Goal: Task Accomplishment & Management: Manage account settings

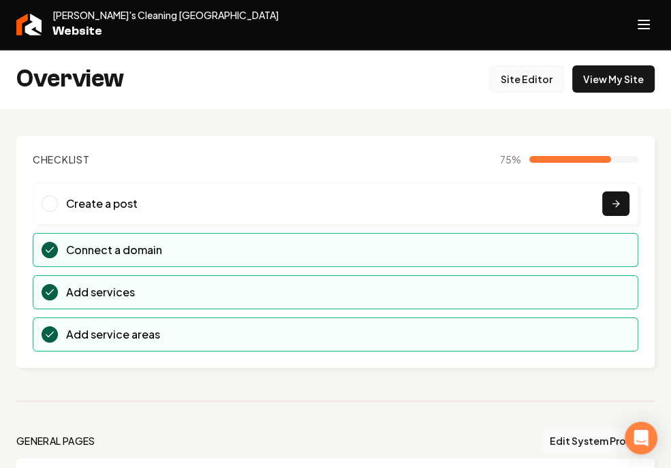
click at [529, 78] on link "Site Editor" at bounding box center [526, 78] width 75 height 27
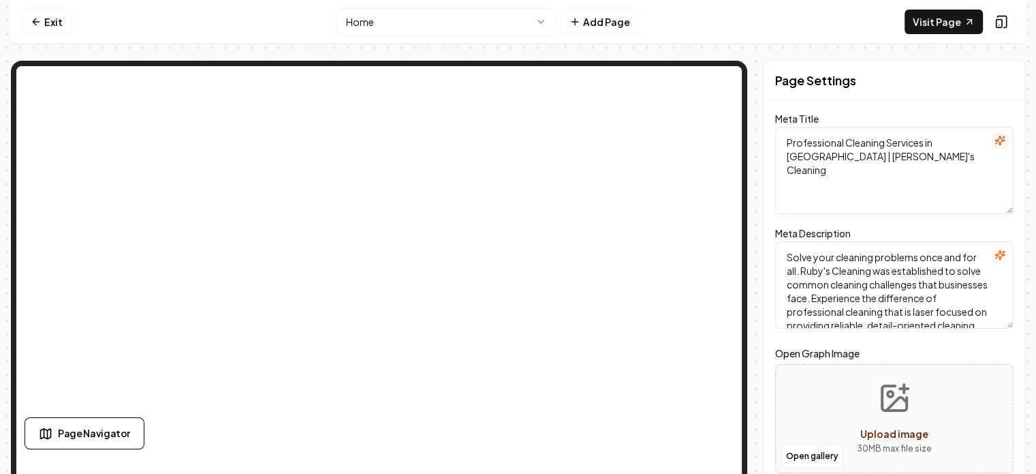
scroll to position [39, 0]
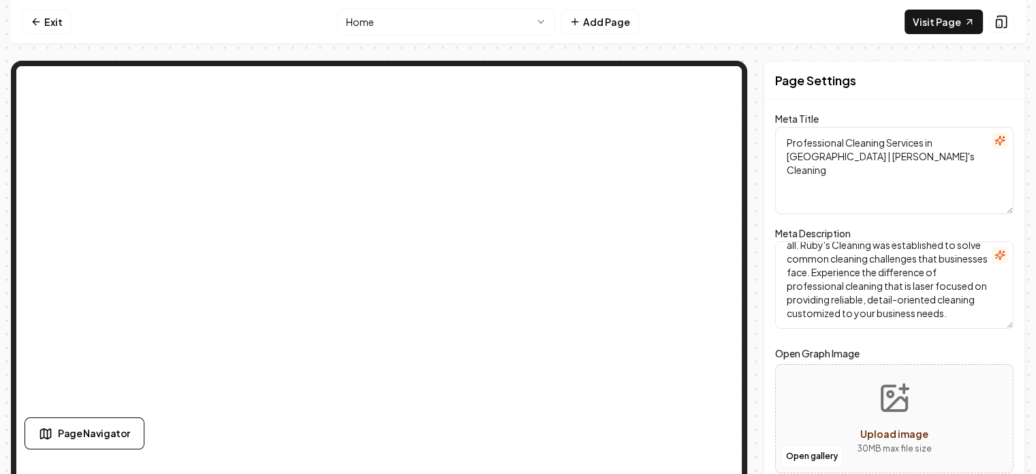
click at [681, 402] on icon "Upload image" at bounding box center [894, 398] width 33 height 33
type input "**********"
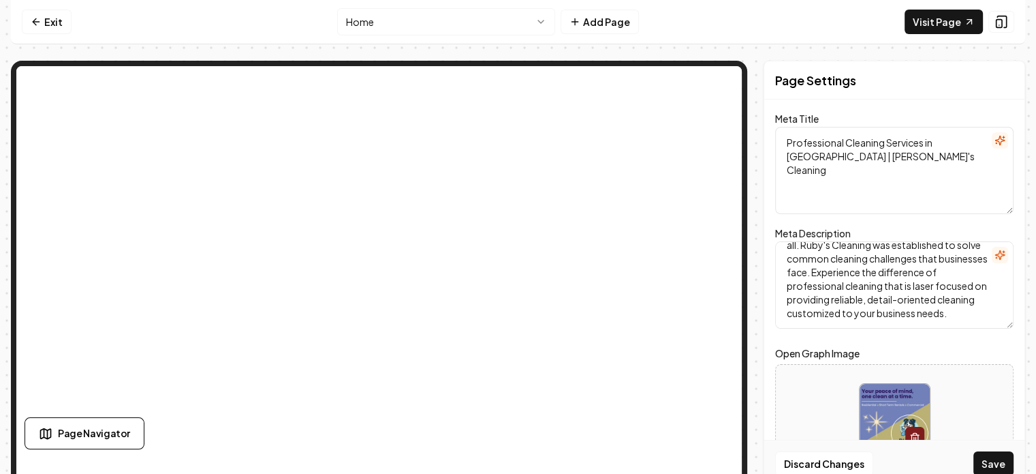
click at [681, 429] on button "button" at bounding box center [914, 437] width 19 height 22
click at [681, 403] on icon "Upload image" at bounding box center [896, 403] width 20 height 13
click at [681, 386] on icon "Upload image" at bounding box center [894, 398] width 33 height 33
type input "**********"
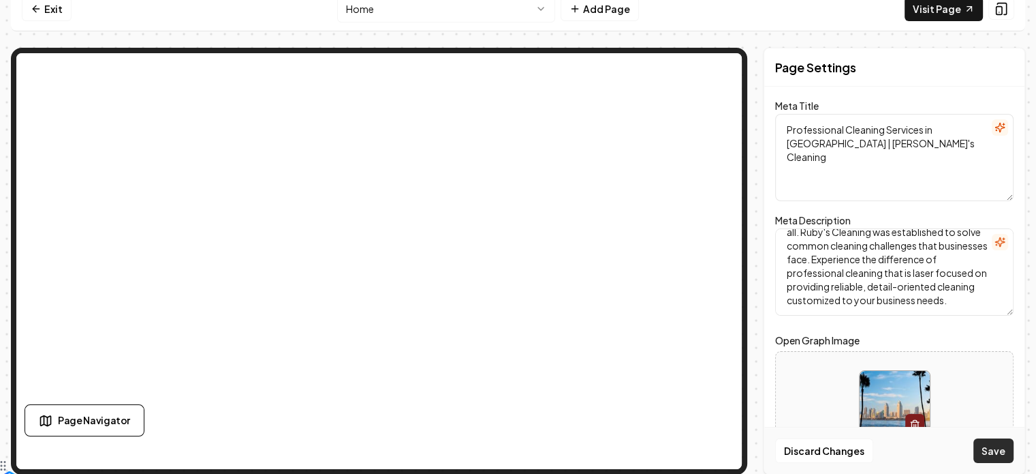
click at [681, 456] on button "Save" at bounding box center [994, 450] width 40 height 25
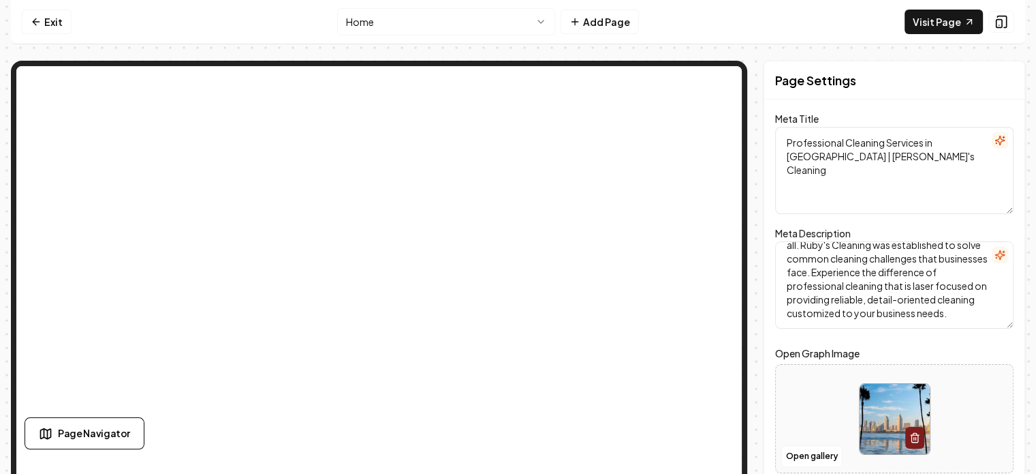
scroll to position [0, 0]
click at [681, 246] on textarea "Solve your cleaning problems once and for all. Ruby's Cleaning was established …" at bounding box center [894, 284] width 238 height 87
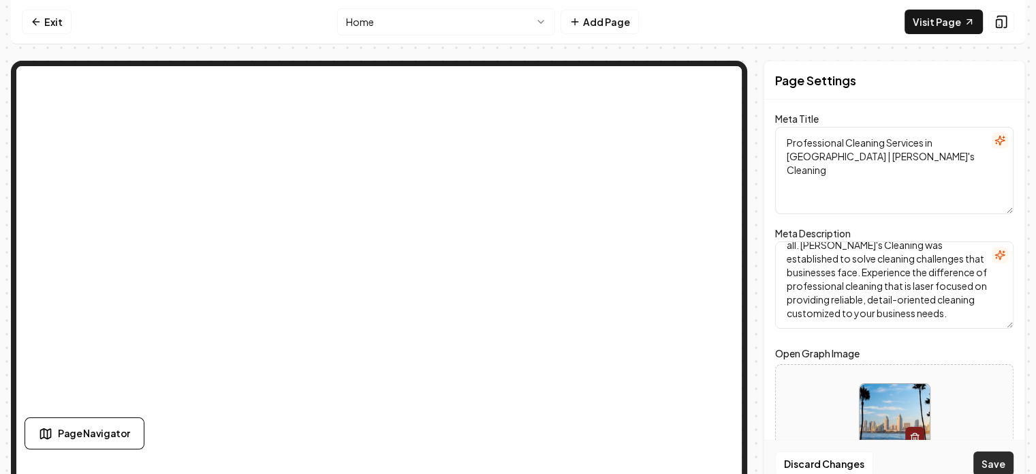
type textarea "Solve your cleaning problems once and for all. [PERSON_NAME]'s Cleaning was est…"
click at [681, 457] on button "Save" at bounding box center [994, 463] width 40 height 25
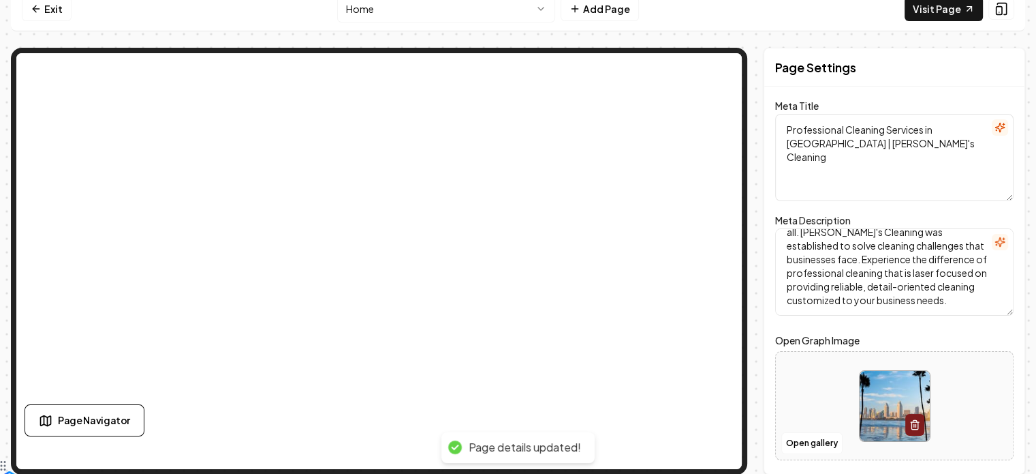
scroll to position [0, 0]
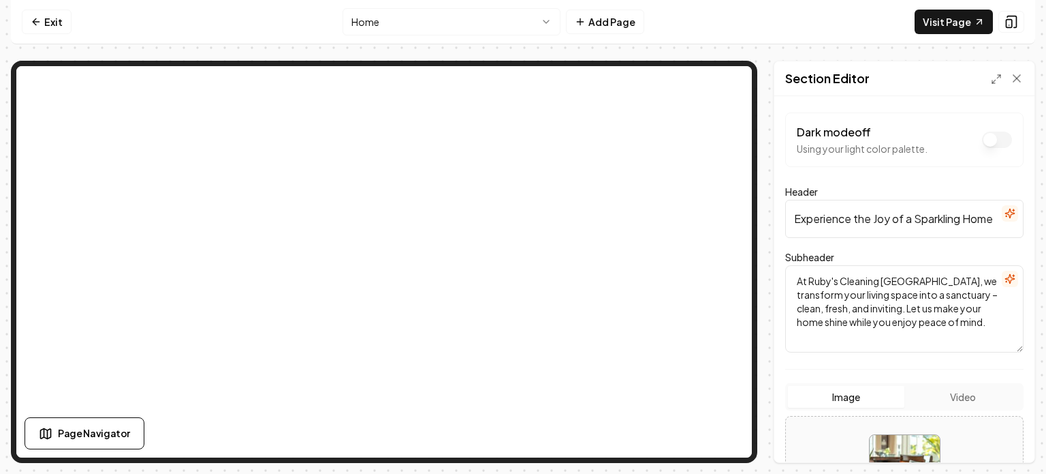
click at [251, 27] on nav "Exit Home Add Page Visit Page" at bounding box center [523, 22] width 1025 height 44
click at [55, 18] on link "Exit" at bounding box center [47, 22] width 50 height 25
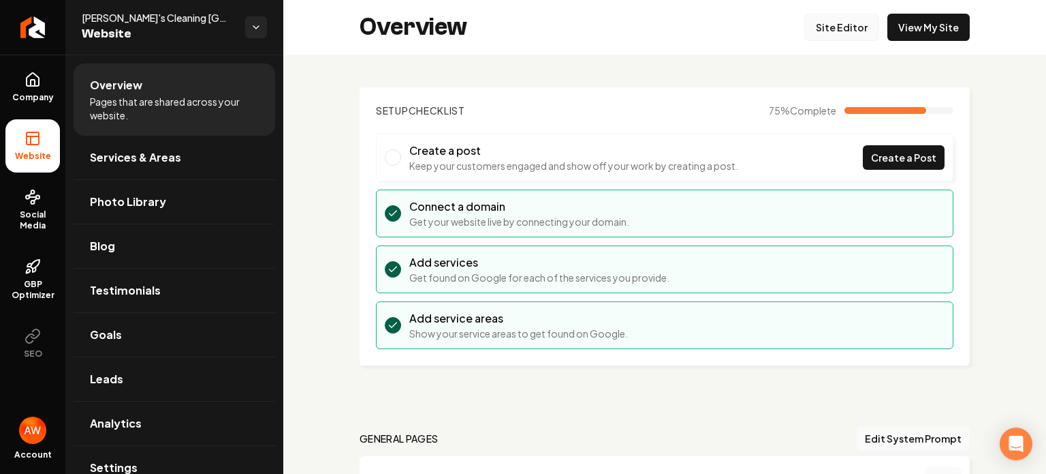
click at [681, 35] on link "Site Editor" at bounding box center [842, 27] width 75 height 27
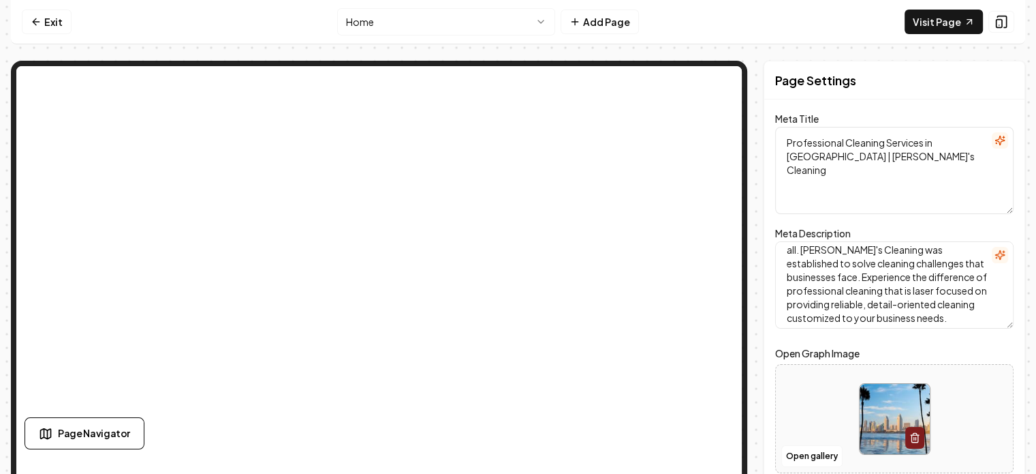
scroll to position [39, 0]
drag, startPoint x: 788, startPoint y: 255, endPoint x: 981, endPoint y: 324, distance: 204.7
click at [681, 324] on textarea "Solve your cleaning problems once and for all. [PERSON_NAME]'s Cleaning was est…" at bounding box center [894, 284] width 238 height 87
click at [681, 193] on textarea "Professional Cleaning Services in [GEOGRAPHIC_DATA] | [PERSON_NAME]'s Cleaning" at bounding box center [894, 170] width 238 height 87
click at [681, 163] on textarea "Professional Cleaning Services in [GEOGRAPHIC_DATA] | [PERSON_NAME]'s Cleaning" at bounding box center [894, 170] width 238 height 87
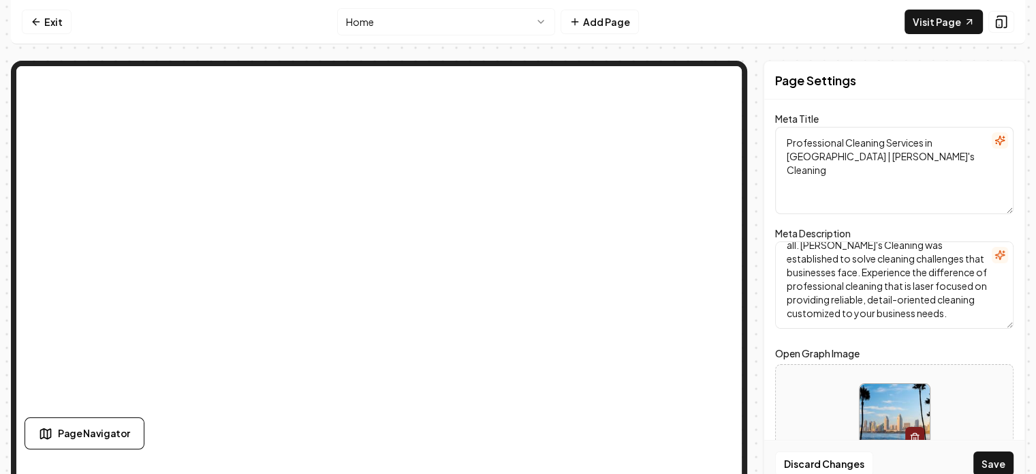
paste textarea "Solve your cleaning problems once and for all. [PERSON_NAME]'s Cleaning was est…"
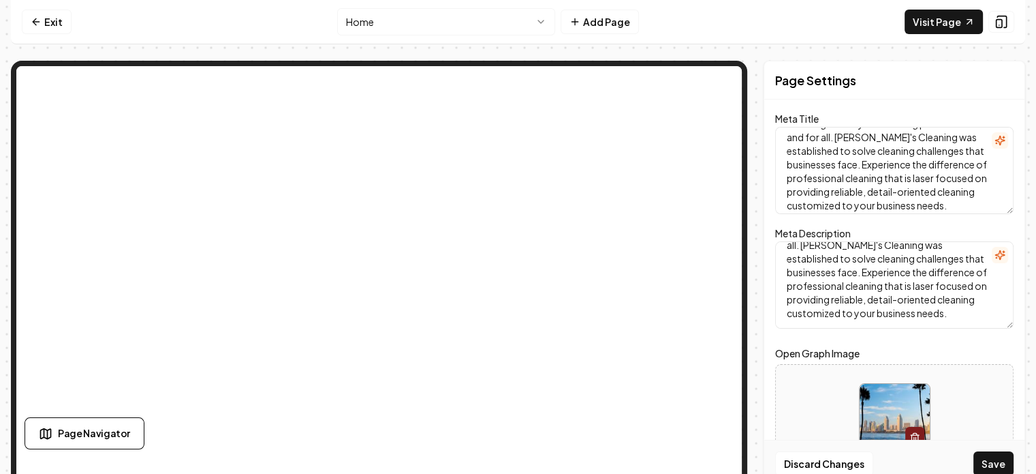
scroll to position [0, 0]
drag, startPoint x: 955, startPoint y: 205, endPoint x: 771, endPoint y: 138, distance: 196.6
click at [681, 138] on div "Page Settings Meta Title Professional Cleaning Services in [GEOGRAPHIC_DATA] | …" at bounding box center [895, 274] width 262 height 426
click at [681, 152] on textarea "Professional Cleaning Services in [GEOGRAPHIC_DATA] | [PERSON_NAME]'s Cleaning …" at bounding box center [894, 170] width 238 height 87
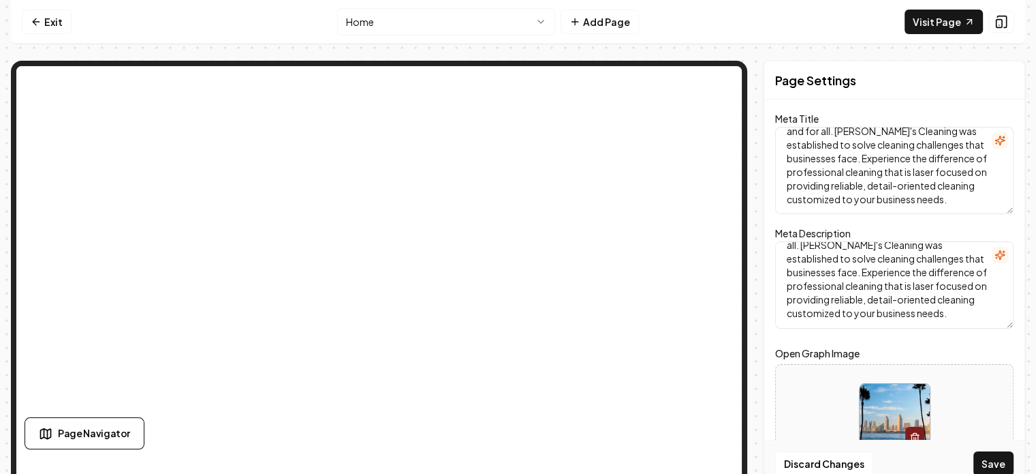
drag, startPoint x: 901, startPoint y: 152, endPoint x: 974, endPoint y: 226, distance: 103.1
click at [681, 226] on form "Meta Title Professional Cleaning Services in [GEOGRAPHIC_DATA] | [PERSON_NAME]'…" at bounding box center [894, 301] width 238 height 371
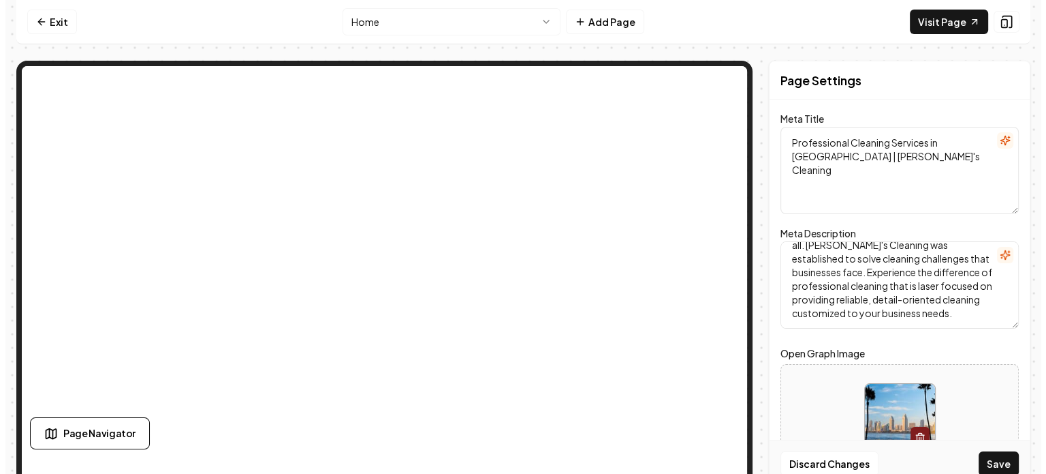
scroll to position [0, 0]
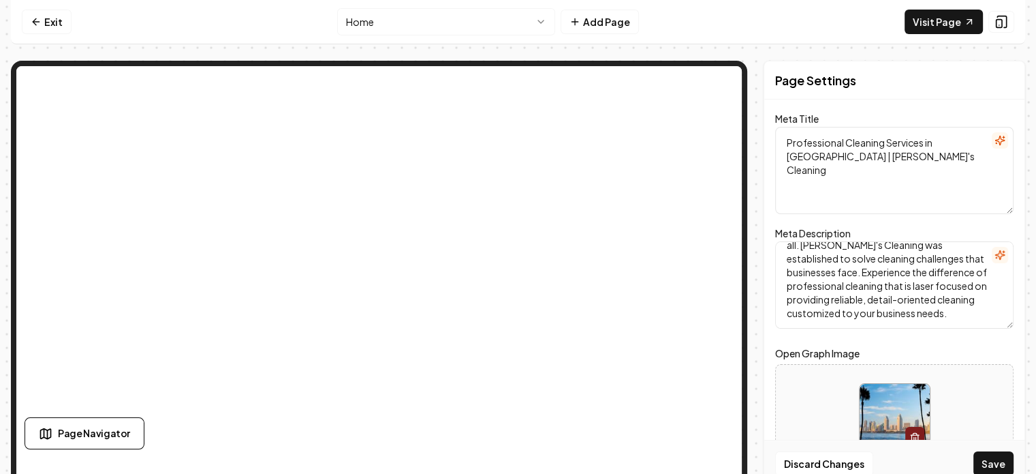
type textarea "Professional Cleaning Services in [GEOGRAPHIC_DATA] | [PERSON_NAME]'s Cleaning"
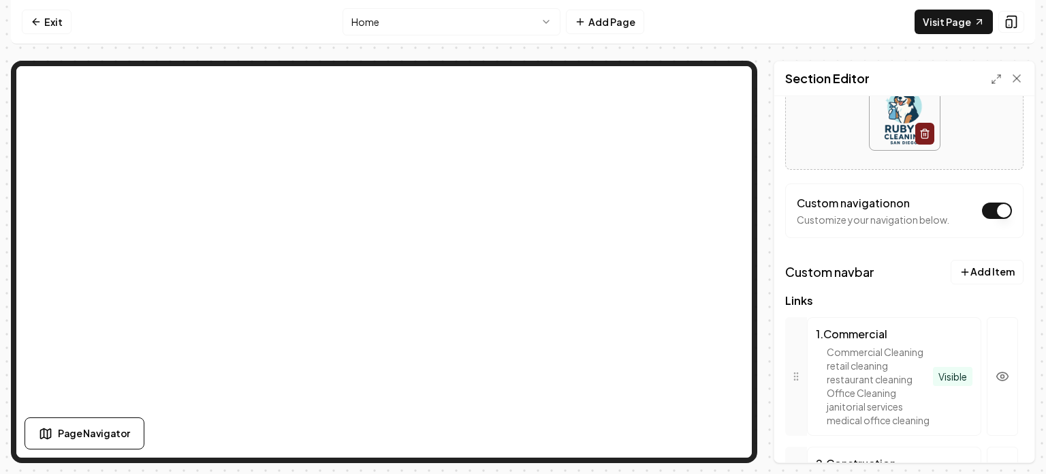
scroll to position [147, 0]
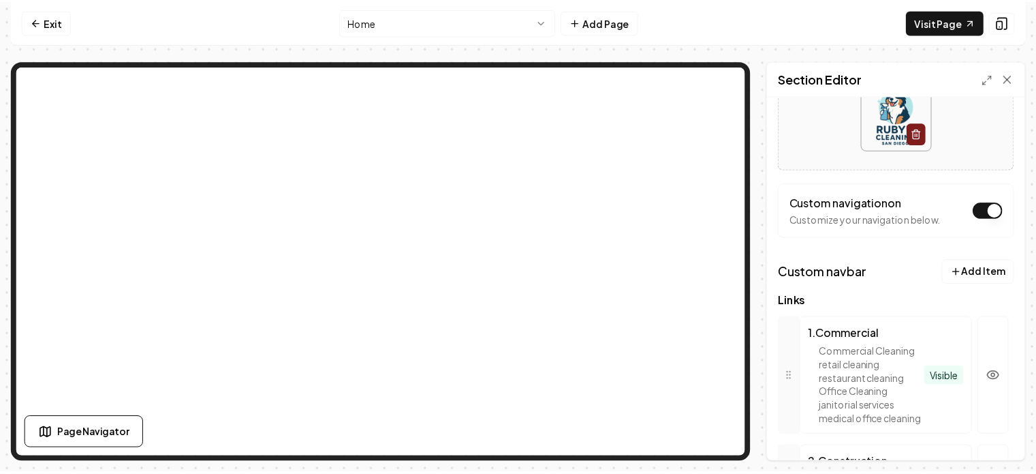
scroll to position [0, 0]
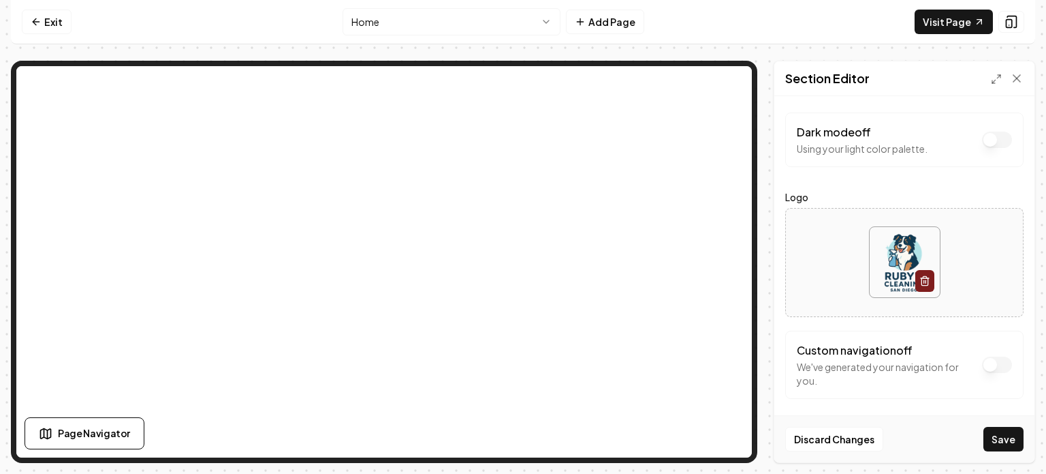
click at [681, 148] on button "Dark mode off" at bounding box center [997, 139] width 30 height 16
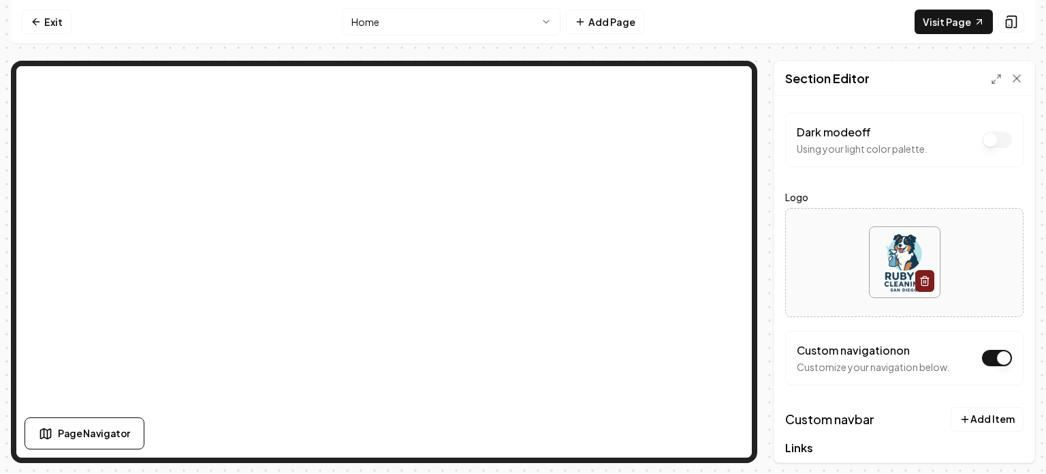
click at [681, 148] on button "Dark mode off" at bounding box center [997, 139] width 30 height 16
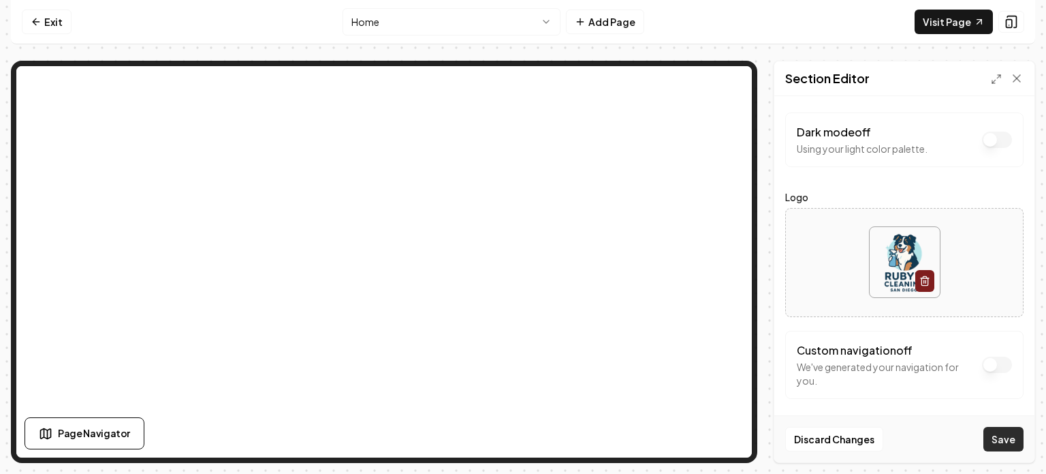
click at [681, 437] on button "Save" at bounding box center [1004, 438] width 40 height 25
click at [681, 155] on p "We've generated your navigation for you." at bounding box center [862, 149] width 131 height 14
click at [681, 183] on form "Dark mode off Using your light color palette. Logo Custom navigation off We've …" at bounding box center [905, 255] width 238 height 286
click at [681, 356] on div "Custom navigation off We've generated your navigation for you." at bounding box center [886, 364] width 178 height 45
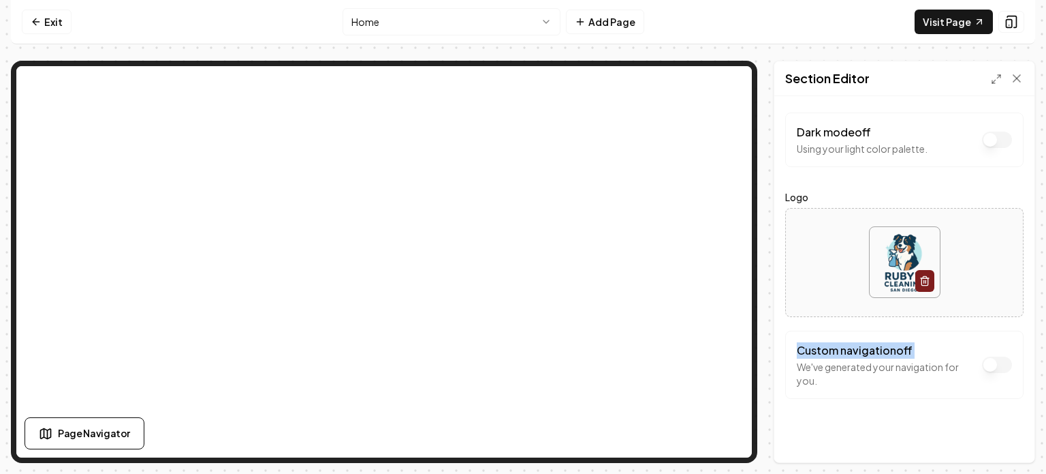
click at [681, 356] on div "Custom navigation off We've generated your navigation for you." at bounding box center [886, 364] width 178 height 45
click at [681, 155] on p "We've generated your navigation for you." at bounding box center [862, 149] width 131 height 14
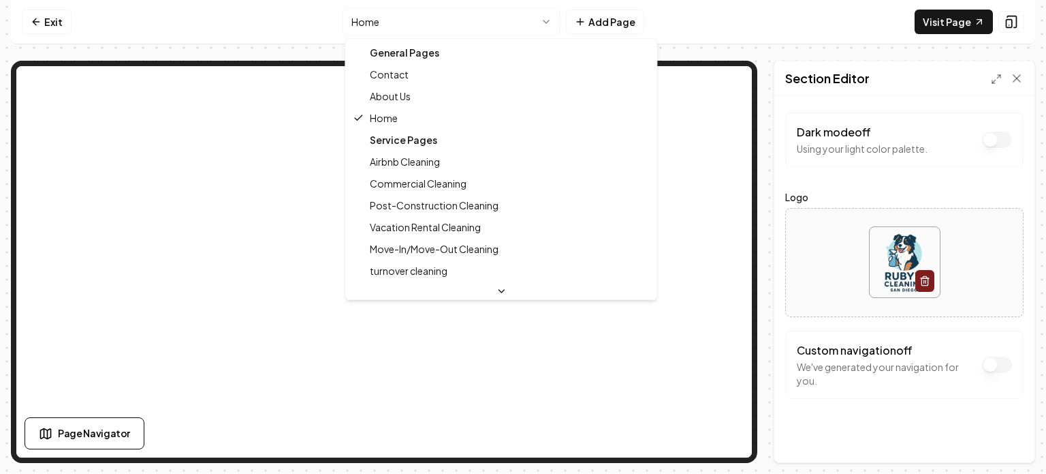
click at [372, 17] on html "Computer Required This feature is only available on a computer. Please switch t…" at bounding box center [523, 237] width 1046 height 474
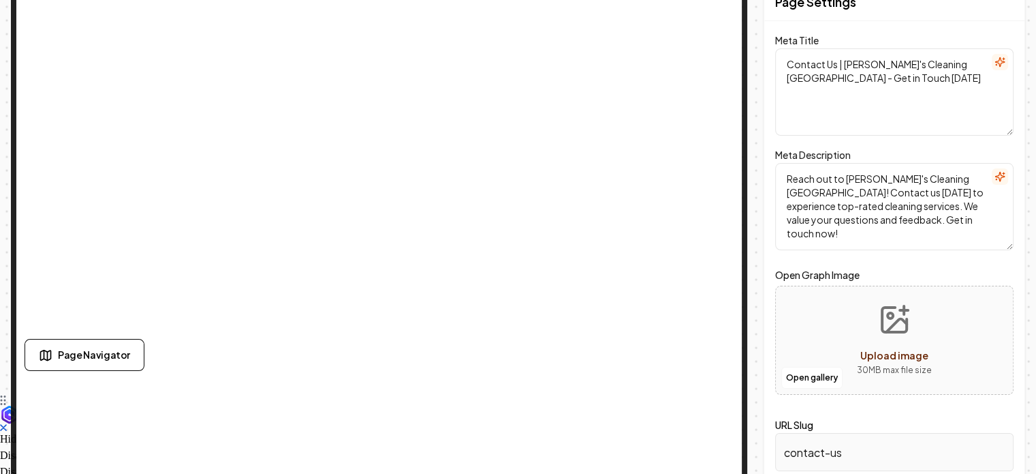
scroll to position [89, 0]
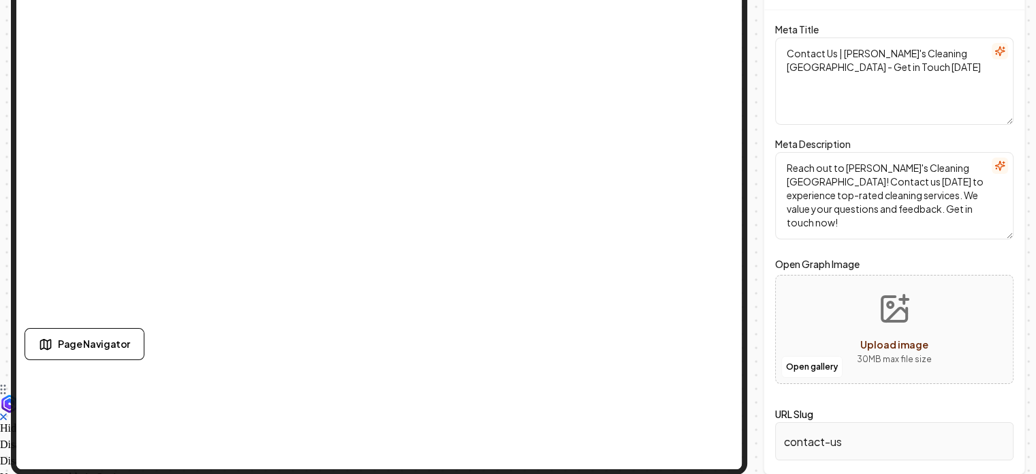
click at [681, 330] on button "Upload image 30 MB max file size" at bounding box center [894, 328] width 97 height 95
type input "**********"
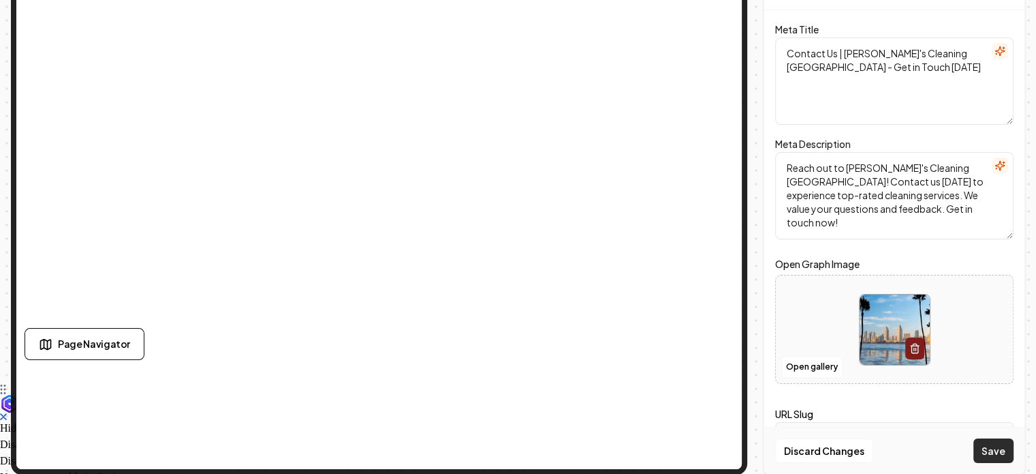
click at [681, 452] on button "Save" at bounding box center [994, 450] width 40 height 25
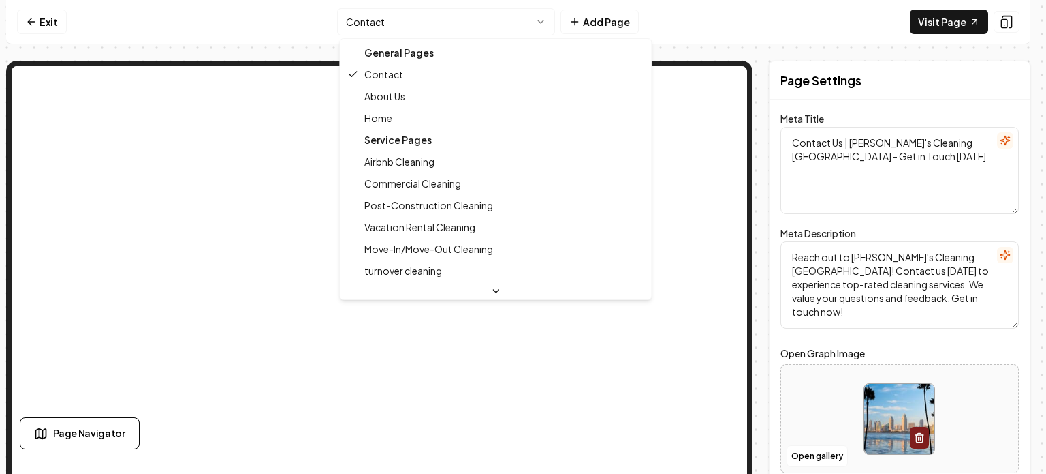
click at [357, 22] on html "Computer Required This feature is only available on a computer. Please switch t…" at bounding box center [523, 237] width 1046 height 474
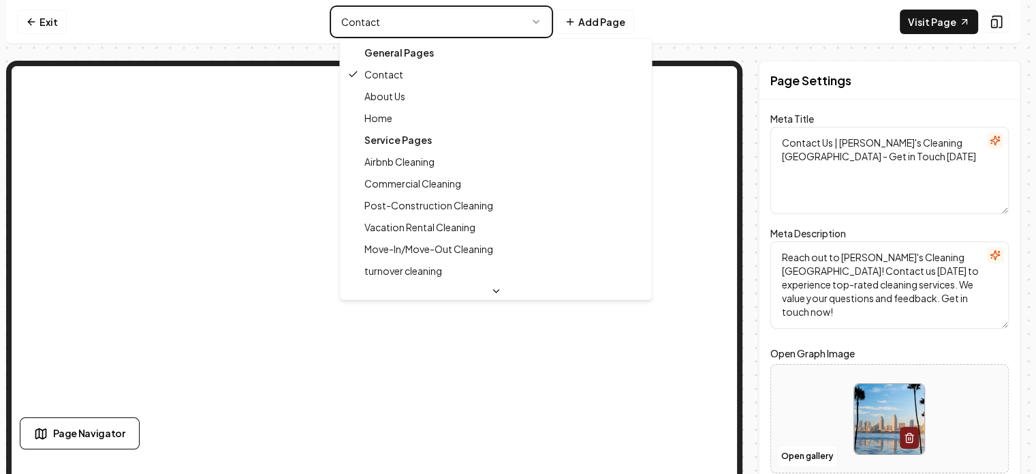
type textarea "Professional Cleaning Services in [GEOGRAPHIC_DATA] | [PERSON_NAME]'s Cleaning"
type textarea "Solve your cleaning problems once and for all. [PERSON_NAME]'s Cleaning was est…"
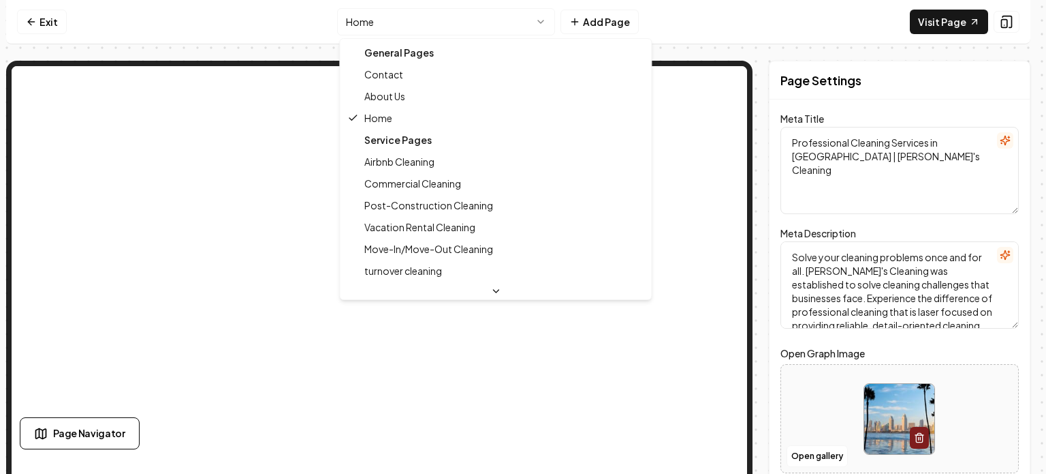
click at [406, 24] on html "Computer Required This feature is only available on a computer. Please switch t…" at bounding box center [523, 237] width 1046 height 474
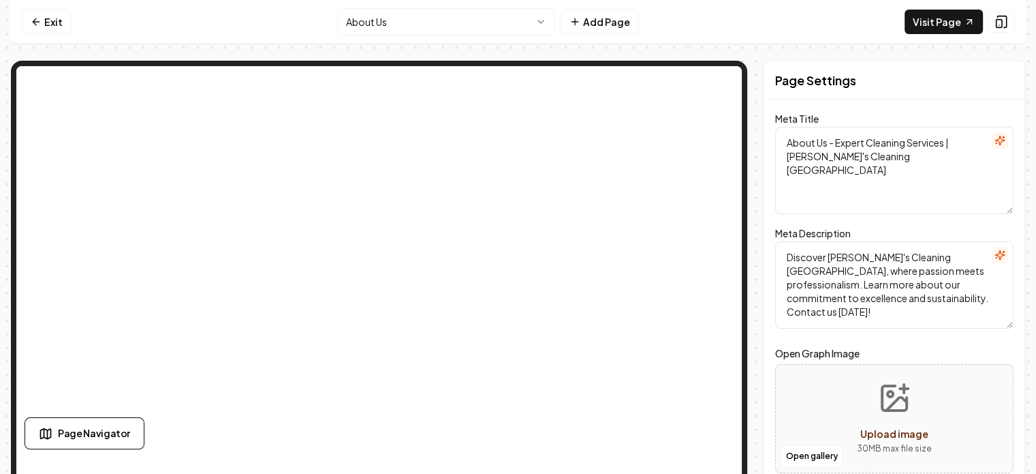
click at [681, 266] on textarea "Discover [PERSON_NAME]'s Cleaning [GEOGRAPHIC_DATA], where passion meets profes…" at bounding box center [894, 284] width 238 height 87
click at [681, 272] on textarea "Discover [PERSON_NAME]'s Cleaning [GEOGRAPHIC_DATA], where passion meets profes…" at bounding box center [894, 284] width 238 height 87
click at [681, 288] on textarea "Discover [PERSON_NAME]'s Cleaning [GEOGRAPHIC_DATA], where passion meets profes…" at bounding box center [894, 284] width 238 height 87
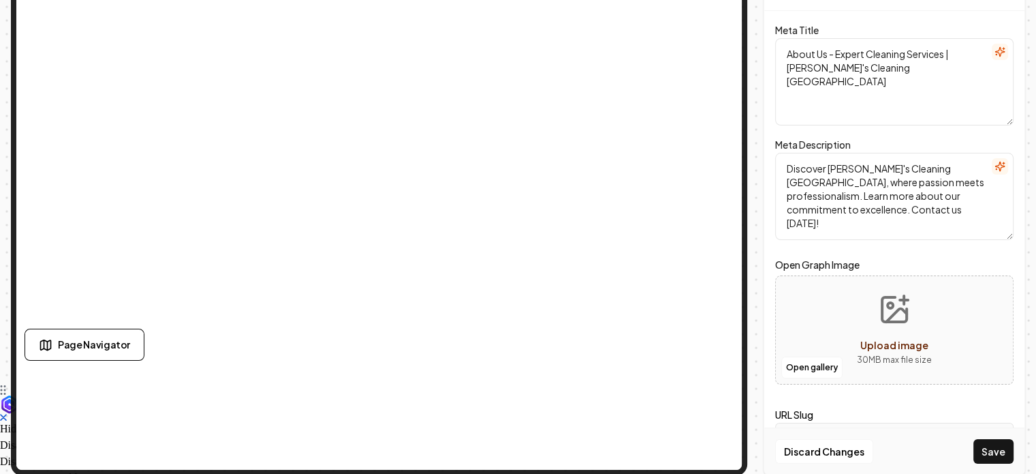
scroll to position [89, 0]
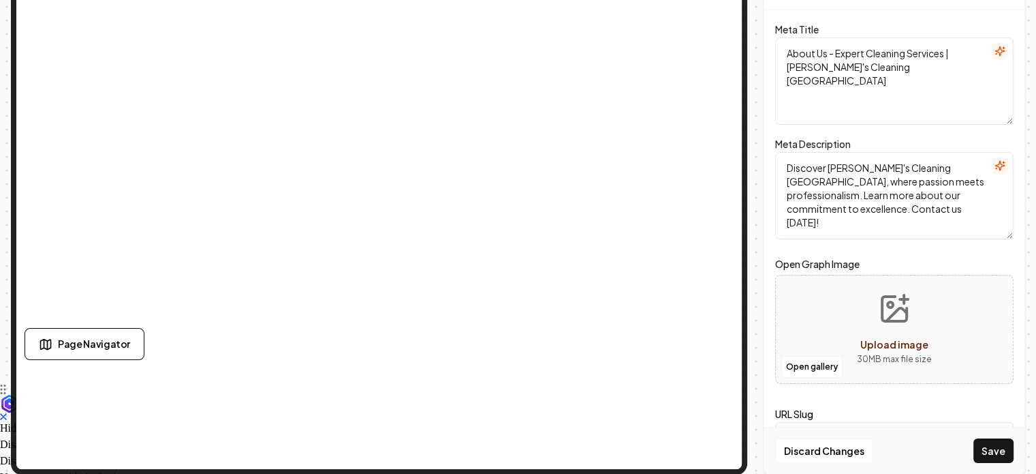
type textarea "Discover [PERSON_NAME]'s Cleaning [GEOGRAPHIC_DATA], where passion meets profes…"
click at [681, 315] on icon "Upload image" at bounding box center [894, 308] width 33 height 33
type input "**********"
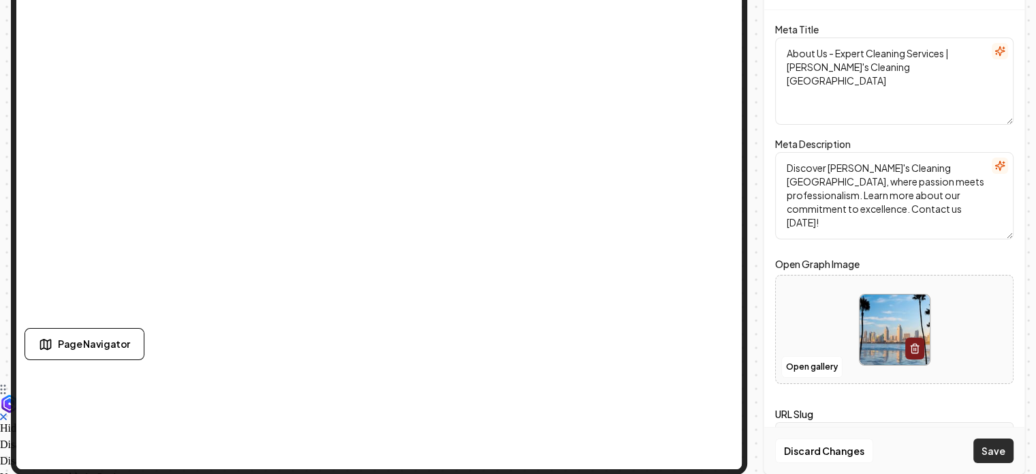
click at [681, 449] on button "Save" at bounding box center [994, 450] width 40 height 25
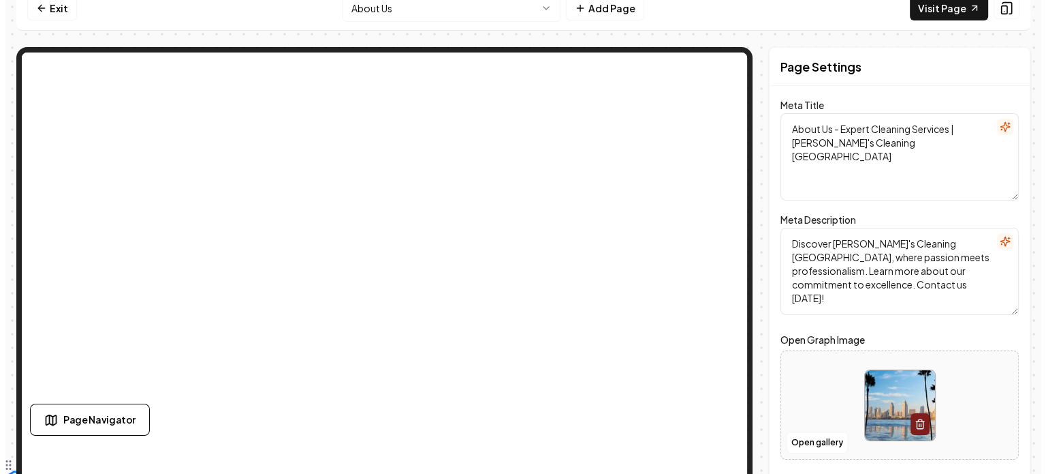
scroll to position [0, 0]
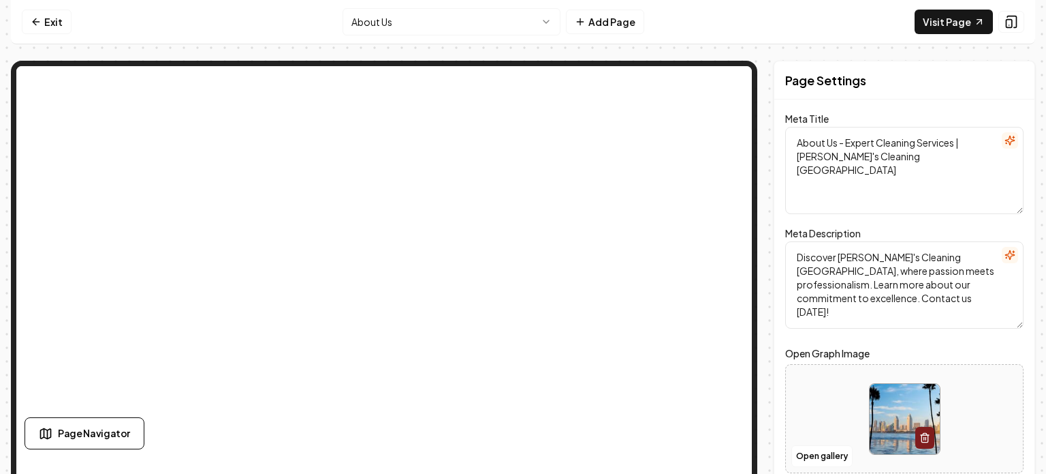
click at [385, 21] on html "Computer Required This feature is only available on a computer. Please switch t…" at bounding box center [523, 237] width 1046 height 474
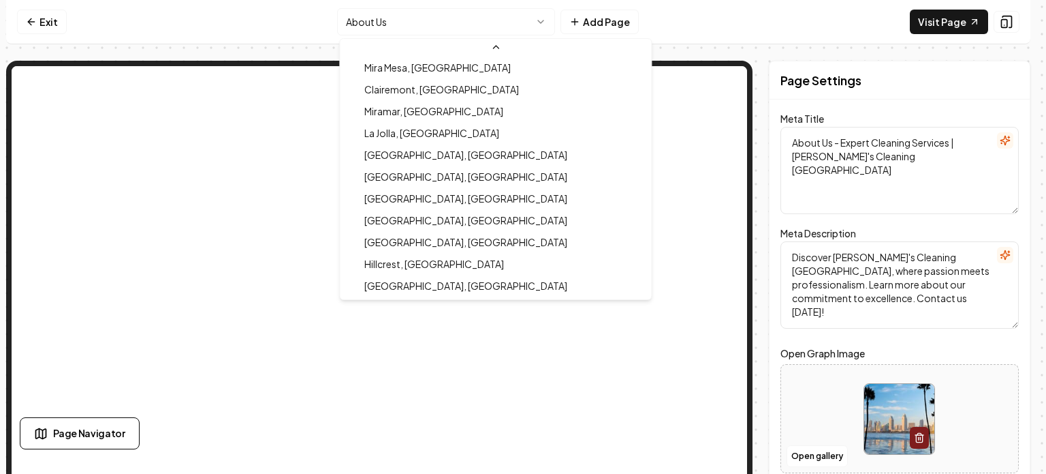
scroll to position [546, 0]
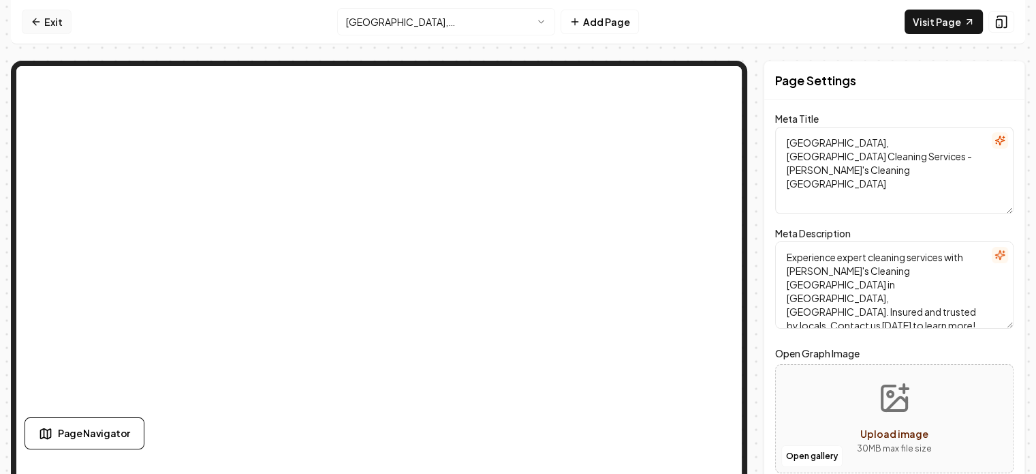
click at [42, 23] on link "Exit" at bounding box center [47, 22] width 50 height 25
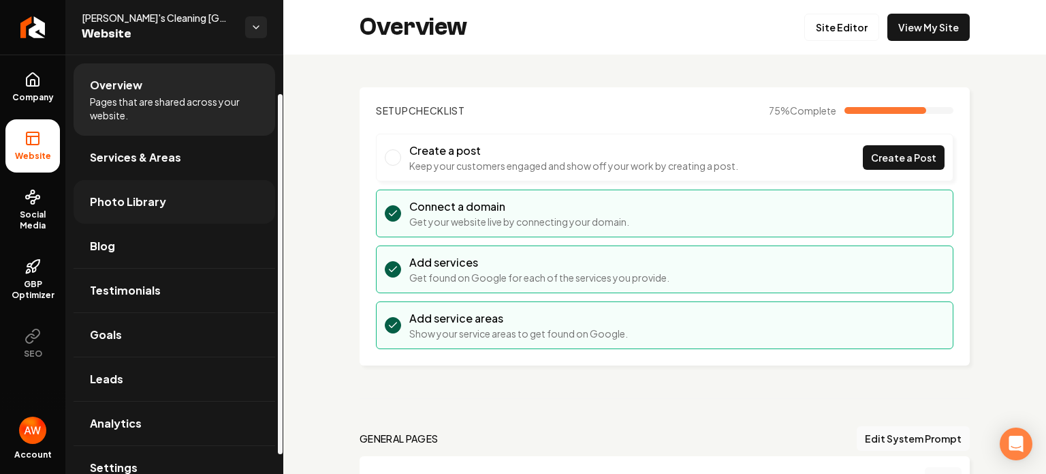
scroll to position [67, 0]
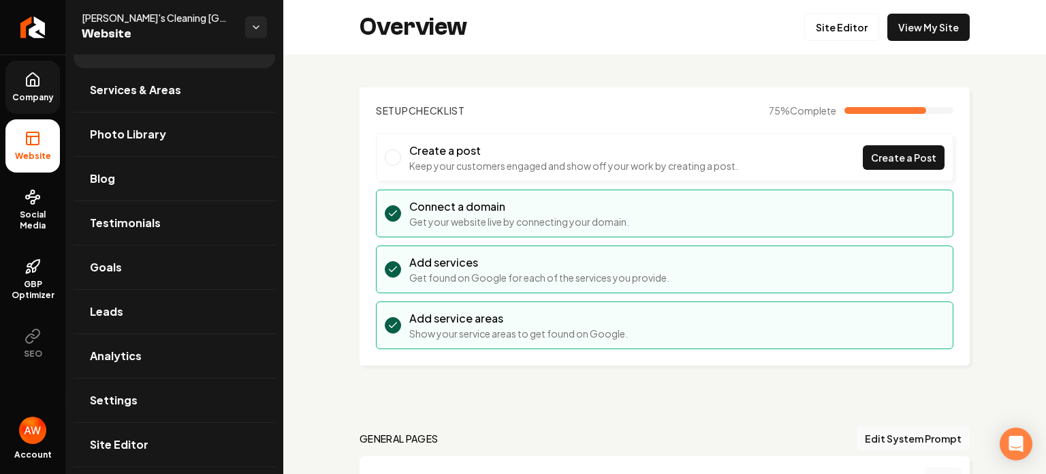
click at [25, 89] on link "Company" at bounding box center [32, 87] width 55 height 53
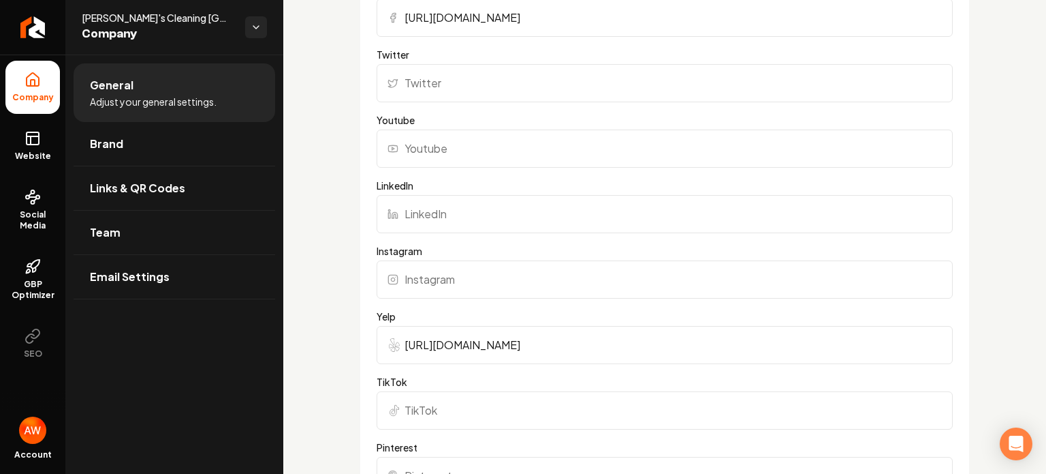
scroll to position [1349, 0]
click at [444, 273] on input "Instagram" at bounding box center [665, 279] width 576 height 38
type input "@"
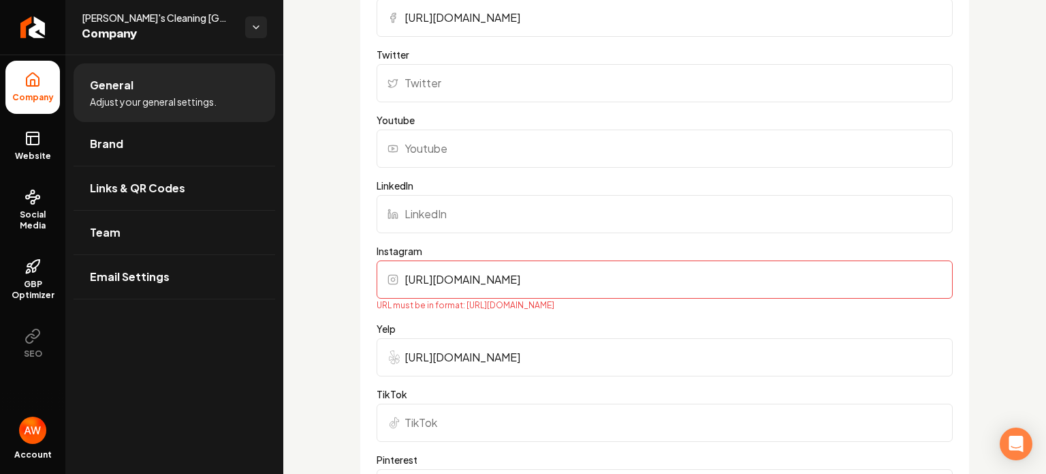
type input "[URL][DOMAIN_NAME]"
click at [524, 327] on label "Yelp" at bounding box center [665, 329] width 576 height 14
click at [524, 338] on input "[URL][DOMAIN_NAME]" at bounding box center [665, 357] width 576 height 38
click at [512, 276] on input "[URL][DOMAIN_NAME]" at bounding box center [665, 279] width 576 height 38
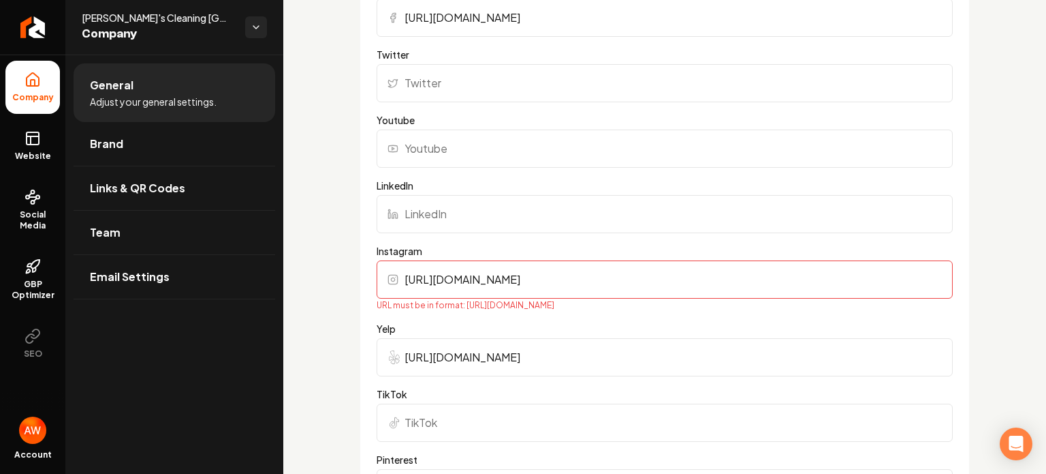
click at [512, 276] on input "[URL][DOMAIN_NAME]" at bounding box center [665, 279] width 576 height 38
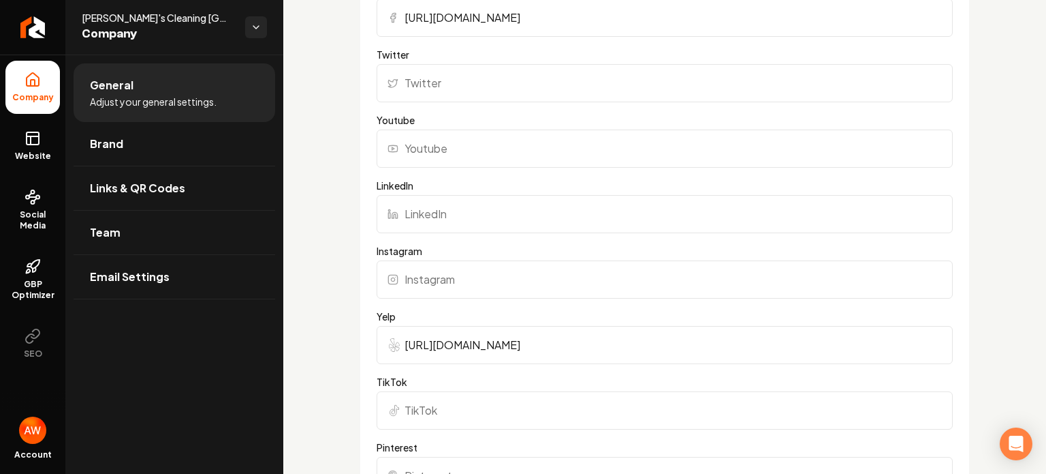
click at [544, 341] on input "[URL][DOMAIN_NAME]" at bounding box center [665, 345] width 576 height 38
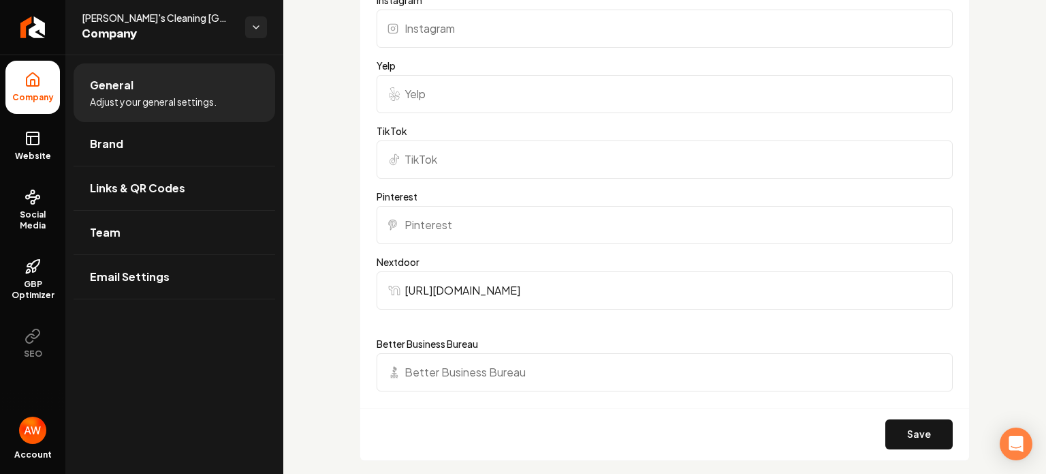
scroll to position [1602, 0]
click at [538, 374] on input "Better Business Bureau" at bounding box center [665, 370] width 576 height 38
type input "y"
click at [681, 440] on button "Save" at bounding box center [919, 432] width 67 height 30
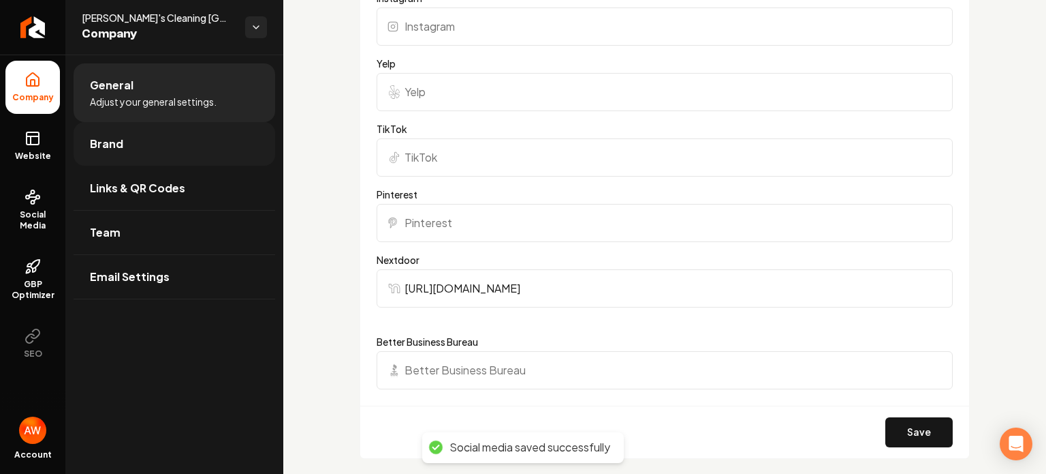
click at [113, 144] on span "Brand" at bounding box center [106, 144] width 33 height 16
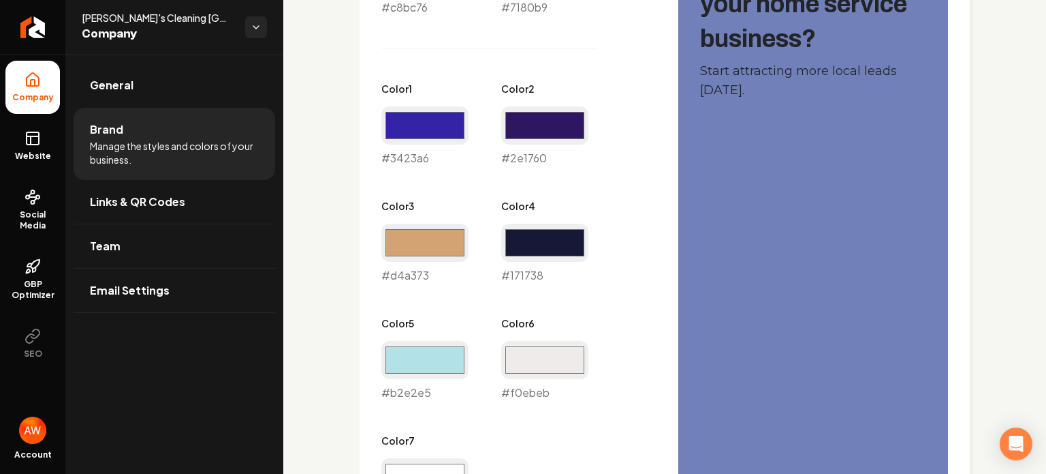
scroll to position [758, 0]
click at [423, 397] on div "#b2e2e5 #b2e2e5" at bounding box center [425, 371] width 87 height 60
copy div "b2e2e5"
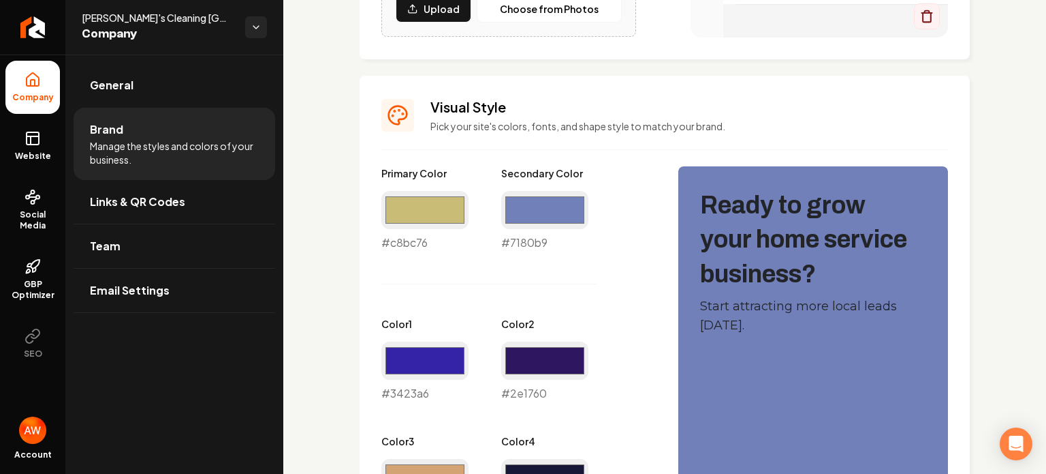
click at [428, 228] on div "#c8bc76 #c8bc76" at bounding box center [425, 221] width 87 height 60
click at [425, 210] on input "#c8bc76" at bounding box center [425, 210] width 87 height 38
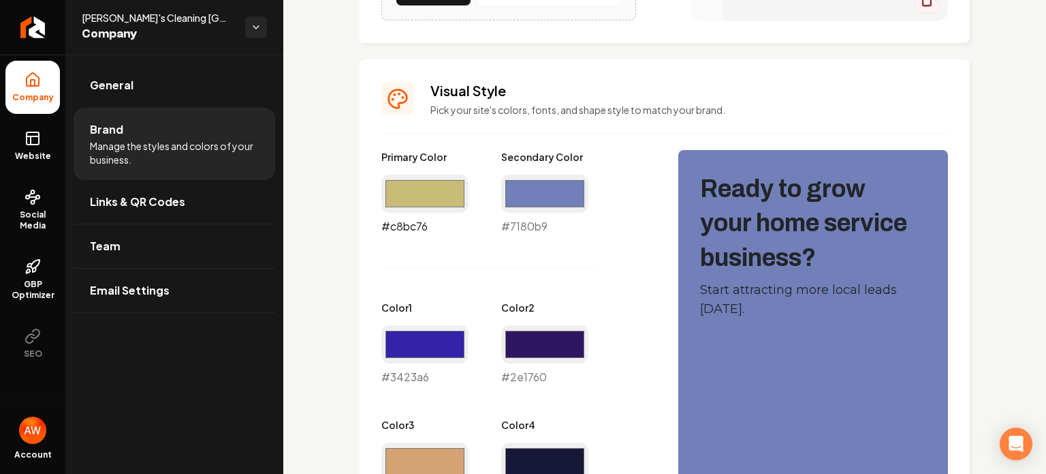
scroll to position [534, 0]
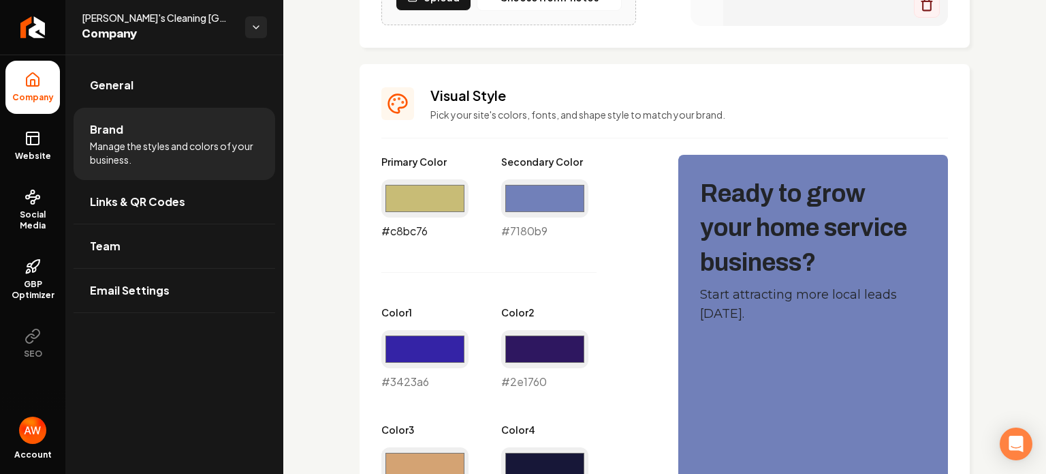
click at [440, 202] on input "#c8bc76" at bounding box center [425, 198] width 87 height 38
type input "#b2e2e5"
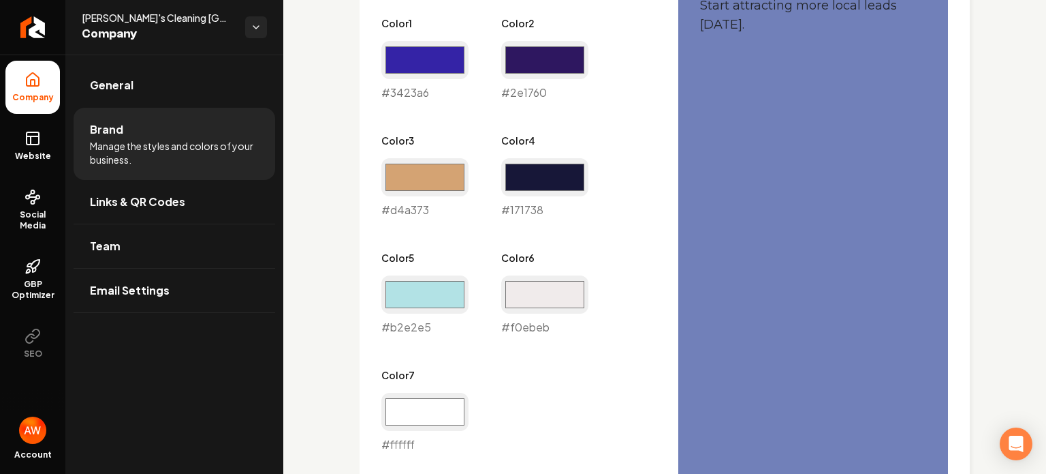
scroll to position [831, 0]
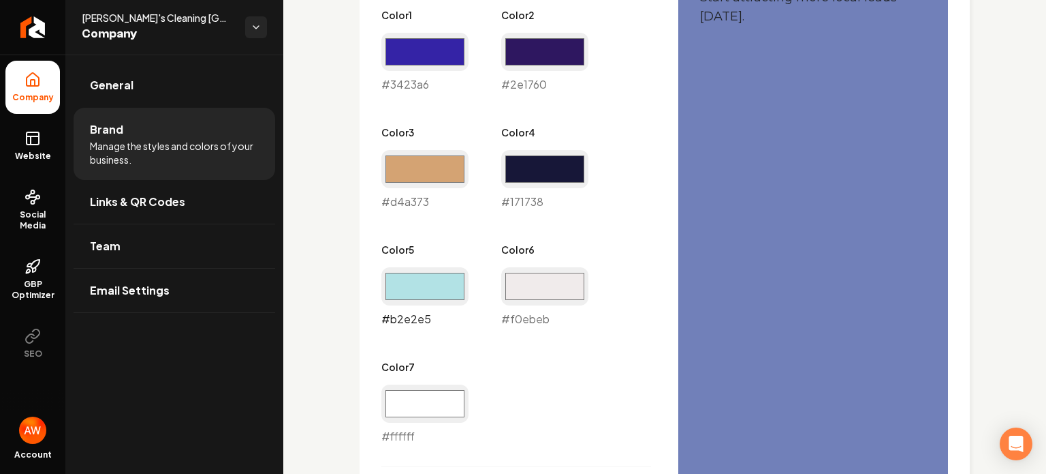
click at [417, 277] on input "#b2e2e5" at bounding box center [425, 286] width 87 height 38
type input "#ffffff"
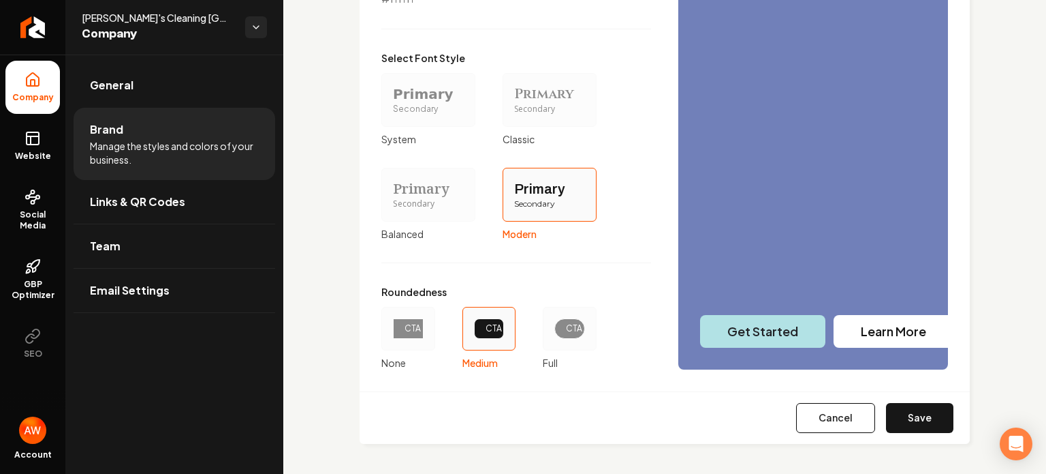
scroll to position [1270, 0]
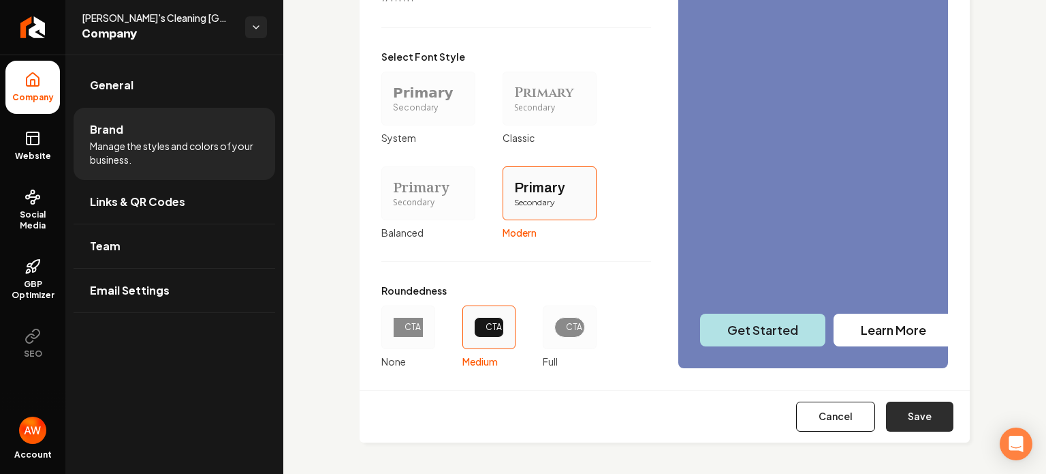
click at [681, 418] on button "Save" at bounding box center [919, 416] width 67 height 30
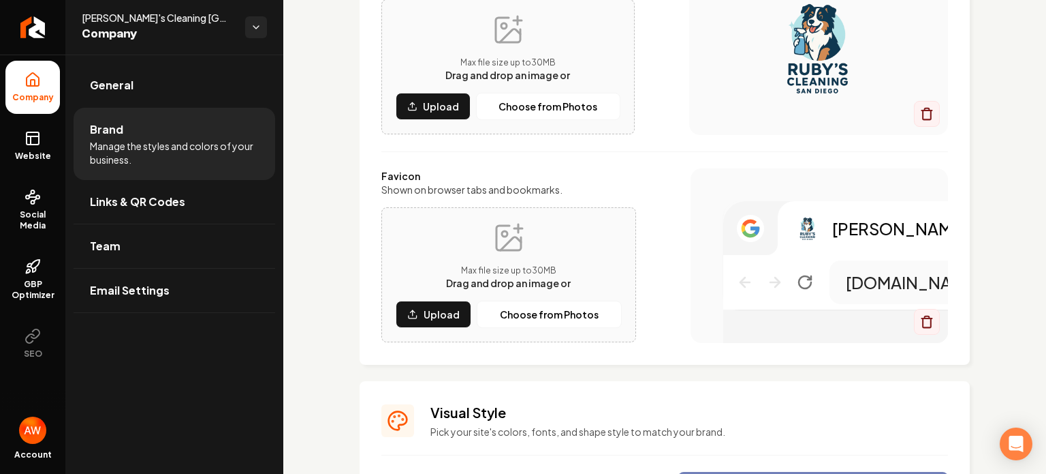
scroll to position [0, 0]
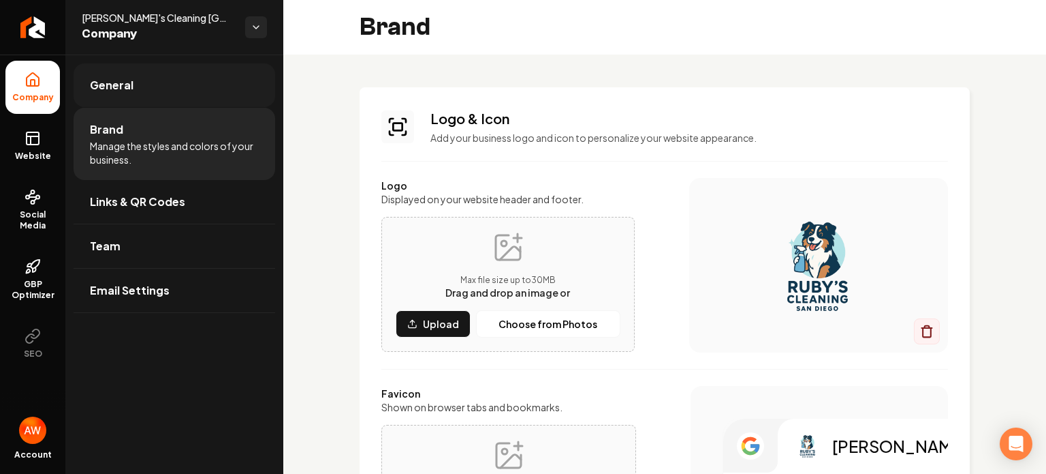
click at [117, 85] on span "General" at bounding box center [112, 85] width 44 height 16
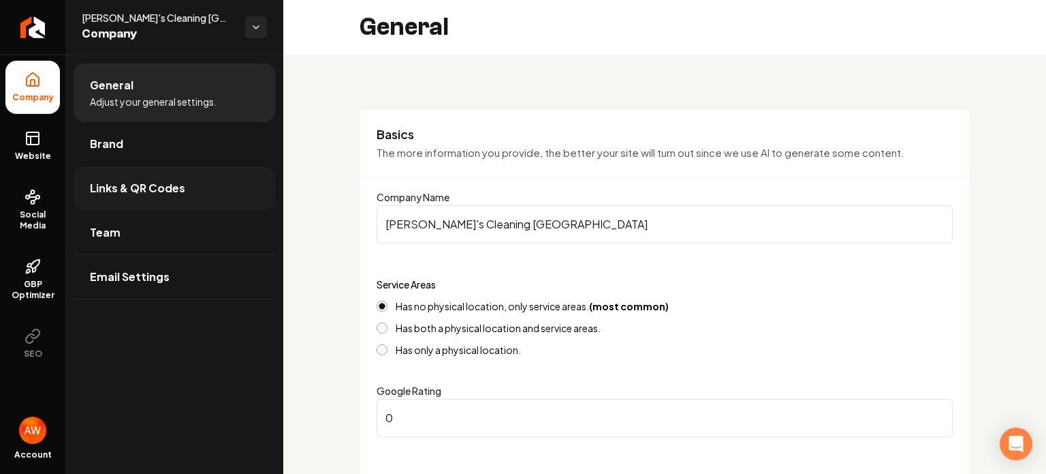
click at [135, 193] on span "Links & QR Codes" at bounding box center [137, 188] width 95 height 16
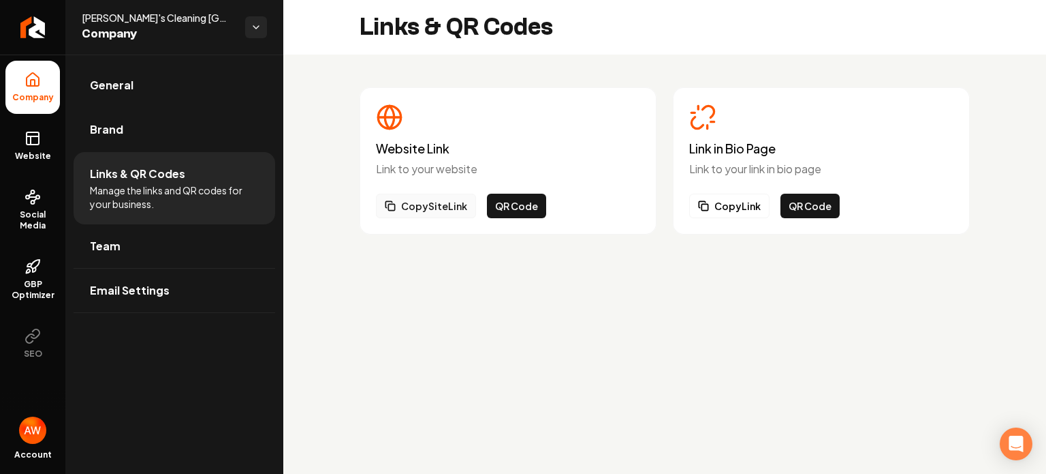
click at [422, 201] on button "Copy Site Link" at bounding box center [426, 205] width 100 height 25
click at [114, 80] on span "General" at bounding box center [112, 85] width 44 height 16
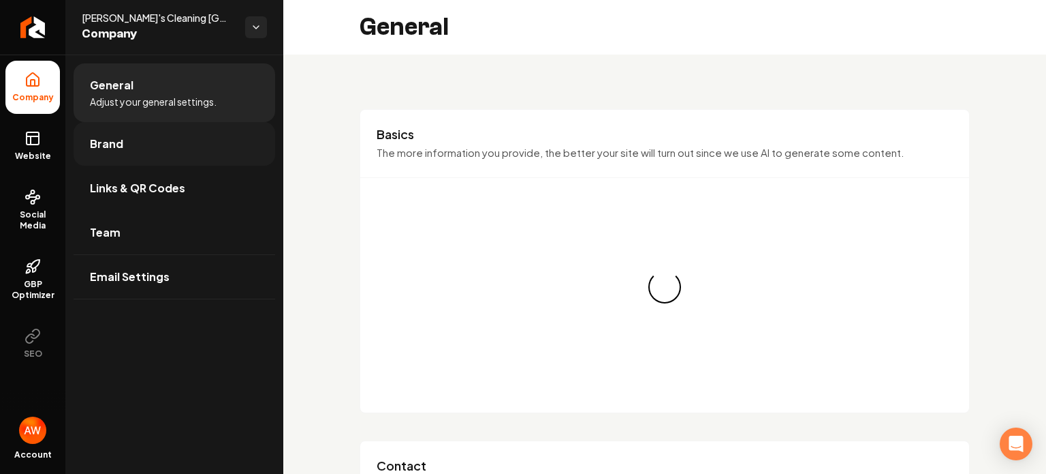
click at [114, 149] on span "Brand" at bounding box center [106, 144] width 33 height 16
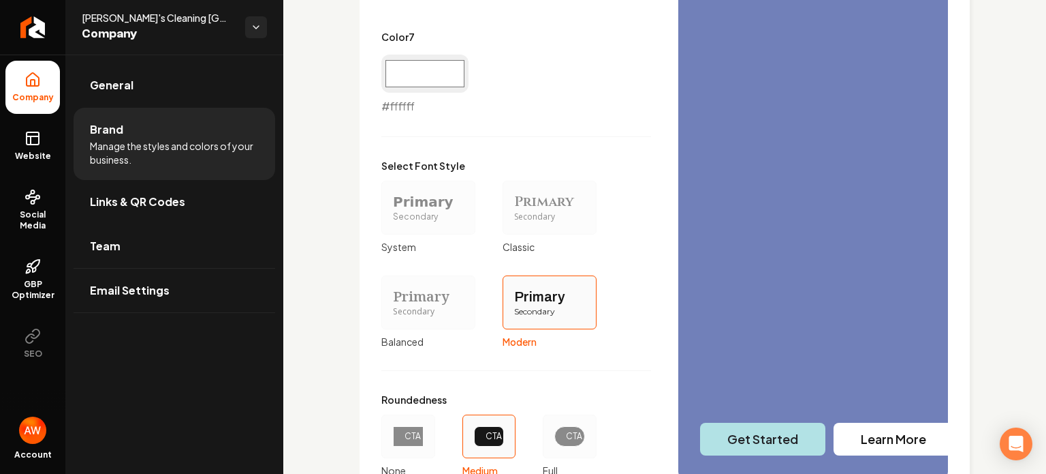
scroll to position [1217, 0]
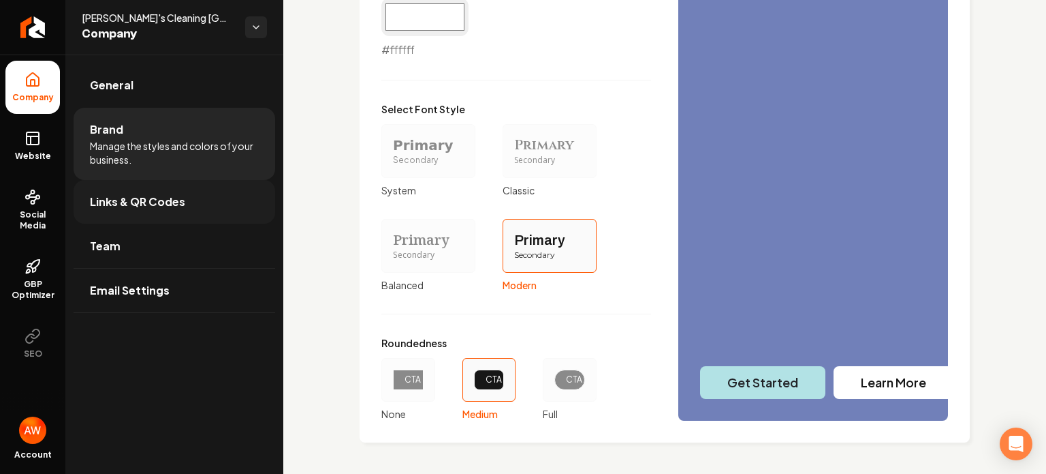
click at [138, 204] on span "Links & QR Codes" at bounding box center [137, 201] width 95 height 16
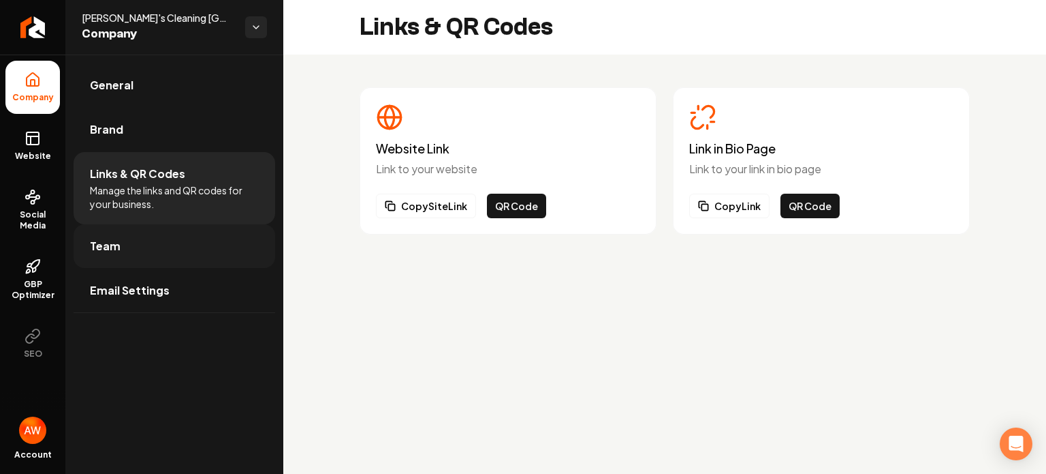
click at [99, 243] on span "Team" at bounding box center [105, 246] width 31 height 16
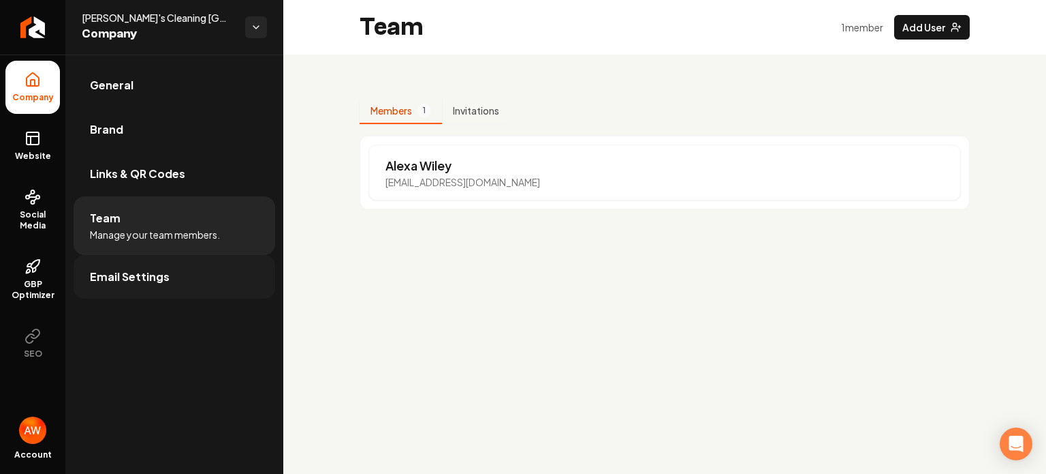
click at [119, 277] on span "Email Settings" at bounding box center [130, 276] width 80 height 16
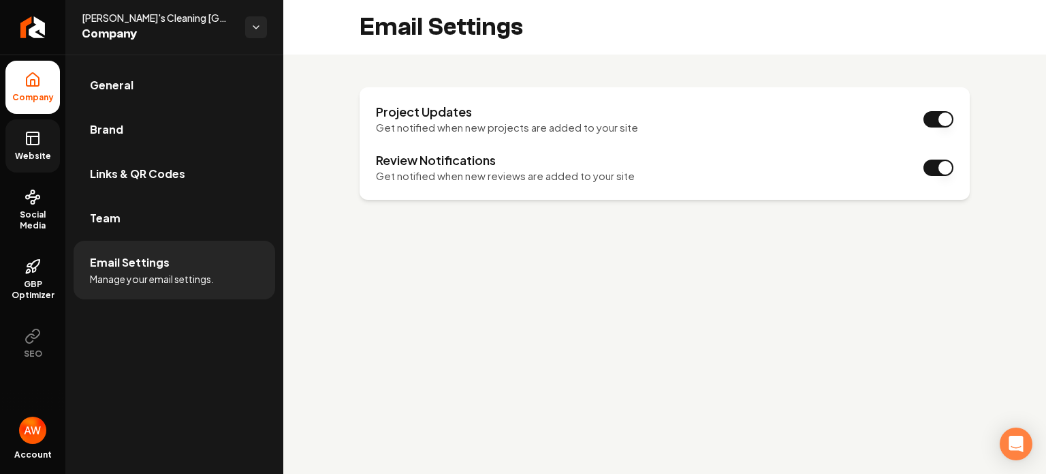
click at [22, 140] on link "Website" at bounding box center [32, 145] width 55 height 53
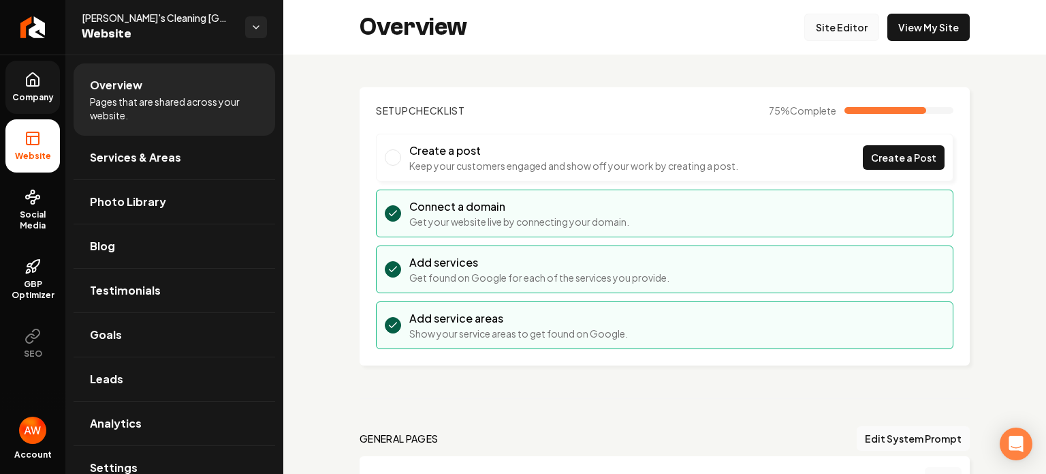
click at [681, 20] on link "Site Editor" at bounding box center [842, 27] width 75 height 27
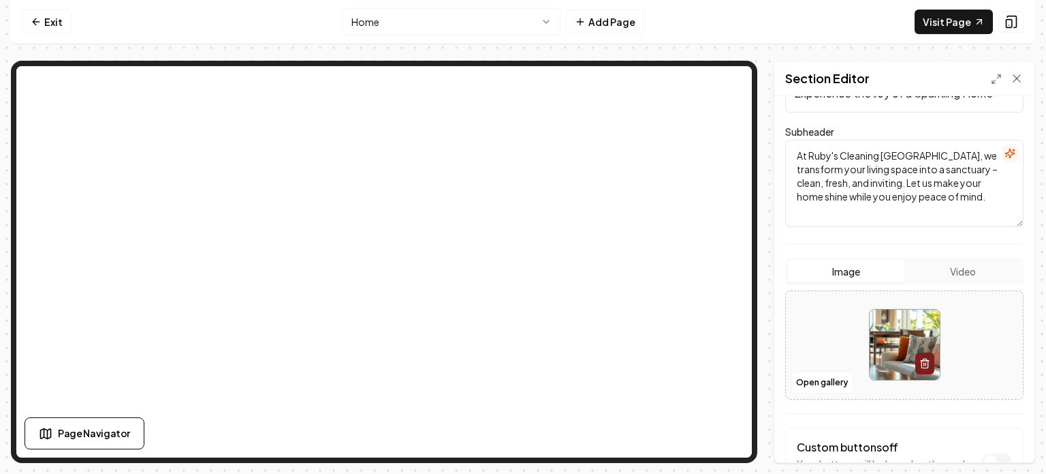
scroll to position [127, 0]
click at [681, 362] on icon "button" at bounding box center [925, 361] width 6 height 7
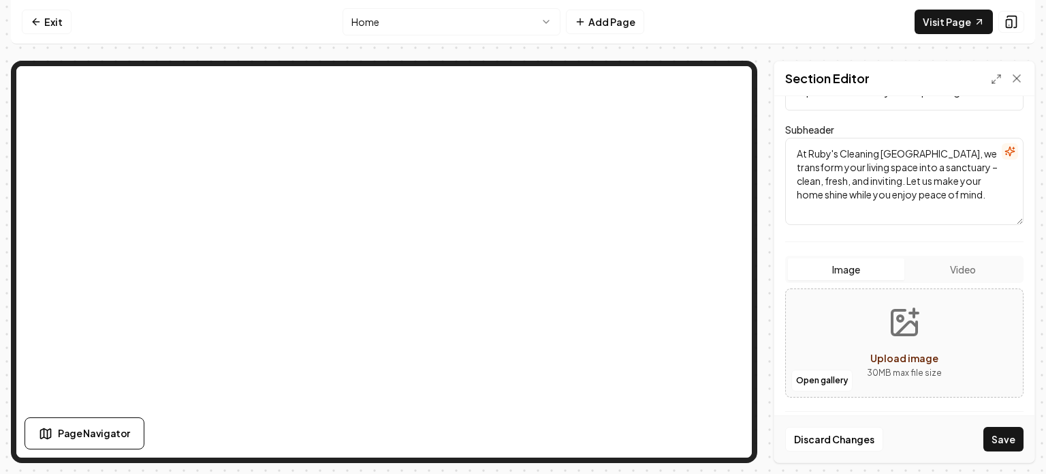
click at [681, 337] on icon "Upload image" at bounding box center [904, 322] width 33 height 33
type input "**********"
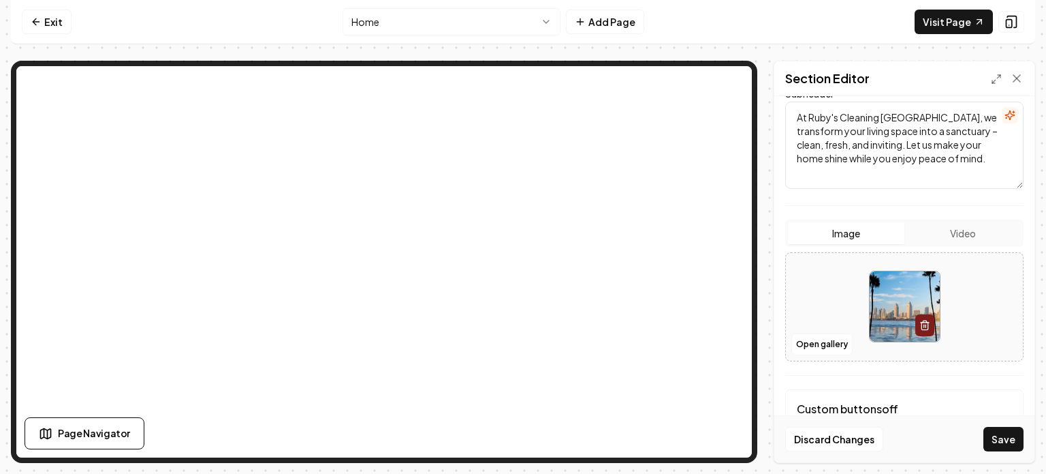
scroll to position [228, 0]
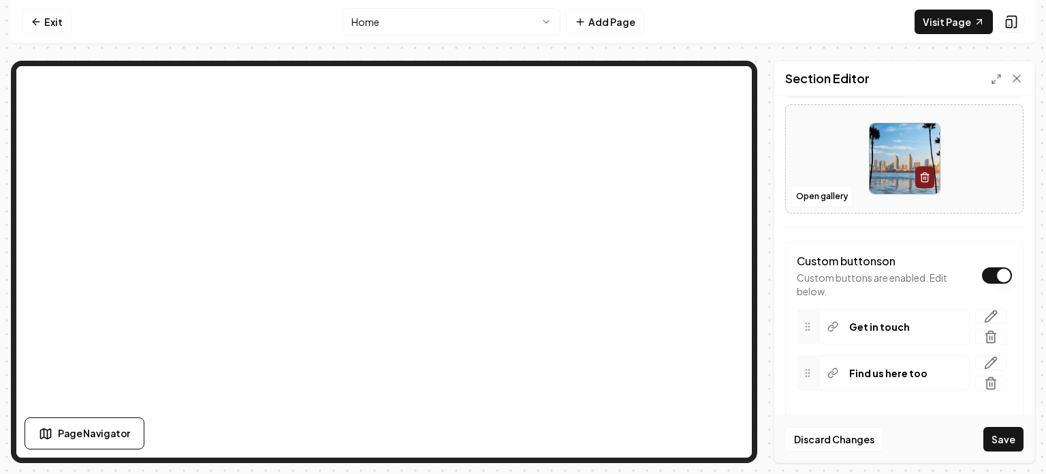
scroll to position [349, 0]
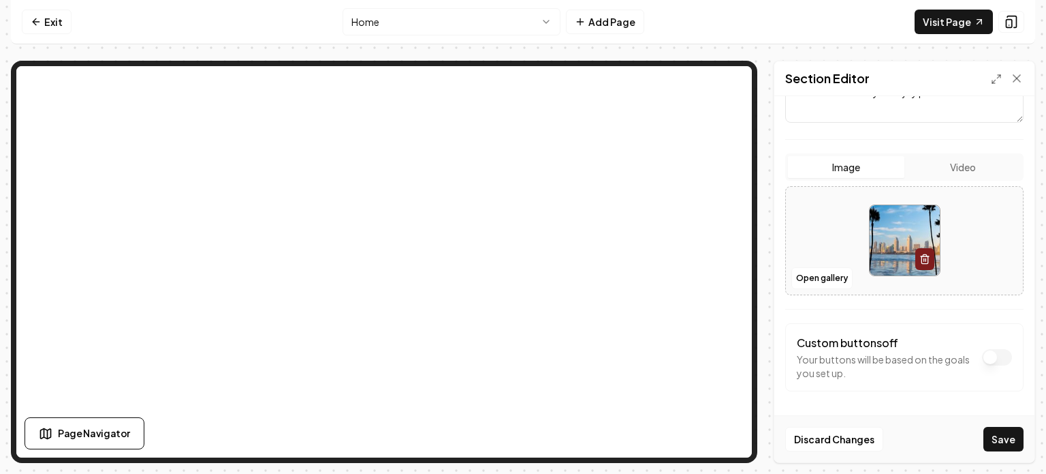
scroll to position [228, 0]
click at [681, 433] on button "Save" at bounding box center [1004, 438] width 40 height 25
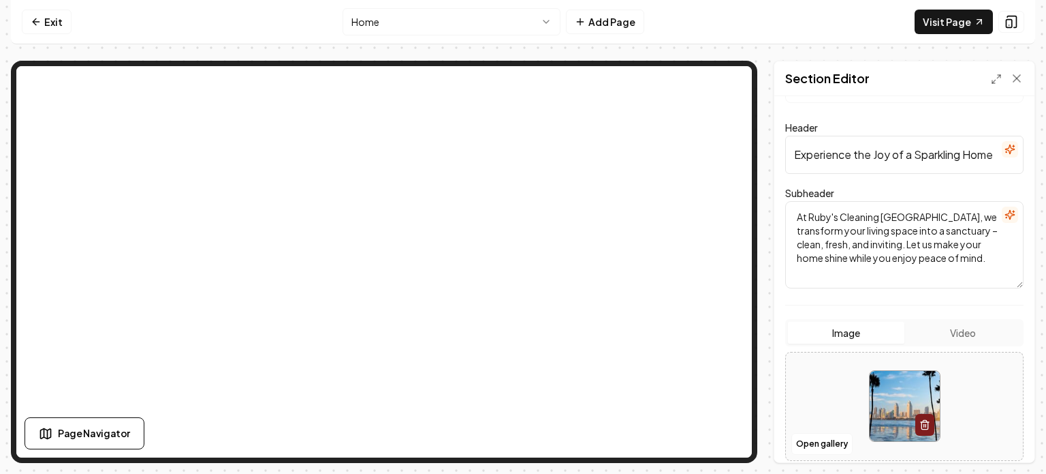
scroll to position [0, 0]
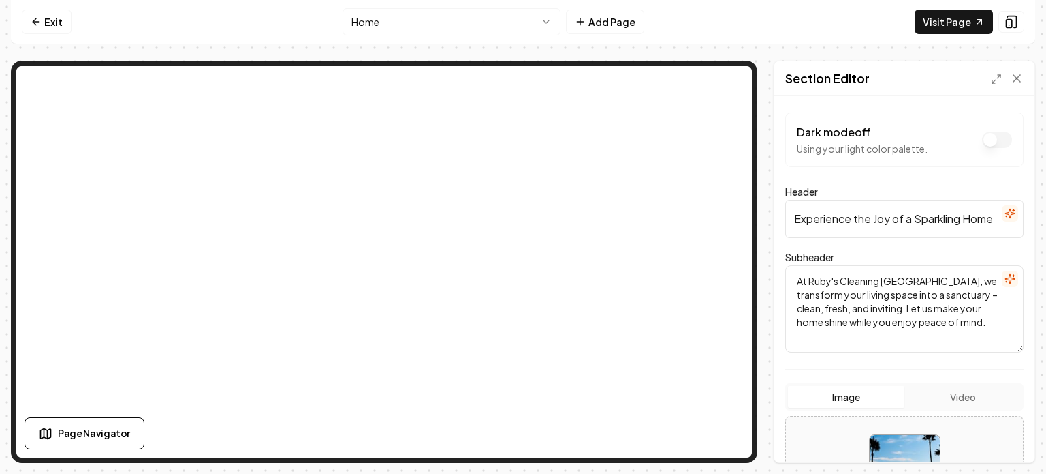
click at [681, 219] on input "Experience the Joy of a Sparkling Home" at bounding box center [905, 219] width 238 height 38
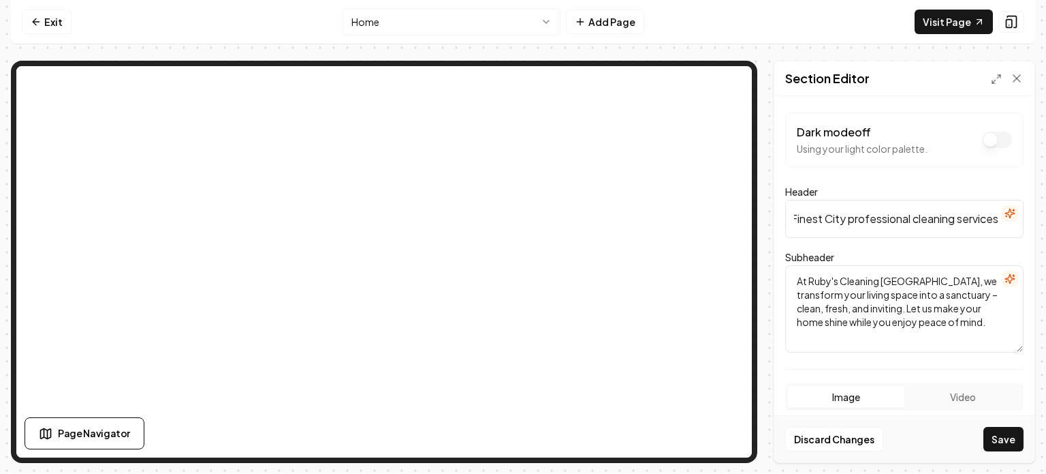
scroll to position [0, 114]
type input "Bringing America's Finest City professional cleaning services"
drag, startPoint x: 791, startPoint y: 277, endPoint x: 894, endPoint y: 349, distance: 125.3
click at [681, 349] on textarea "At Ruby's Cleaning [GEOGRAPHIC_DATA], we transform your living space into a san…" at bounding box center [905, 308] width 238 height 87
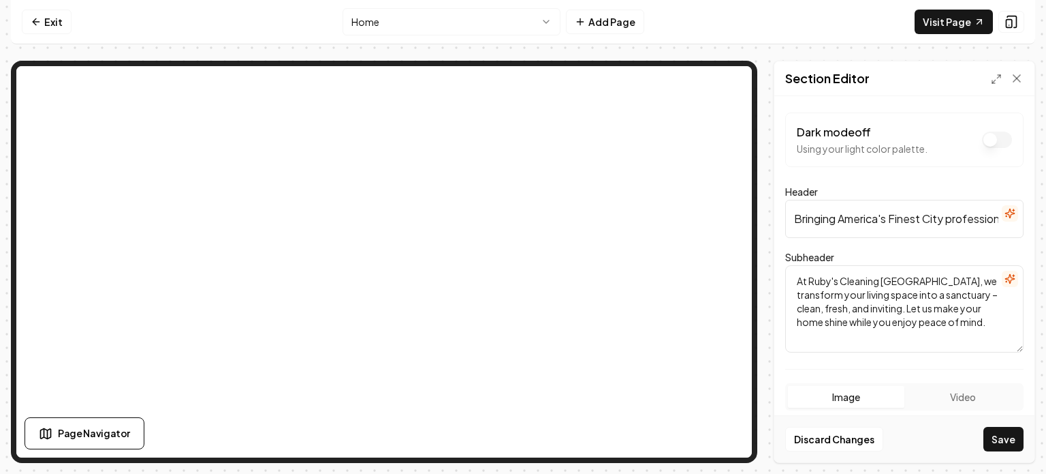
paste textarea "[PERSON_NAME]'s Cleaning - serving Americas finest city with professional clean…"
click at [681, 282] on textarea "[PERSON_NAME]'s Cleaning - serving Americas finest city with professional clean…" at bounding box center [905, 308] width 238 height 87
type textarea "Serving Americas finest city with professional cleaning focused on providing re…"
click at [681, 217] on input "Bringing America's Finest City professional cleaning services" at bounding box center [905, 219] width 238 height 38
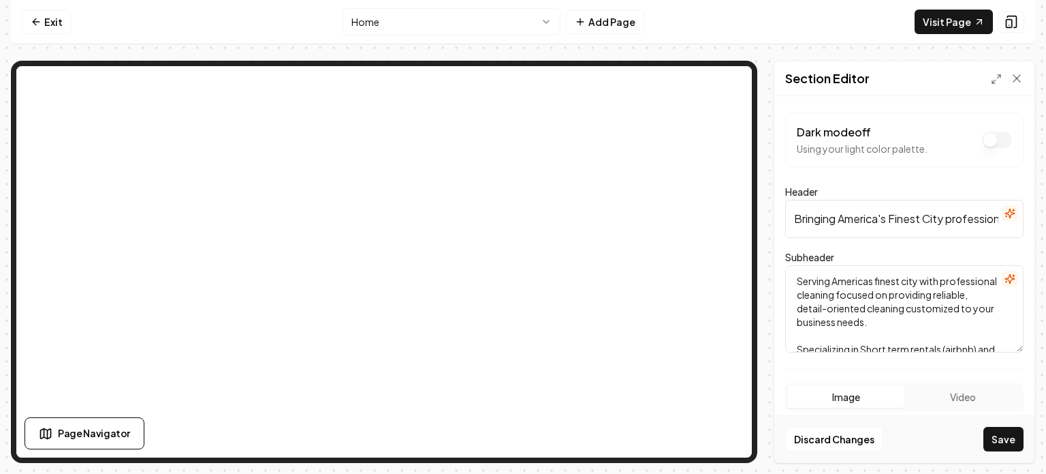
click at [681, 217] on input "Bringing America's Finest City professional cleaning services" at bounding box center [905, 219] width 238 height 38
paste input "[PERSON_NAME]'s Cleaning: Bringing [GEOGRAPHIC_DATA] the perfect match - your c…"
type input "[PERSON_NAME]'s Cleaning: Bringing [GEOGRAPHIC_DATA] the perfect match - your c…"
click at [681, 435] on button "Save" at bounding box center [1004, 438] width 40 height 25
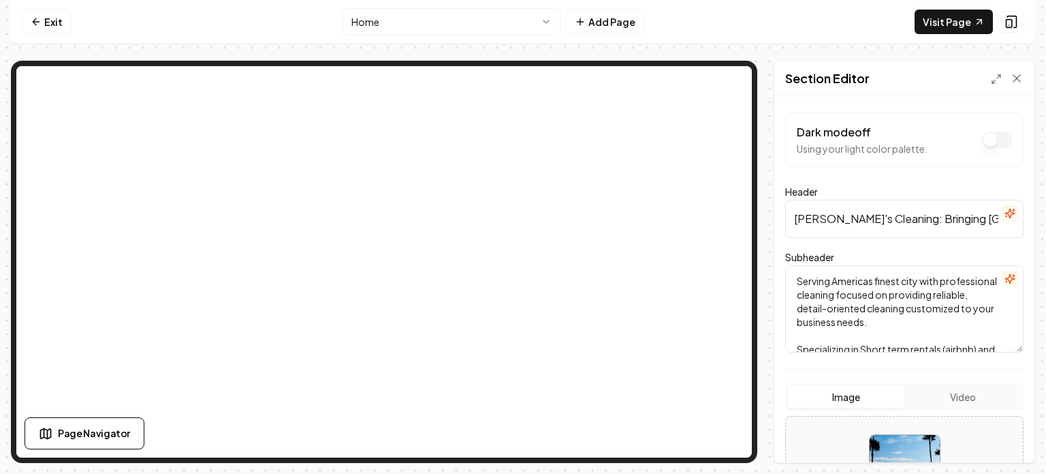
click at [681, 141] on button "Dark mode off" at bounding box center [997, 139] width 30 height 16
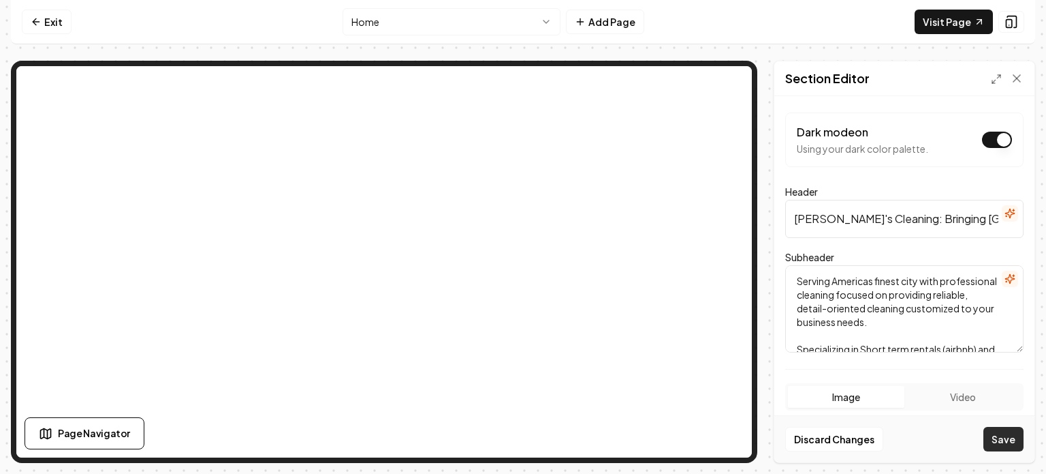
click at [681, 433] on button "Save" at bounding box center [1004, 438] width 40 height 25
click at [681, 135] on button "Dark mode on" at bounding box center [997, 139] width 30 height 16
click at [681, 438] on button "Save" at bounding box center [1004, 438] width 40 height 25
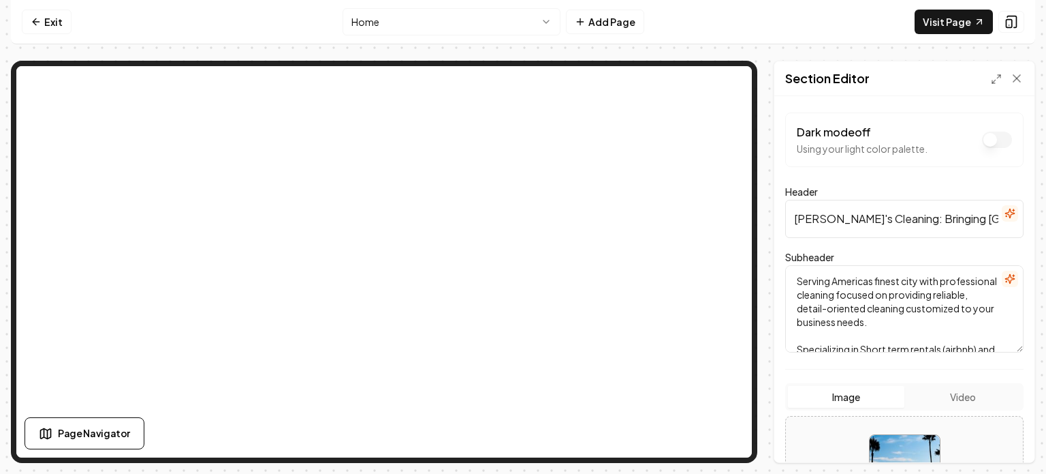
click at [681, 81] on h2 "Section Editor" at bounding box center [828, 78] width 84 height 19
click at [681, 163] on div "Dark mode off Using your light color palette. Header [PERSON_NAME]'s Cleaning: …" at bounding box center [905, 279] width 260 height 366
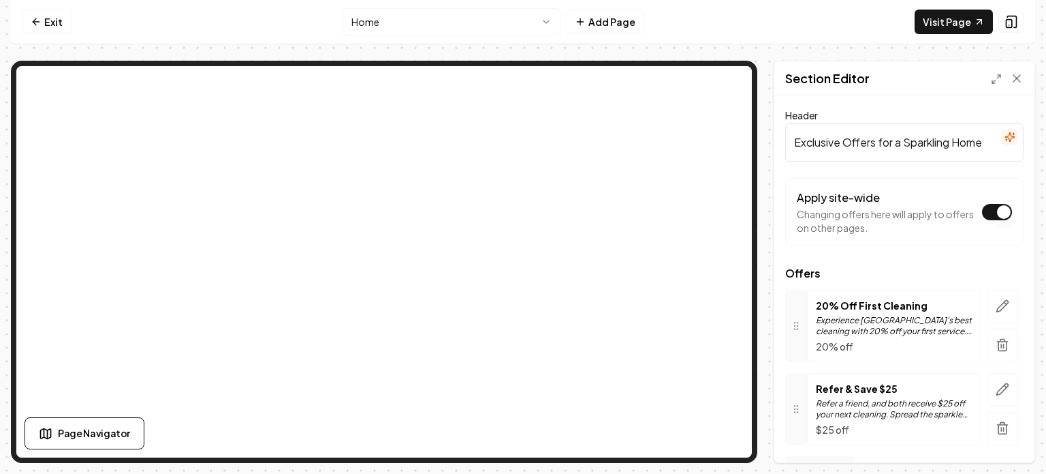
click at [681, 136] on input "Exclusive Offers for a Sparkling Home" at bounding box center [905, 142] width 238 height 38
click at [681, 141] on input "Exclusive Offers for a Sparkling Home" at bounding box center [905, 142] width 238 height 38
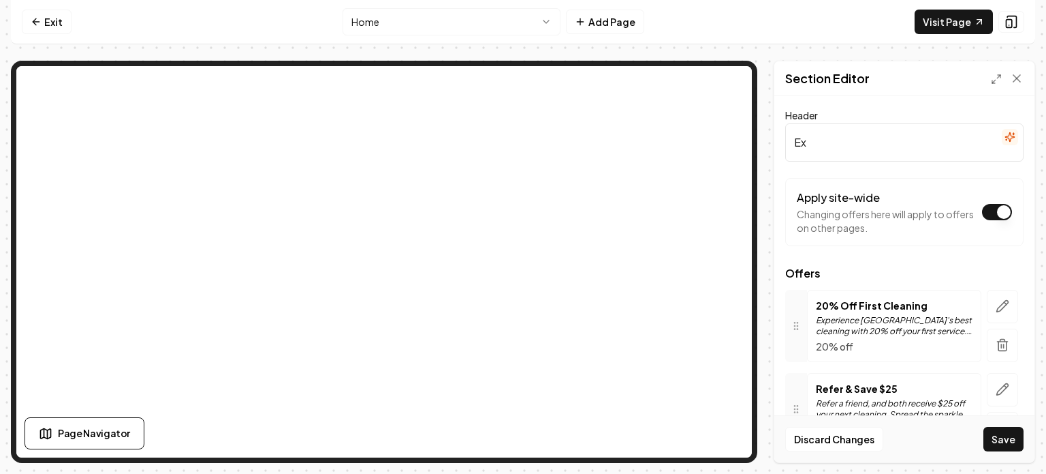
type input "E"
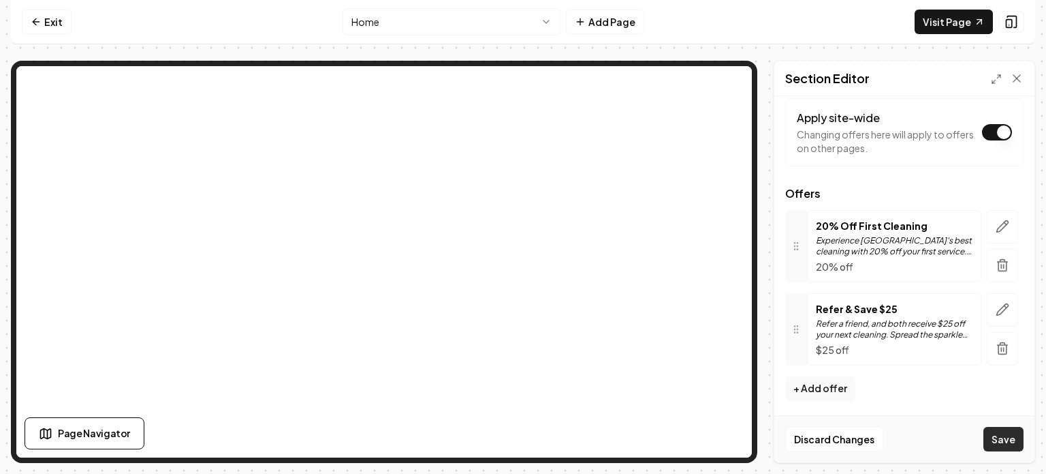
click at [681, 442] on button "Save" at bounding box center [1004, 438] width 40 height 25
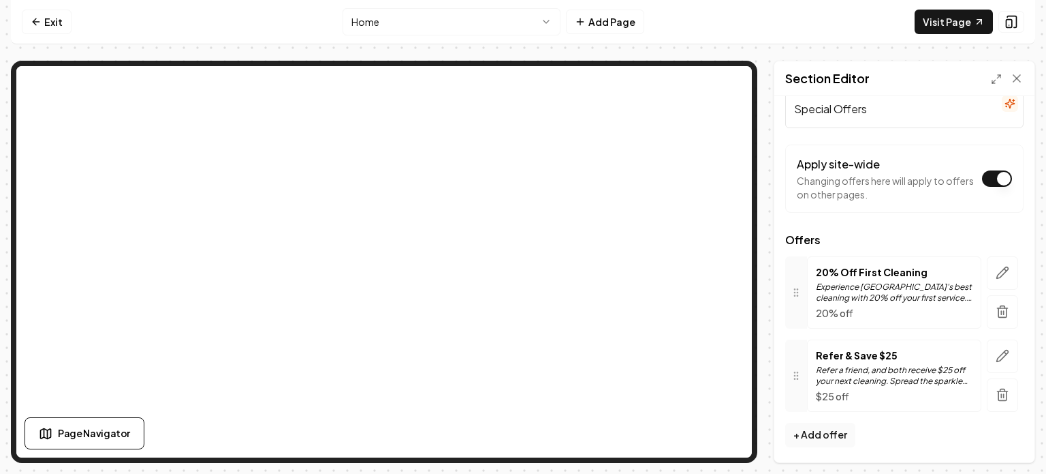
scroll to position [33, 0]
click at [681, 115] on input "Special Offers" at bounding box center [905, 110] width 238 height 38
type input "Special Offers"
click at [52, 25] on link "Exit" at bounding box center [47, 22] width 50 height 25
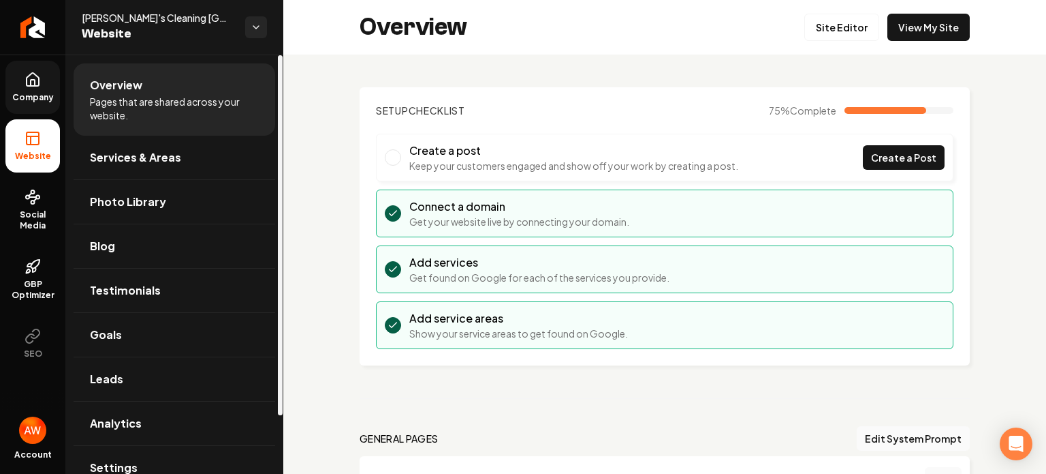
click at [37, 86] on icon at bounding box center [33, 79] width 12 height 13
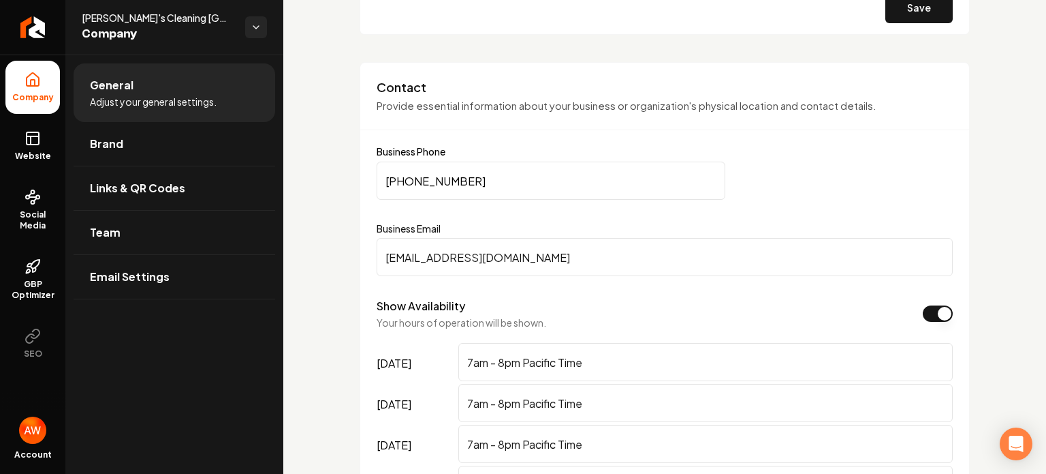
scroll to position [542, 0]
click at [115, 141] on span "Brand" at bounding box center [106, 144] width 33 height 16
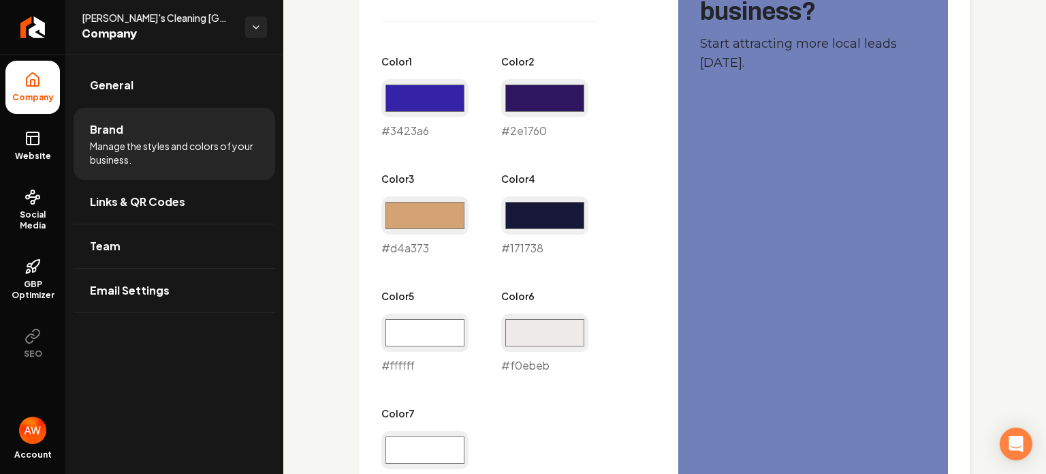
scroll to position [910, 0]
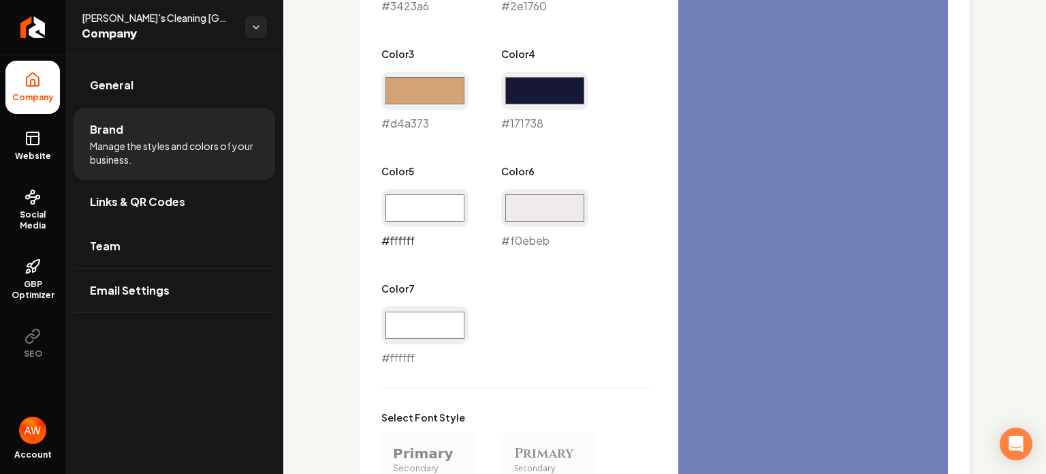
click at [431, 202] on input "#ffffff" at bounding box center [425, 208] width 87 height 38
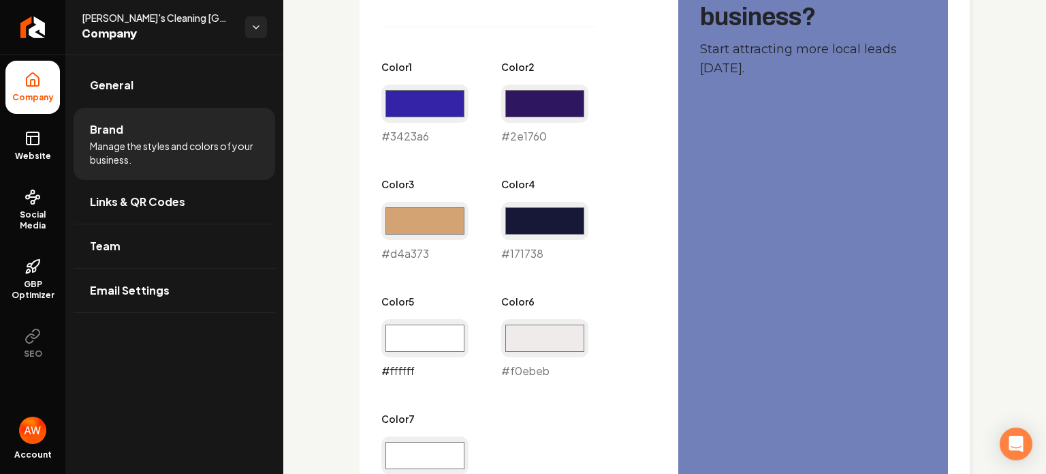
scroll to position [779, 0]
click at [550, 100] on input "#2e1760" at bounding box center [544, 103] width 87 height 38
type input "#d4a373"
click at [420, 226] on input "#d4a373" at bounding box center [425, 221] width 87 height 38
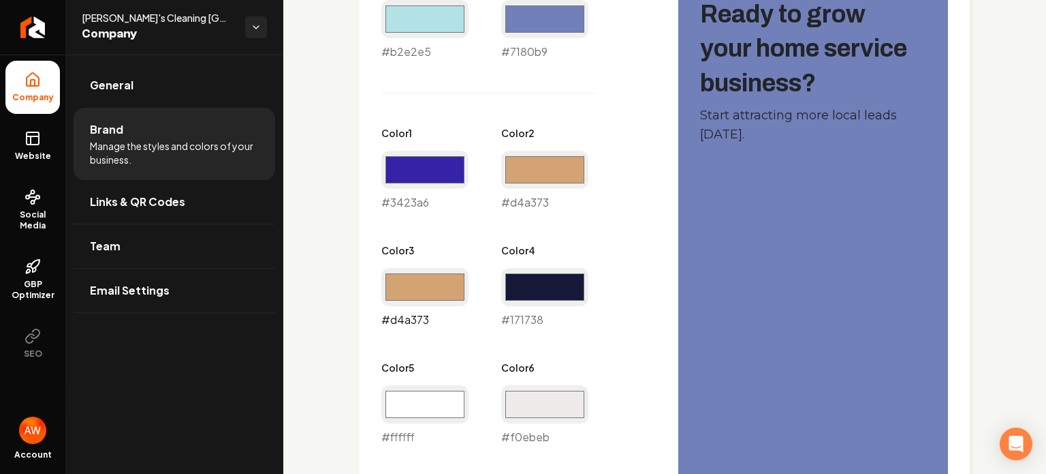
scroll to position [733, 0]
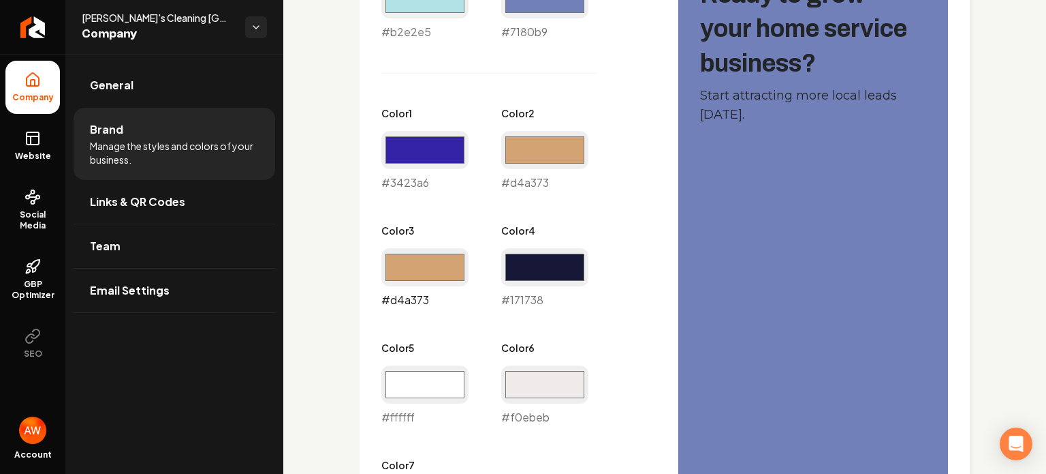
click at [431, 270] on input "#d4a373" at bounding box center [425, 267] width 87 height 38
click at [440, 260] on input "#d5d276" at bounding box center [425, 267] width 87 height 38
type input "#c8bc76"
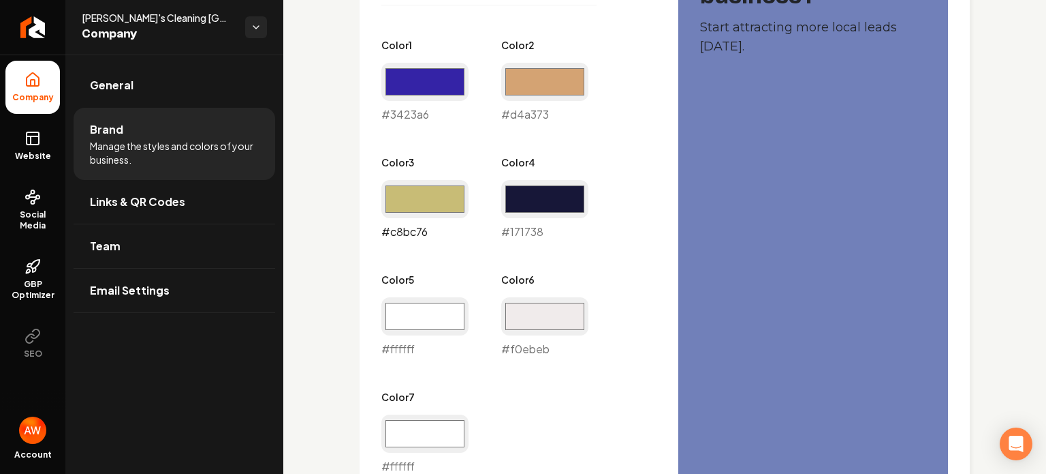
scroll to position [801, 0]
click at [444, 315] on input "#ffffff" at bounding box center [425, 316] width 87 height 38
type input "#000000"
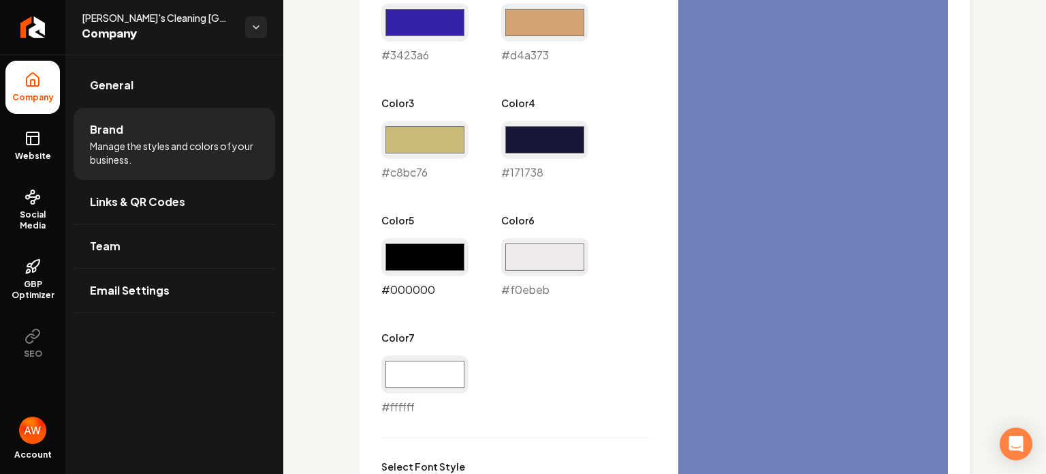
scroll to position [945, 0]
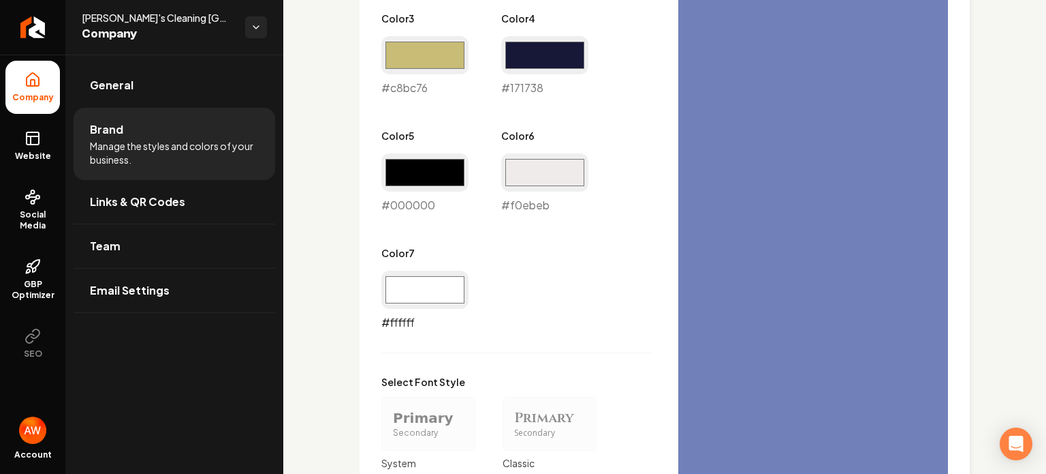
click at [431, 283] on input "#ffffff" at bounding box center [425, 289] width 87 height 38
click at [596, 324] on div "Primary Color #b2e2e5 #b2e2e5 Secondary Color #7180b9 #7180b9 Color 1 #3423a6 #…" at bounding box center [517, 37] width 270 height 587
click at [429, 294] on input "#ffffff" at bounding box center [425, 289] width 87 height 38
type input "#357388"
click at [590, 332] on div "Primary Color #b2e2e5 #b2e2e5 Secondary Color #7180b9 #7180b9 Color 1 #3423a6 #…" at bounding box center [517, 218] width 270 height 949
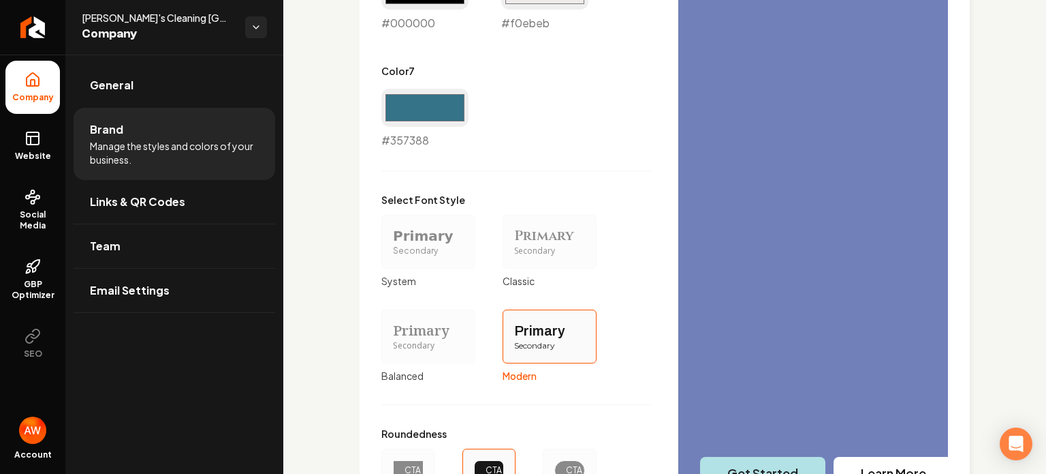
scroll to position [1270, 0]
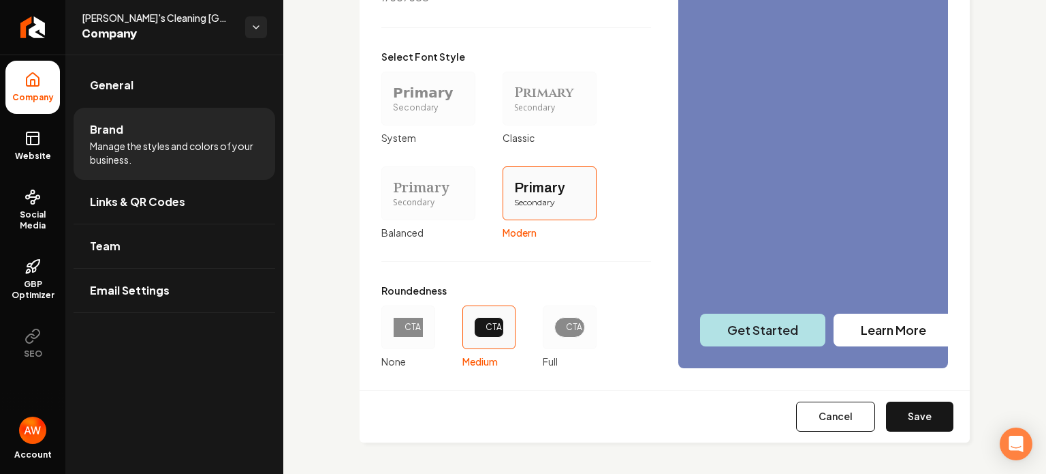
click at [420, 328] on div "CTA" at bounding box center [408, 327] width 31 height 20
click at [392, 328] on button "CTA None" at bounding box center [386, 327] width 11 height 11
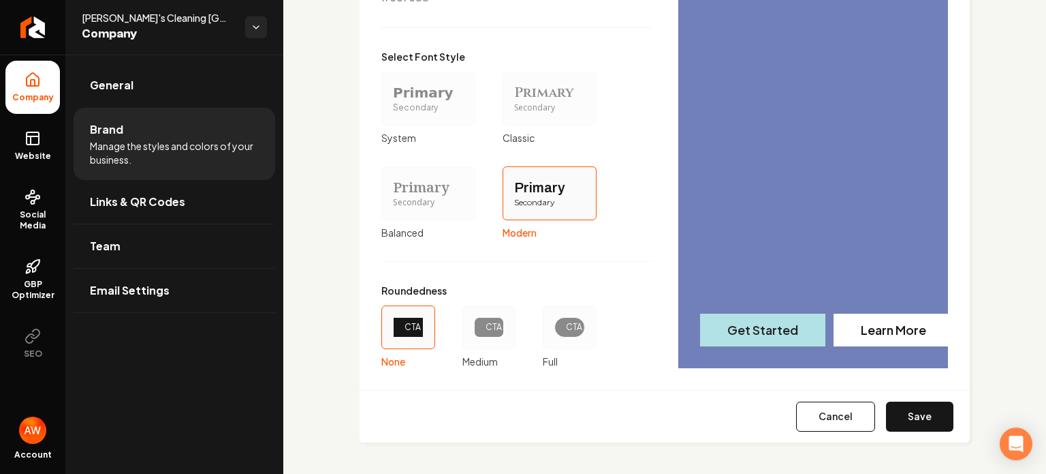
click at [486, 330] on div "CTA" at bounding box center [489, 327] width 7 height 11
click at [473, 330] on button "CTA Medium" at bounding box center [467, 327] width 11 height 11
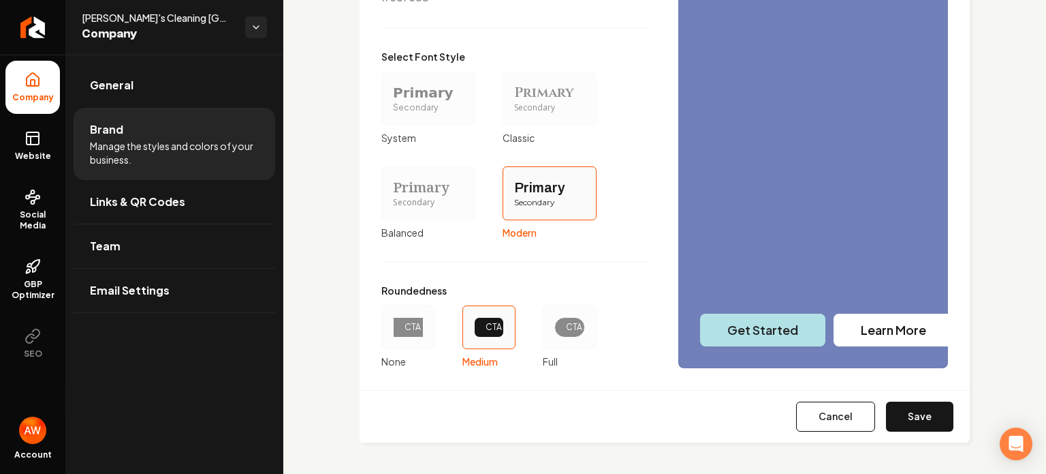
click at [486, 330] on div "CTA" at bounding box center [489, 327] width 7 height 11
click at [473, 330] on button "CTA Medium" at bounding box center [467, 327] width 11 height 11
click at [422, 102] on div "Secondary" at bounding box center [428, 108] width 71 height 12
click at [392, 102] on button "Primary Secondary System" at bounding box center [386, 98] width 11 height 11
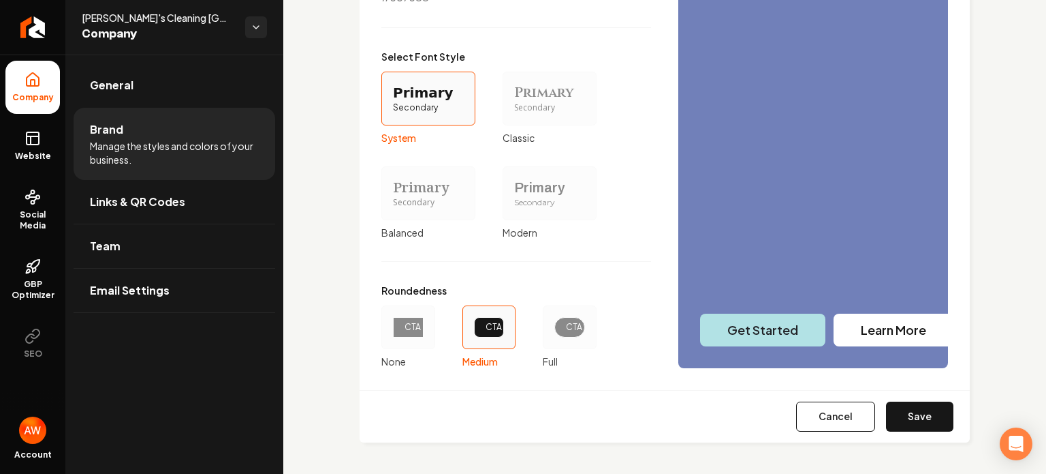
click at [527, 186] on div "Primary" at bounding box center [549, 187] width 71 height 19
click at [513, 187] on button "Primary Secondary Modern" at bounding box center [507, 192] width 11 height 11
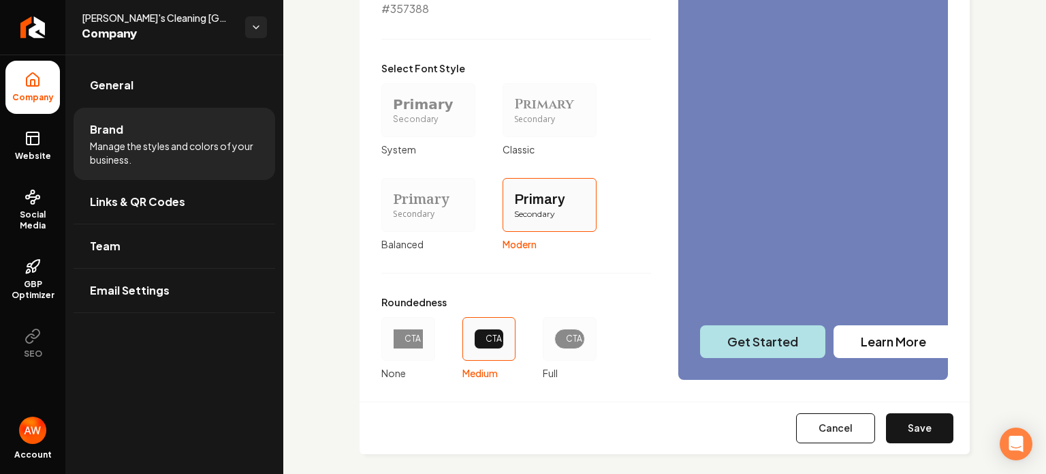
scroll to position [1267, 0]
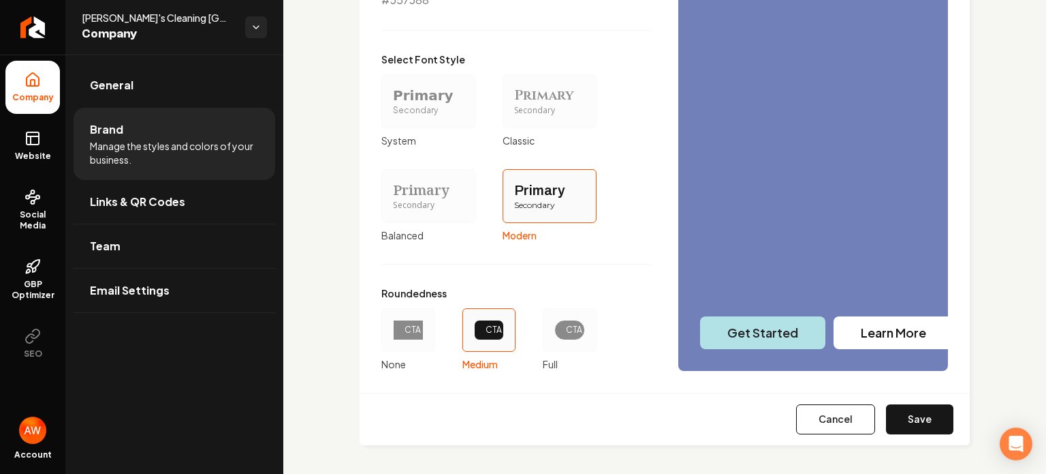
click at [430, 184] on div "Primary" at bounding box center [428, 190] width 71 height 19
click at [392, 190] on button "Primary Secondary Balanced" at bounding box center [386, 195] width 11 height 11
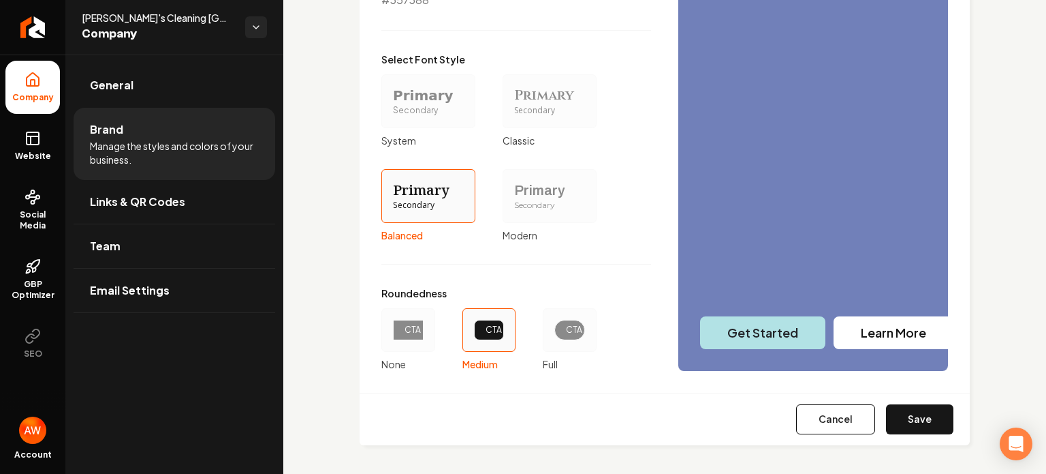
click at [534, 178] on div "Primary Secondary" at bounding box center [550, 196] width 94 height 54
click at [513, 190] on button "Primary Secondary Modern" at bounding box center [507, 195] width 11 height 11
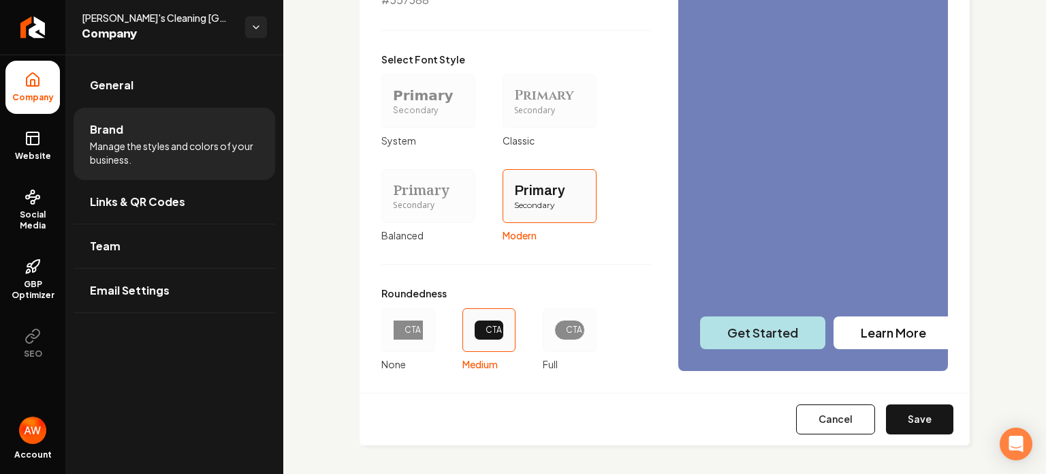
click at [566, 326] on div "CTA" at bounding box center [569, 329] width 7 height 11
click at [553, 326] on button "CTA Full" at bounding box center [547, 329] width 11 height 11
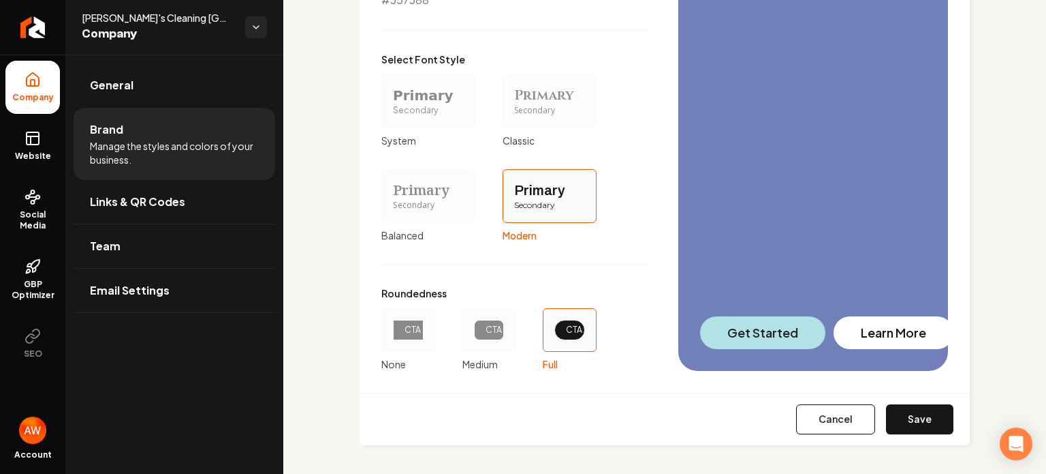
click at [486, 330] on div "CTA" at bounding box center [489, 329] width 7 height 11
click at [473, 330] on button "CTA Medium" at bounding box center [467, 329] width 11 height 11
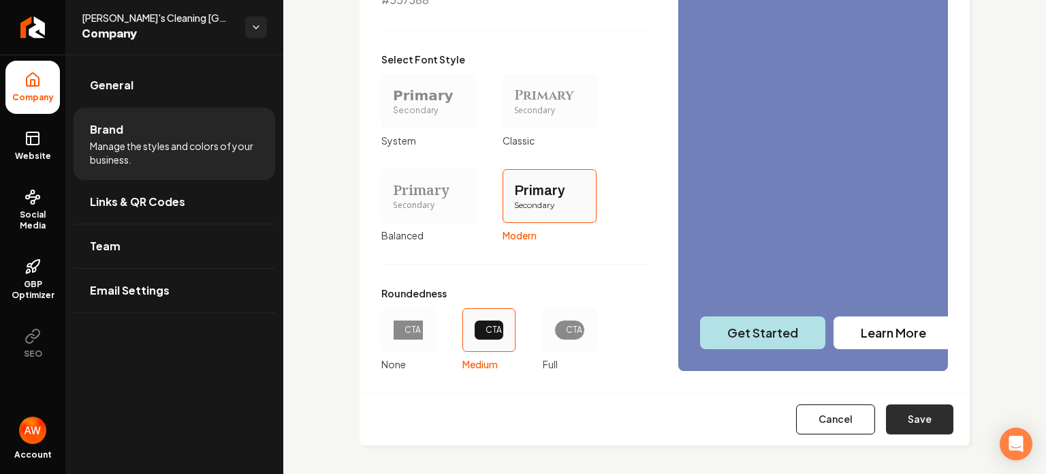
click at [681, 420] on button "Save" at bounding box center [919, 419] width 67 height 30
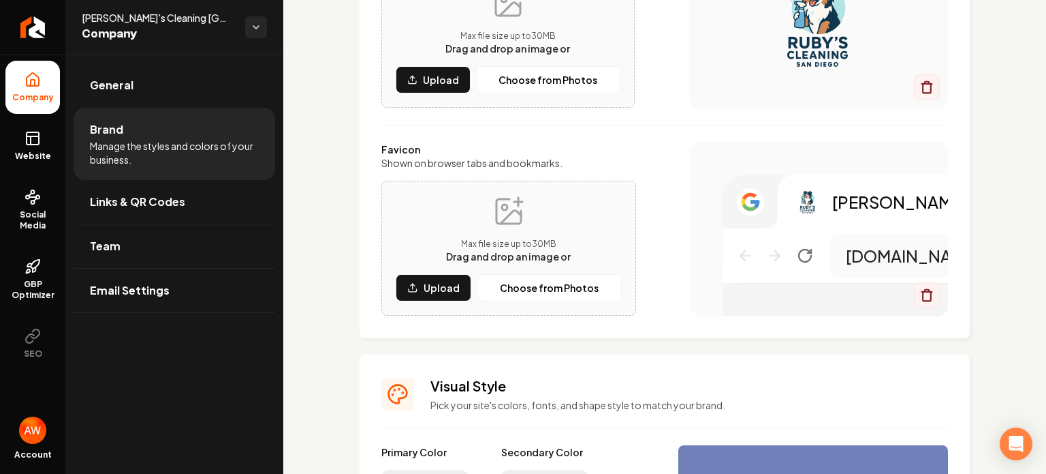
scroll to position [0, 0]
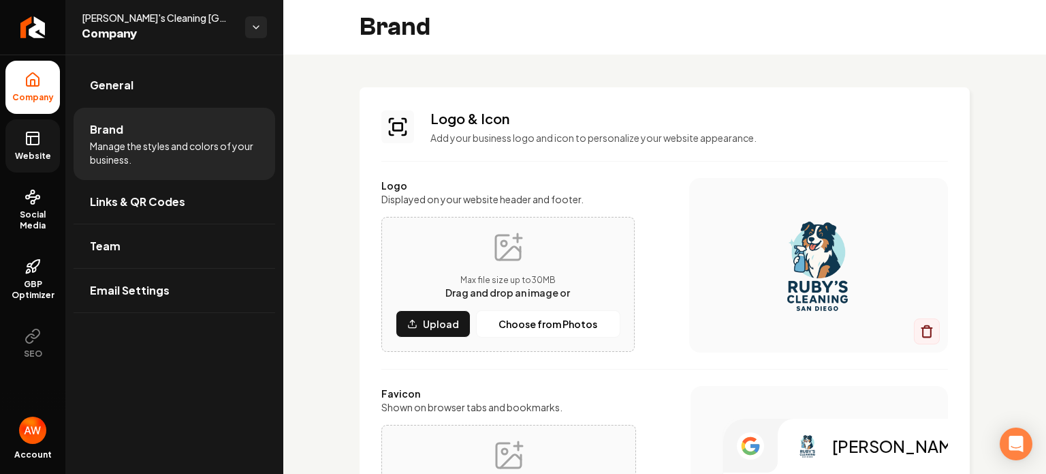
click at [31, 143] on icon at bounding box center [31, 140] width 0 height 8
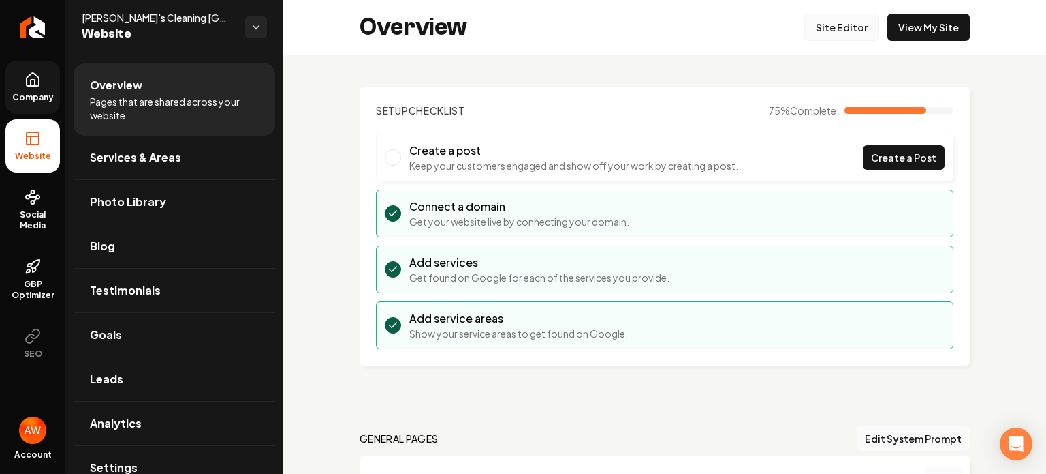
click at [681, 29] on link "Site Editor" at bounding box center [842, 27] width 75 height 27
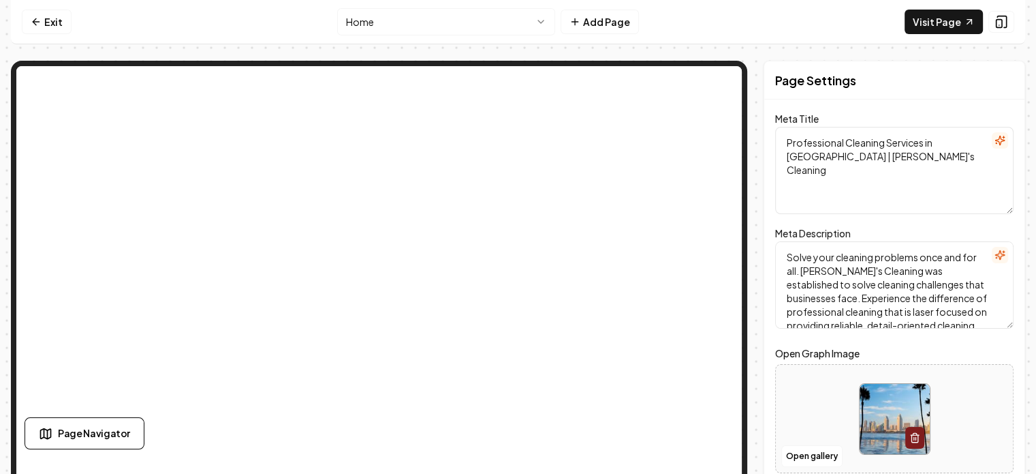
click at [681, 57] on div "Exit Home Add Page Visit Page Page Navigator Page Settings Meta Title Professio…" at bounding box center [518, 231] width 1014 height 463
click at [681, 189] on textarea "Professional Cleaning Services in [GEOGRAPHIC_DATA] | [PERSON_NAME]'s Cleaning" at bounding box center [894, 170] width 238 height 87
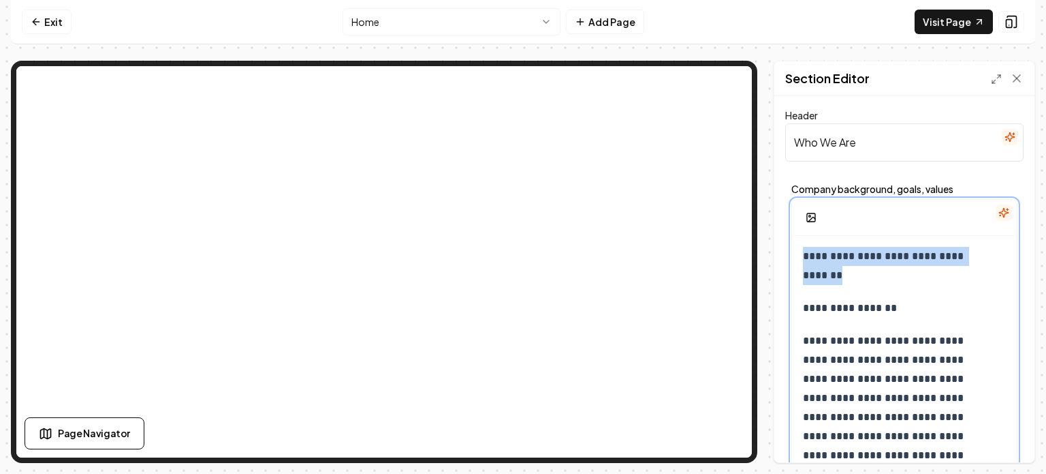
drag, startPoint x: 805, startPoint y: 256, endPoint x: 858, endPoint y: 271, distance: 54.6
click at [681, 271] on p "**********" at bounding box center [894, 266] width 183 height 38
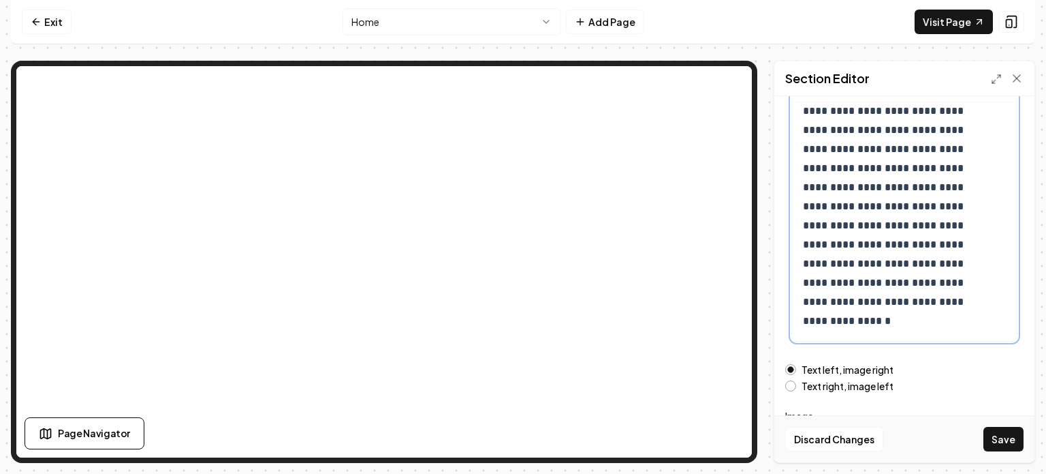
scroll to position [134, 0]
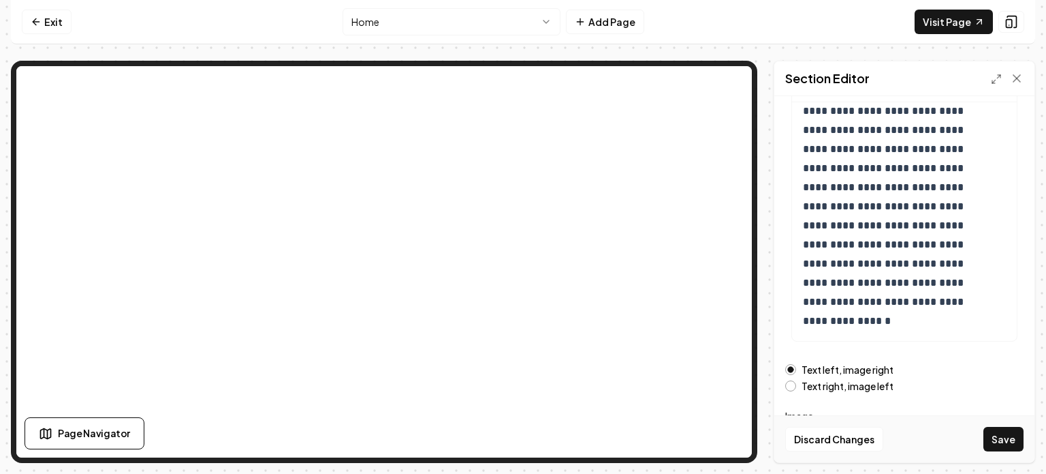
click at [681, 387] on button "Text right, image left" at bounding box center [791, 385] width 11 height 11
click at [681, 364] on button "Text left, image right" at bounding box center [791, 369] width 11 height 11
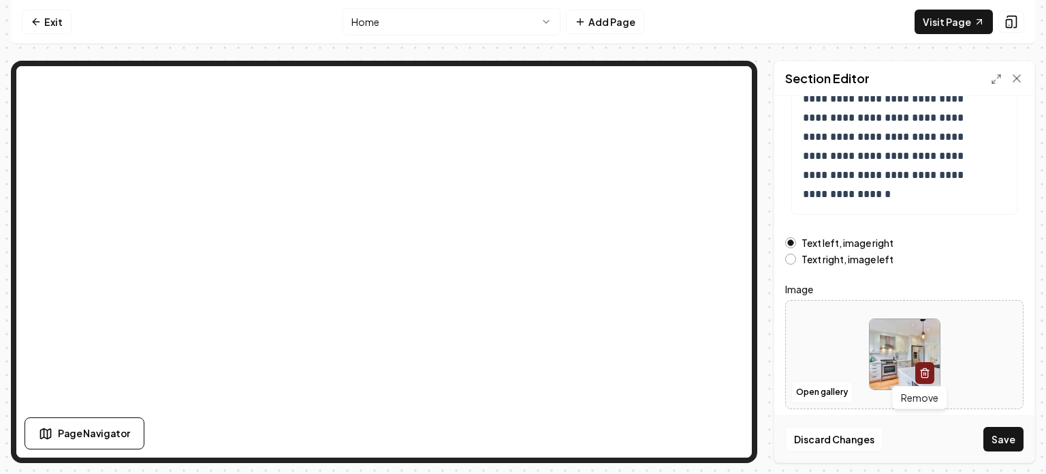
click at [681, 371] on icon "button" at bounding box center [925, 373] width 6 height 7
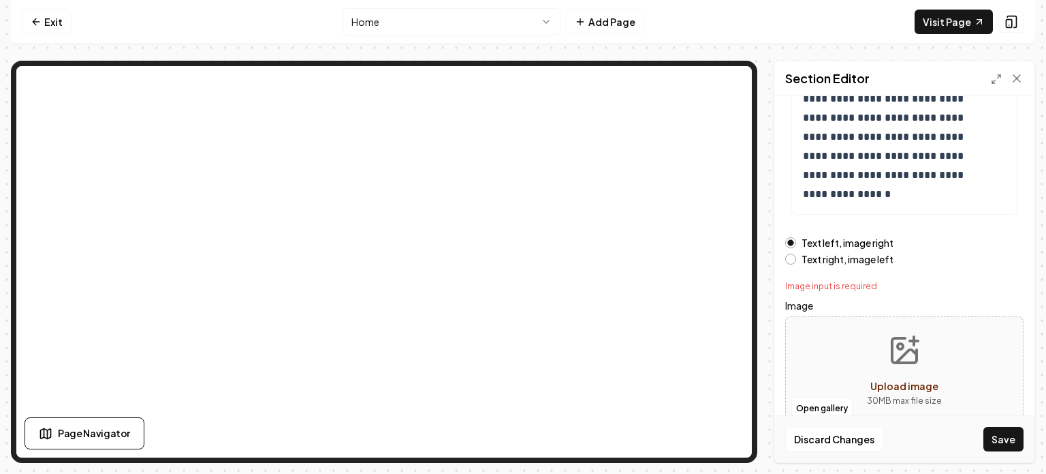
click at [681, 347] on circle "Upload image" at bounding box center [900, 345] width 5 height 5
type input "**********"
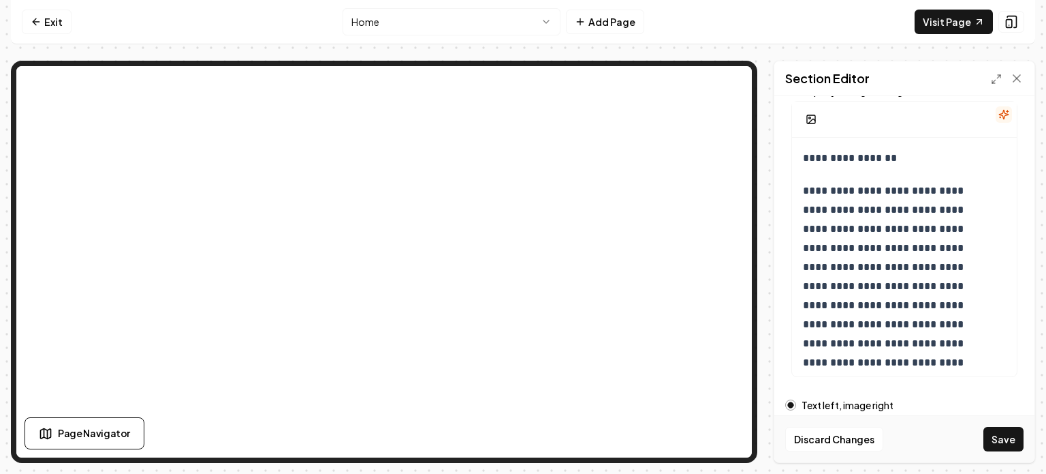
scroll to position [94, 0]
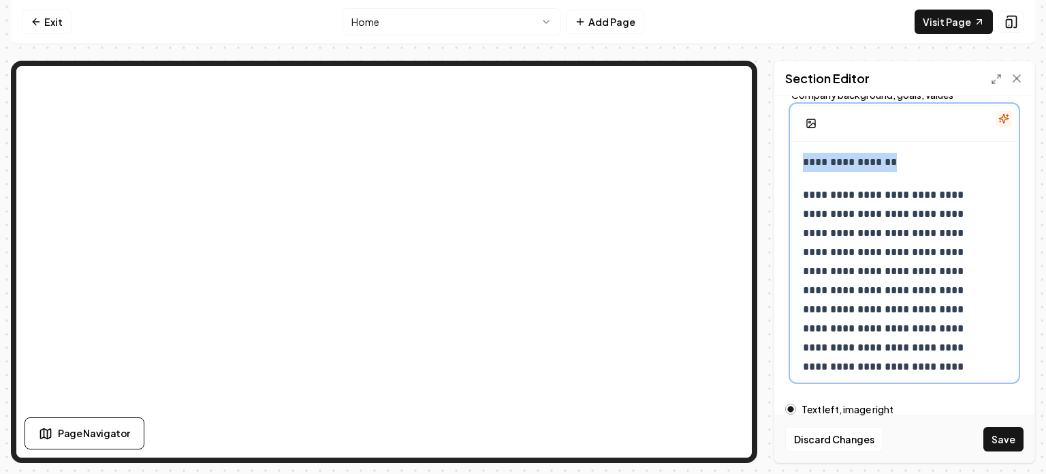
drag, startPoint x: 801, startPoint y: 163, endPoint x: 904, endPoint y: 159, distance: 102.9
click at [681, 159] on div "**********" at bounding box center [904, 303] width 225 height 322
copy p "**********"
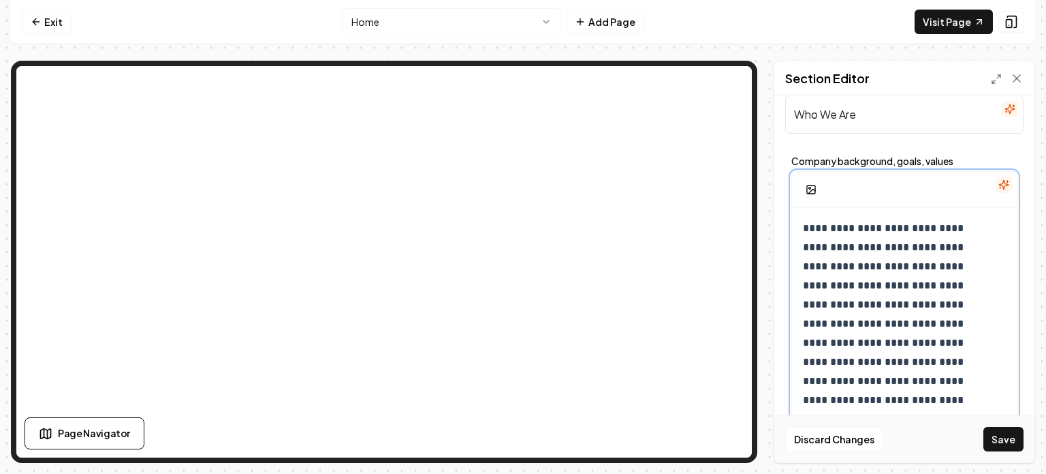
scroll to position [27, 0]
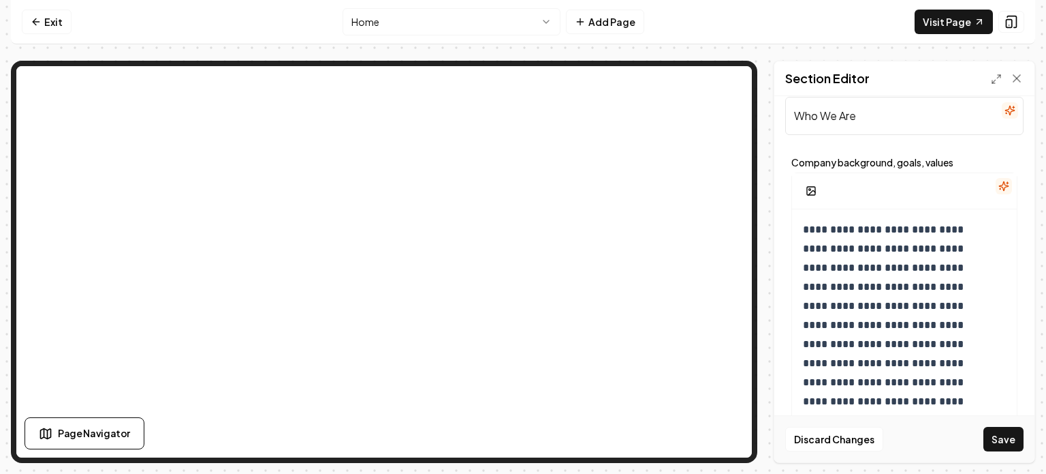
click at [681, 119] on input "Who We Are" at bounding box center [905, 116] width 238 height 38
type input "W"
paste input "A Referral Agency"
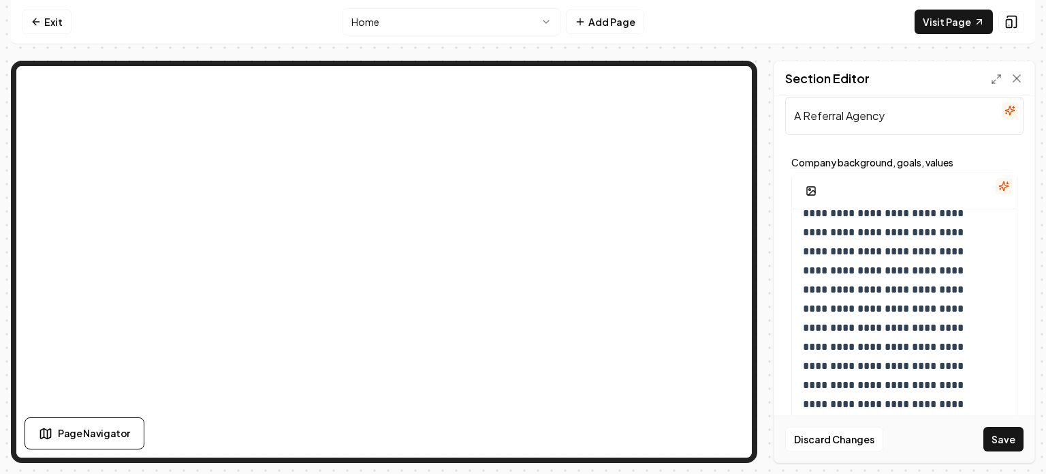
scroll to position [50, 0]
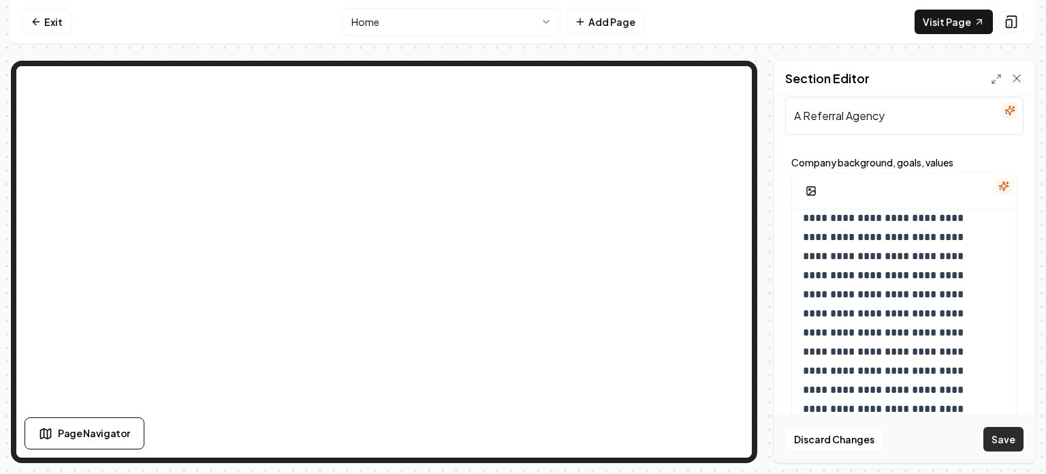
type input "A Referral Agency"
click at [681, 437] on button "Save" at bounding box center [1004, 438] width 40 height 25
click at [681, 80] on div "Section Editor" at bounding box center [905, 78] width 260 height 35
click at [681, 138] on form "**********" at bounding box center [905, 361] width 238 height 562
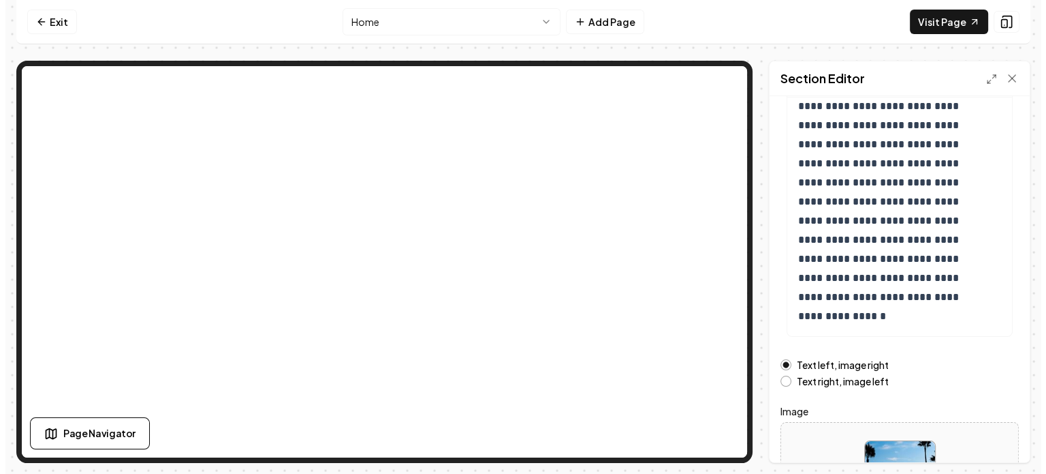
scroll to position [0, 0]
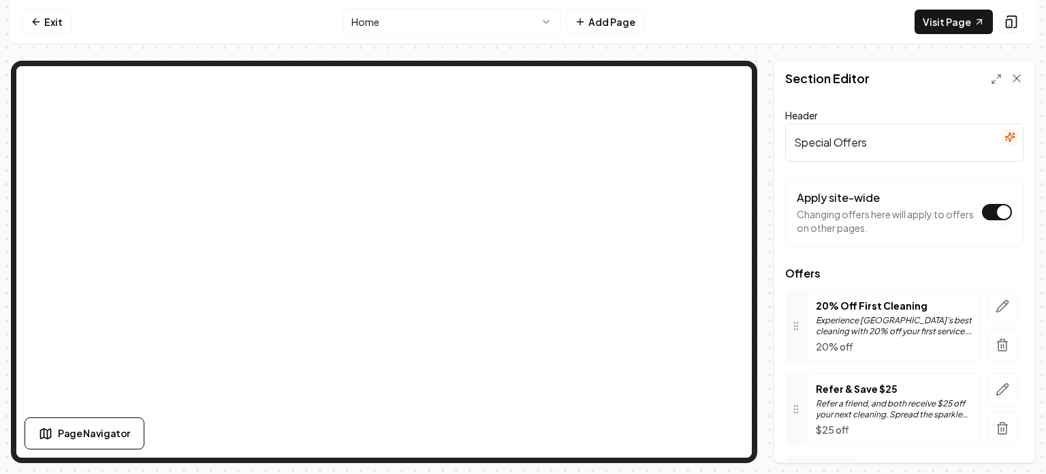
click at [681, 136] on input "Special Offers" at bounding box center [905, 142] width 238 height 38
click at [681, 146] on input "Special Offers" at bounding box center [905, 142] width 238 height 38
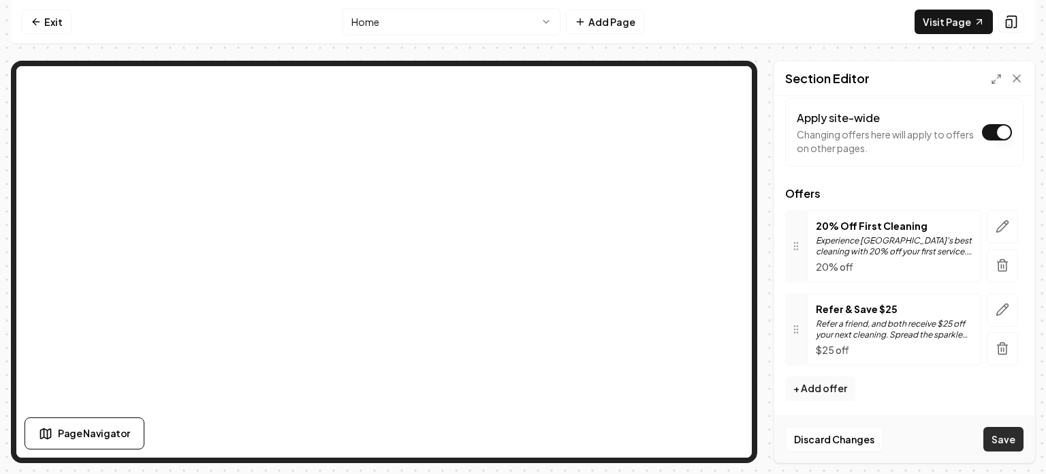
type input "Exclusive Special Offers"
click at [681, 433] on button "Save" at bounding box center [1004, 438] width 40 height 25
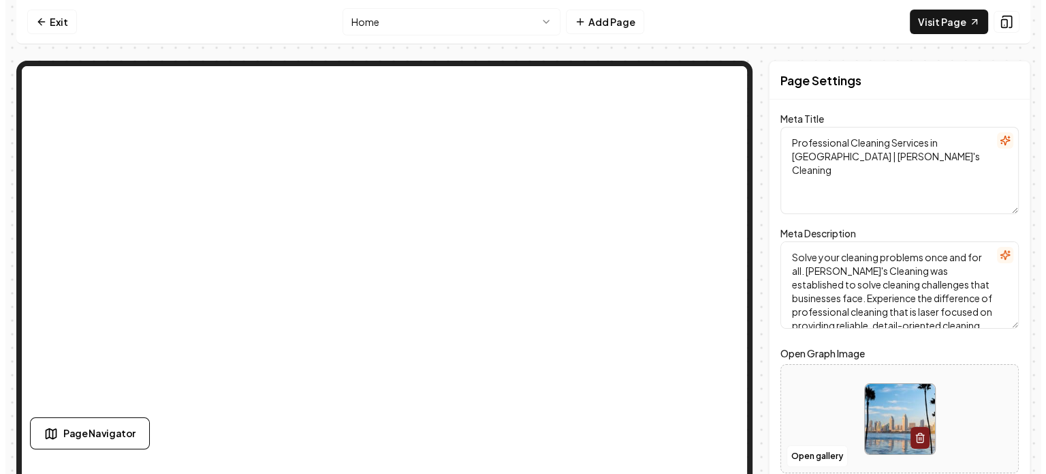
scroll to position [0, 0]
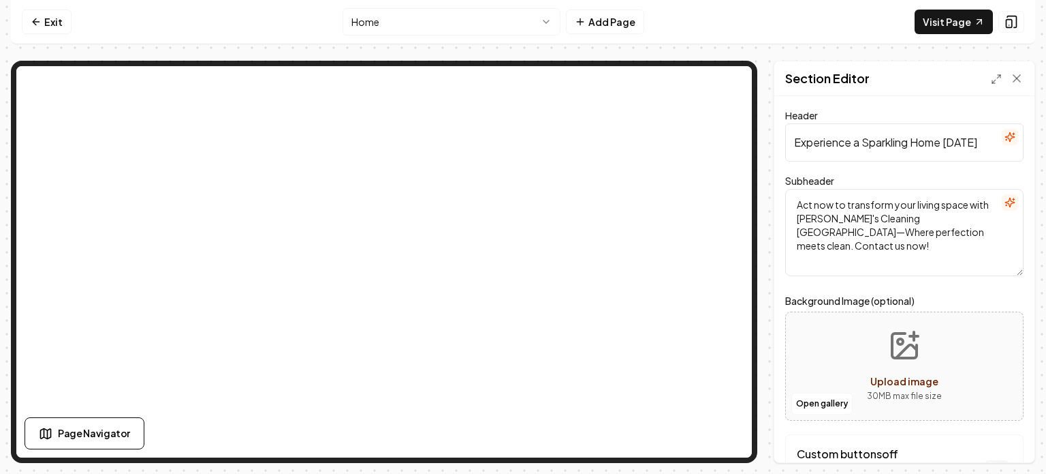
click at [681, 201] on textarea "Act now to transform your living space with [PERSON_NAME]'s Cleaning [GEOGRAPHI…" at bounding box center [905, 232] width 238 height 87
click at [681, 148] on input "Experience a Sparkling Home [DATE]" at bounding box center [905, 142] width 238 height 38
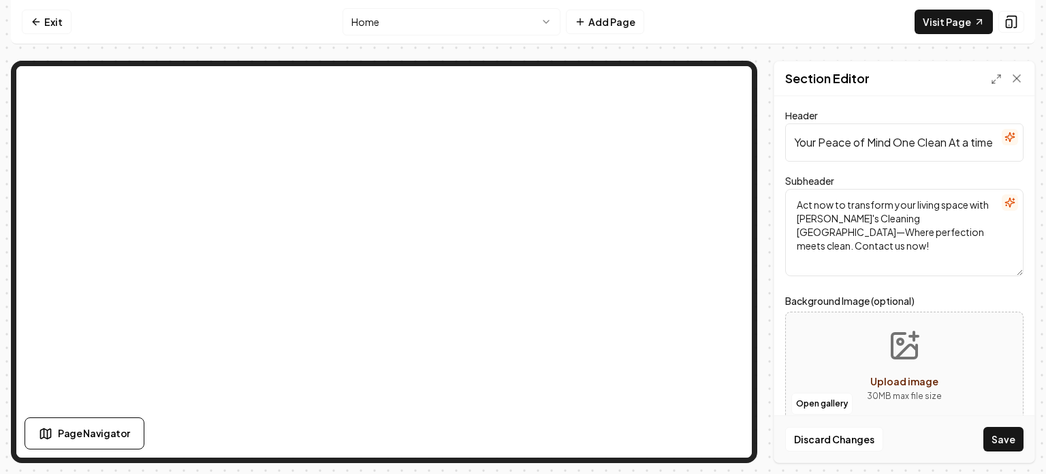
click at [681, 141] on input "Your Peace of Mind One Clean At a time" at bounding box center [905, 142] width 238 height 38
click at [681, 141] on input "Your peace of Mind One Clean At a time" at bounding box center [905, 142] width 238 height 38
click at [681, 144] on input "Your peace of mind One Clean At a time" at bounding box center [905, 142] width 238 height 38
click at [681, 141] on input "Your peace of mind one Clean At a time" at bounding box center [905, 142] width 238 height 38
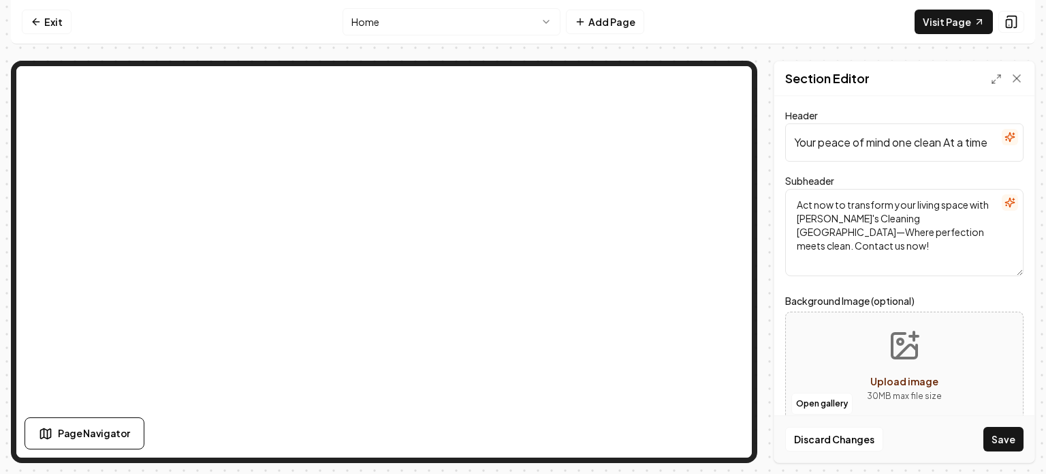
click at [681, 144] on input "Your peace of mind one clean At a time" at bounding box center [905, 142] width 238 height 38
type input "Your peace of mind one clean at a time"
click at [681, 205] on textarea "Act now to transform your living space with [PERSON_NAME]'s Cleaning [GEOGRAPHI…" at bounding box center [905, 232] width 238 height 87
click at [681, 203] on textarea "Transform your living space with [PERSON_NAME]'s Cleaning [GEOGRAPHIC_DATA]—Whe…" at bounding box center [905, 232] width 238 height 87
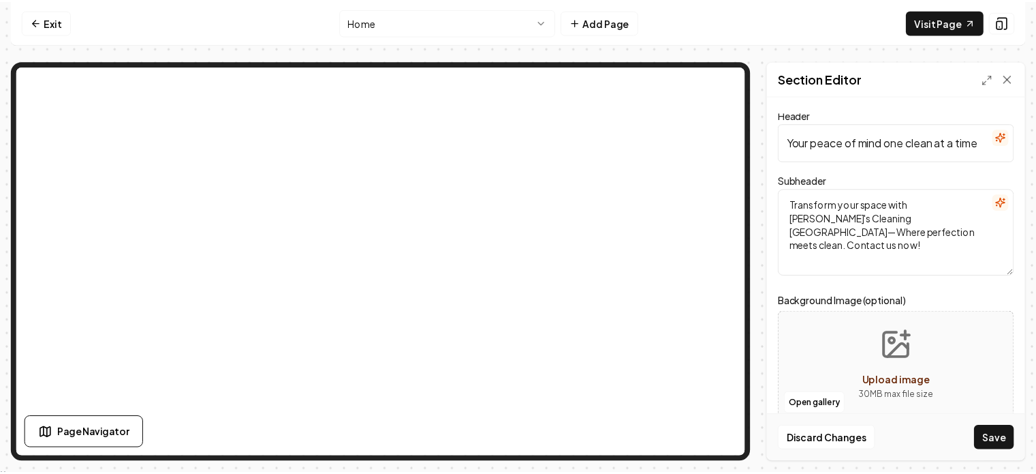
scroll to position [110, 0]
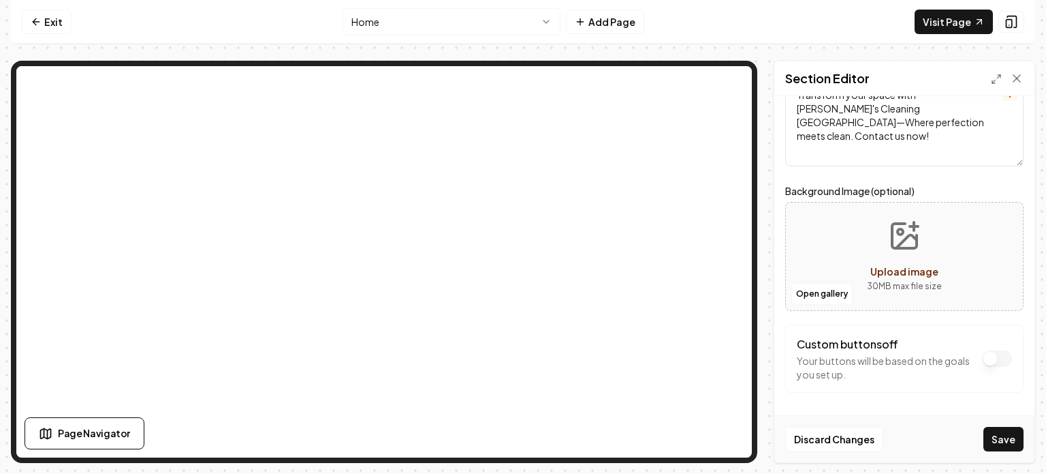
type textarea "Transform your space with [PERSON_NAME]'s Cleaning [GEOGRAPHIC_DATA]—Where perf…"
click at [681, 223] on icon "Upload image" at bounding box center [904, 235] width 25 height 25
type input "**********"
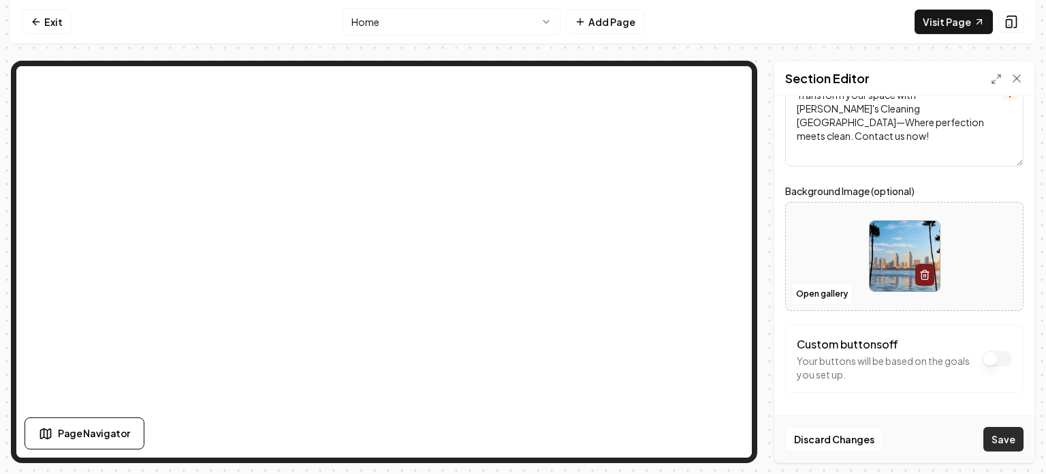
click at [681, 441] on button "Save" at bounding box center [1004, 438] width 40 height 25
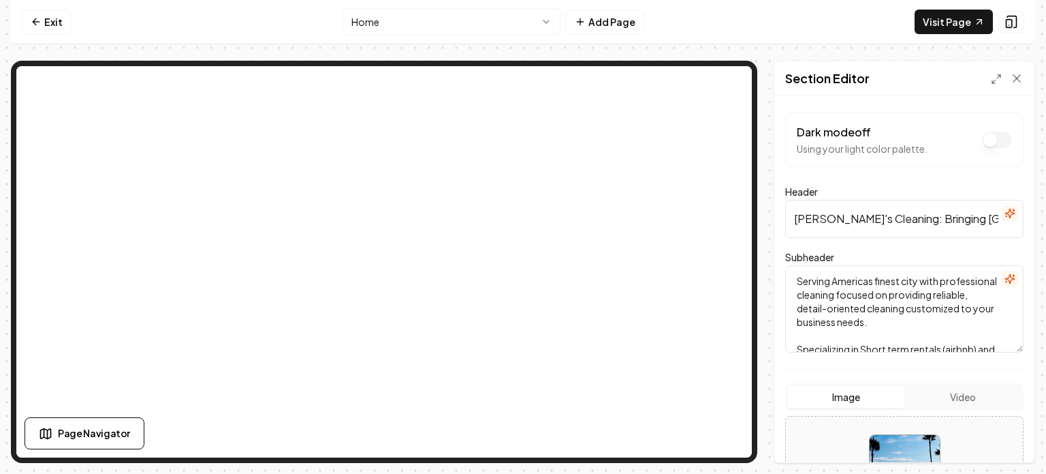
scroll to position [228, 0]
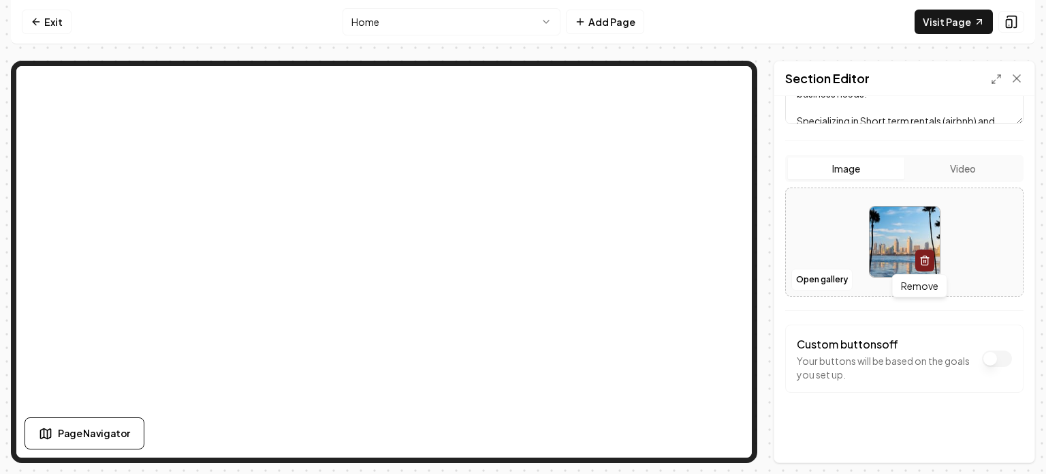
click at [681, 263] on icon "button" at bounding box center [925, 260] width 11 height 11
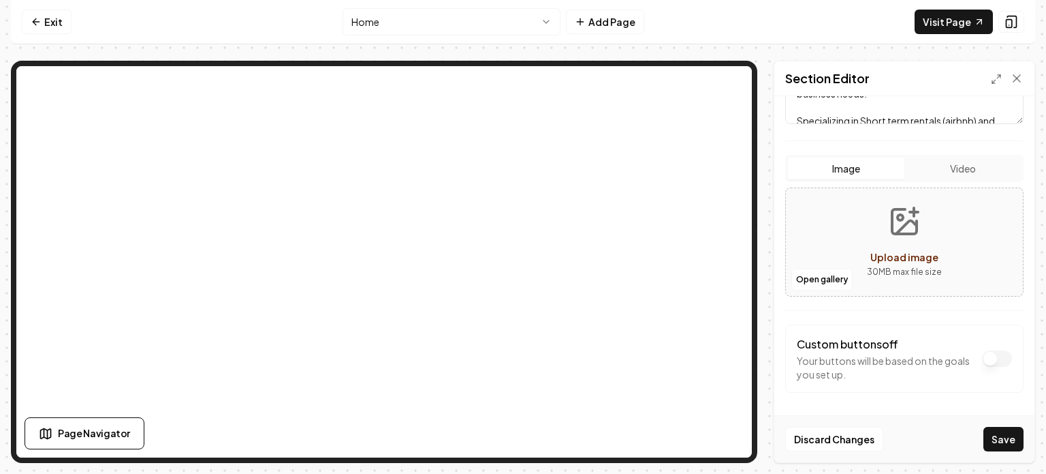
click at [681, 220] on icon "Upload image" at bounding box center [904, 221] width 33 height 33
type input "**********"
click at [681, 440] on button "Save" at bounding box center [1004, 438] width 40 height 25
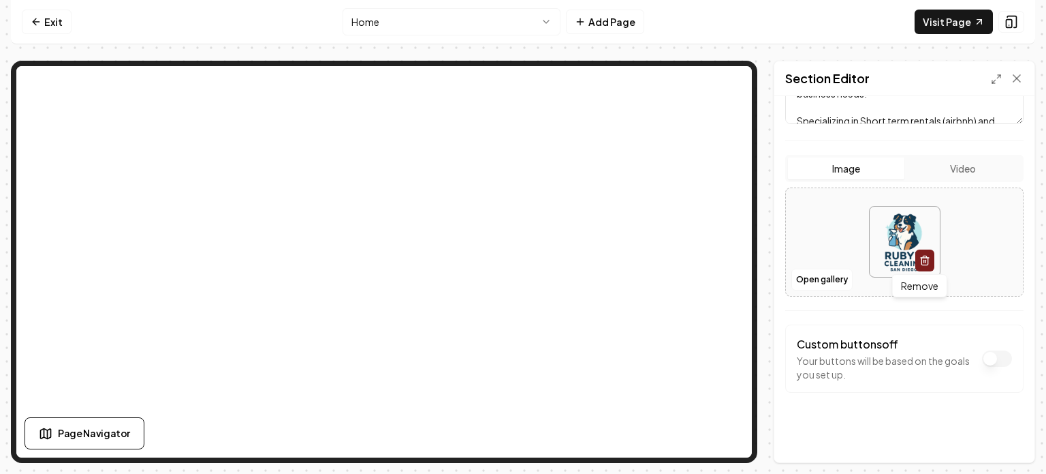
click at [681, 261] on icon "button" at bounding box center [925, 260] width 11 height 11
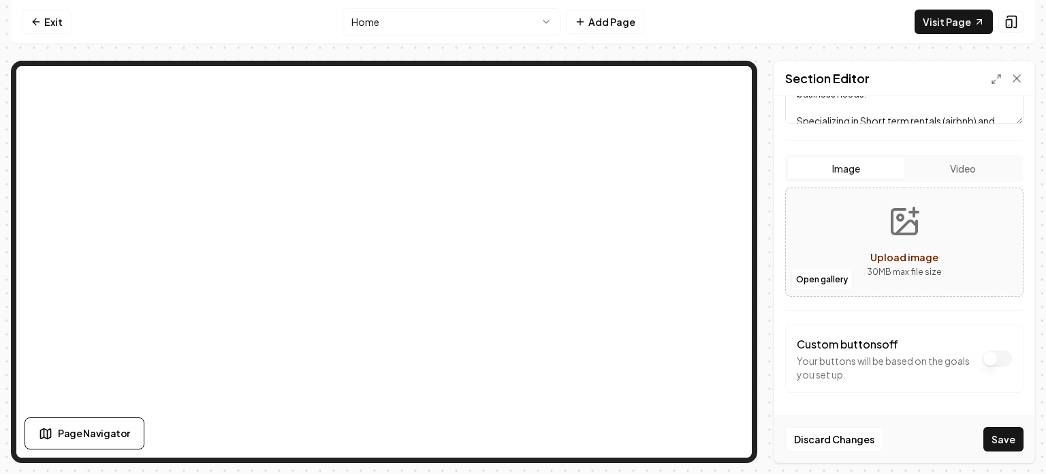
click at [681, 312] on form "Dark mode off Using your light color palette. Header [PERSON_NAME]'s Cleaning: …" at bounding box center [905, 165] width 238 height 563
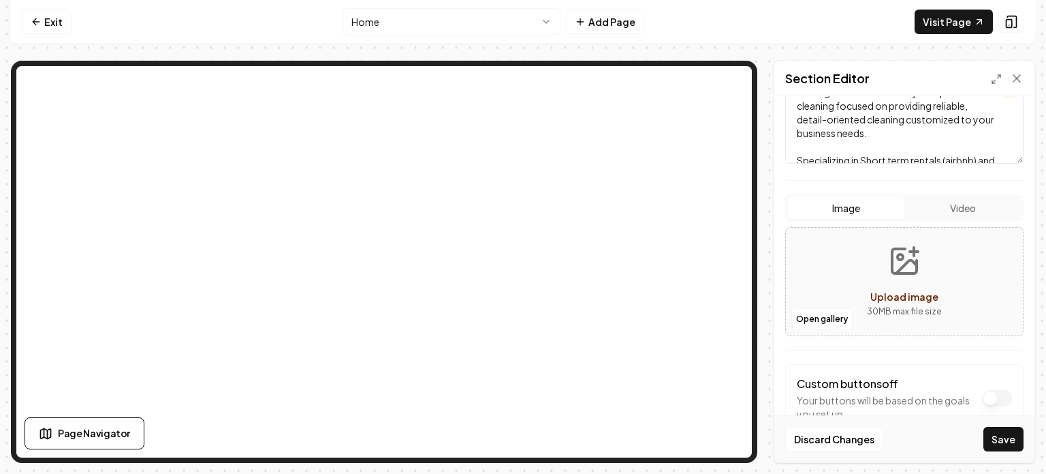
scroll to position [188, 0]
click at [681, 441] on button "Save" at bounding box center [1004, 438] width 40 height 25
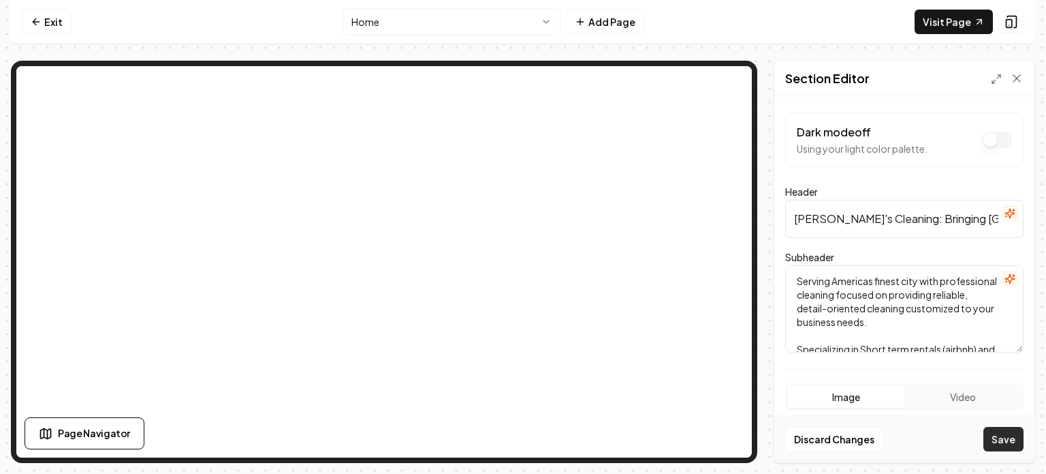
click at [681, 441] on button "Save" at bounding box center [1004, 438] width 40 height 25
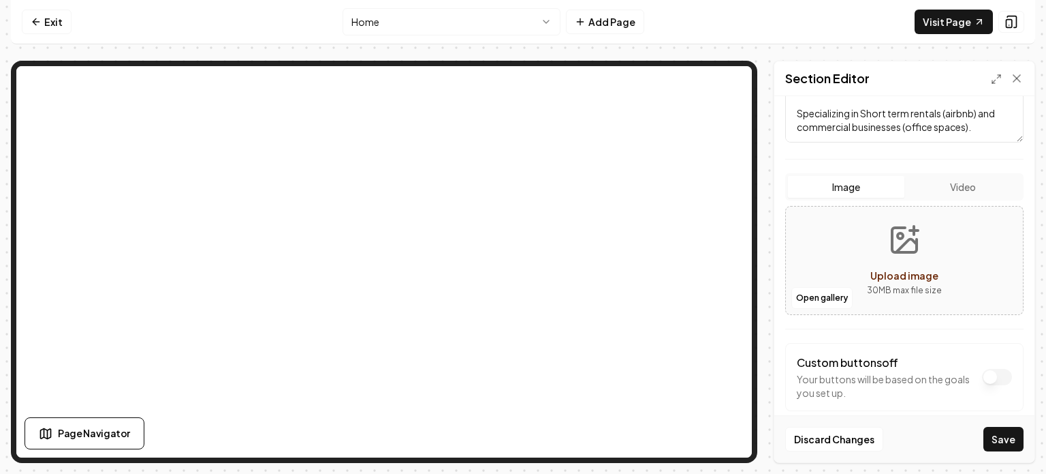
scroll to position [210, 0]
click at [681, 442] on button "Save" at bounding box center [1004, 438] width 40 height 25
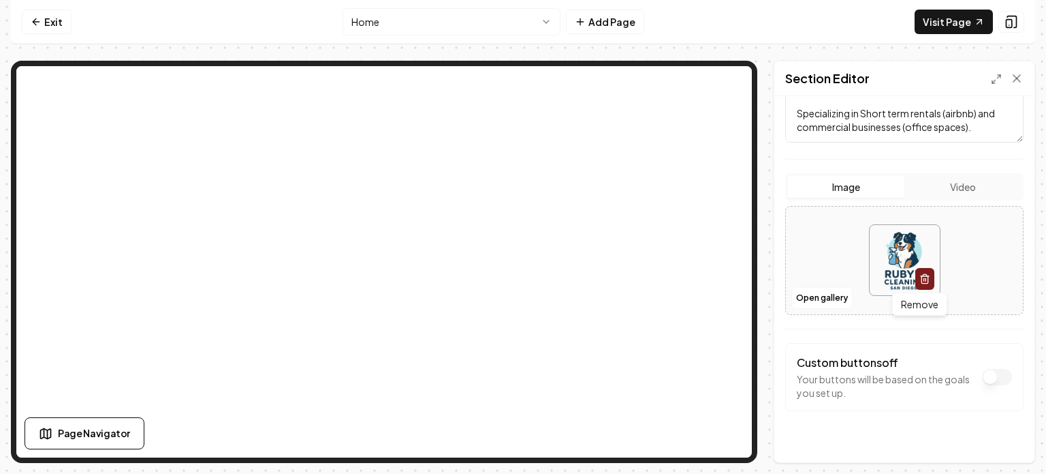
click at [681, 277] on icon "button" at bounding box center [925, 278] width 11 height 11
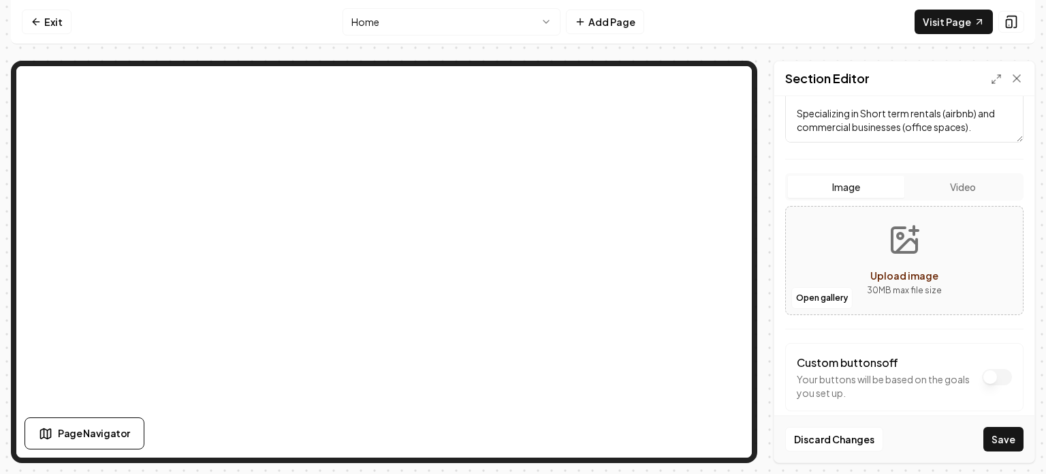
click at [681, 228] on icon "Upload image" at bounding box center [904, 240] width 25 height 25
type input "**********"
click at [681, 437] on button "Save" at bounding box center [1004, 438] width 40 height 25
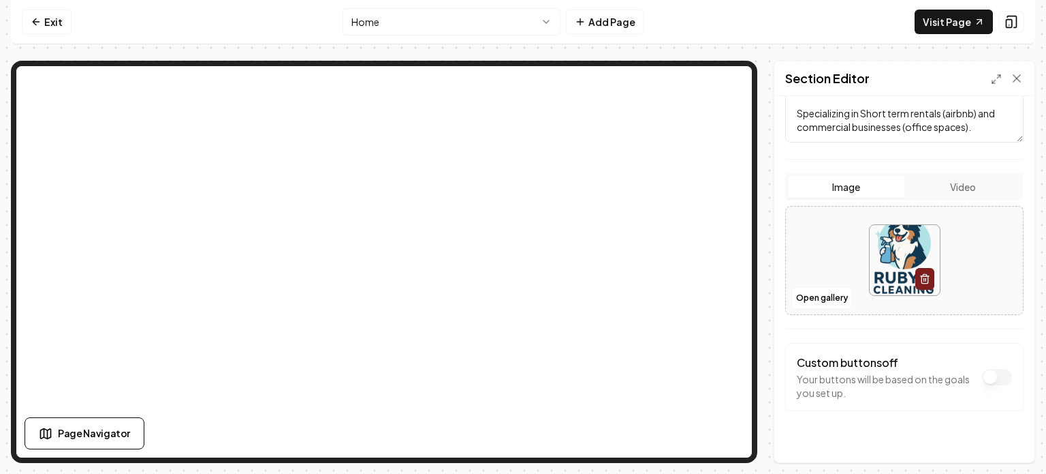
click at [681, 196] on div "Dark mode off Using your light color palette. Header [PERSON_NAME]'s Cleaning: …" at bounding box center [905, 279] width 260 height 366
click at [681, 277] on icon "button" at bounding box center [925, 278] width 11 height 11
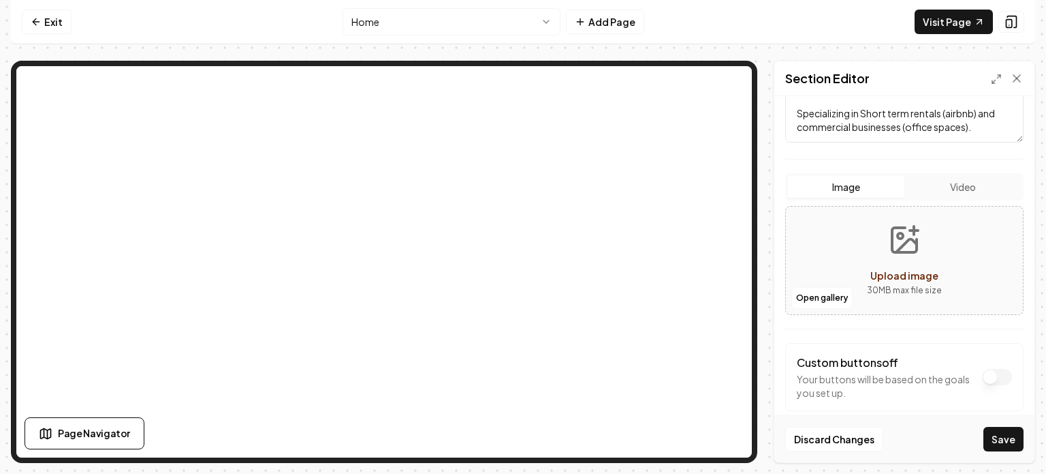
click at [681, 231] on icon "Upload image" at bounding box center [904, 239] width 33 height 33
type input "**********"
click at [681, 435] on button "Save" at bounding box center [1004, 438] width 40 height 25
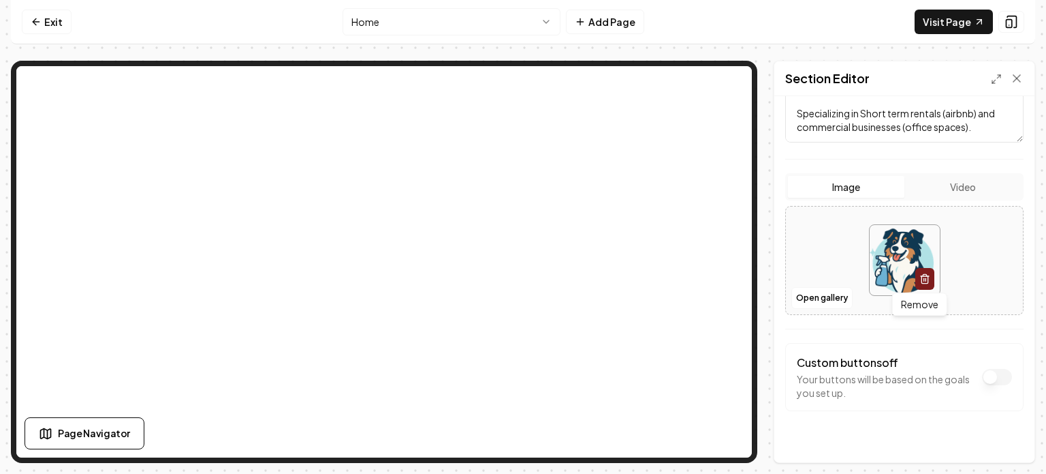
click at [681, 285] on button "button" at bounding box center [925, 279] width 19 height 22
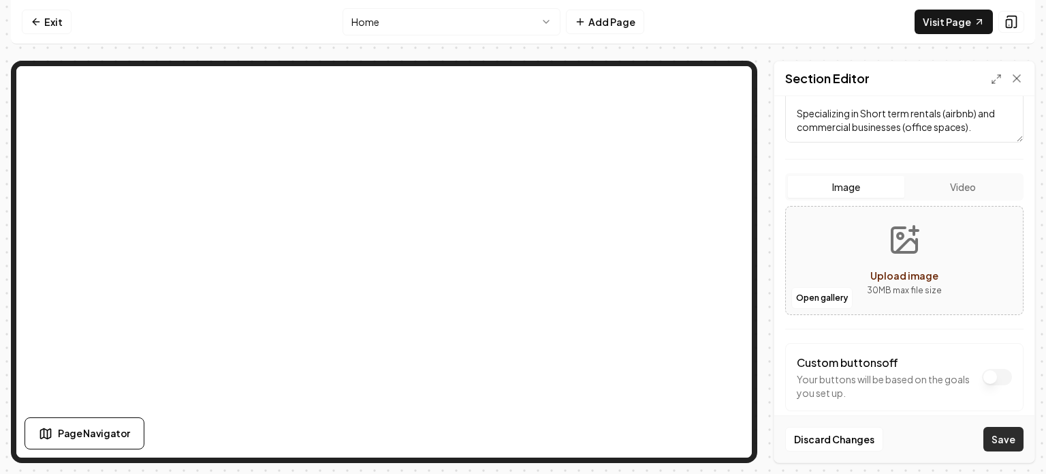
click at [681, 441] on button "Save" at bounding box center [1004, 438] width 40 height 25
click at [681, 238] on button "Upload image 30 MB max file size" at bounding box center [904, 260] width 97 height 95
type input "**********"
click at [681, 436] on button "Save" at bounding box center [1004, 438] width 40 height 25
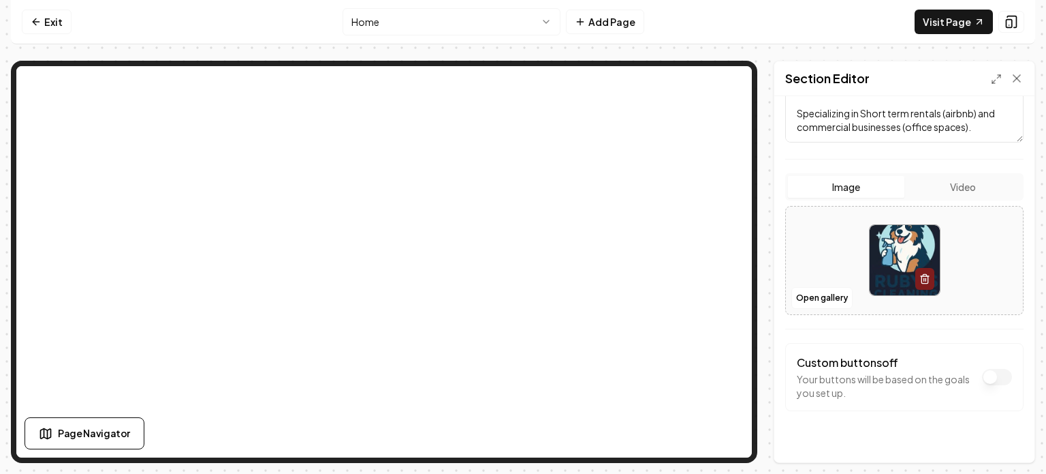
click at [681, 368] on div "Dark mode off Using your light color palette. Header [PERSON_NAME]'s Cleaning: …" at bounding box center [905, 279] width 260 height 366
click at [681, 288] on button "button" at bounding box center [925, 279] width 19 height 22
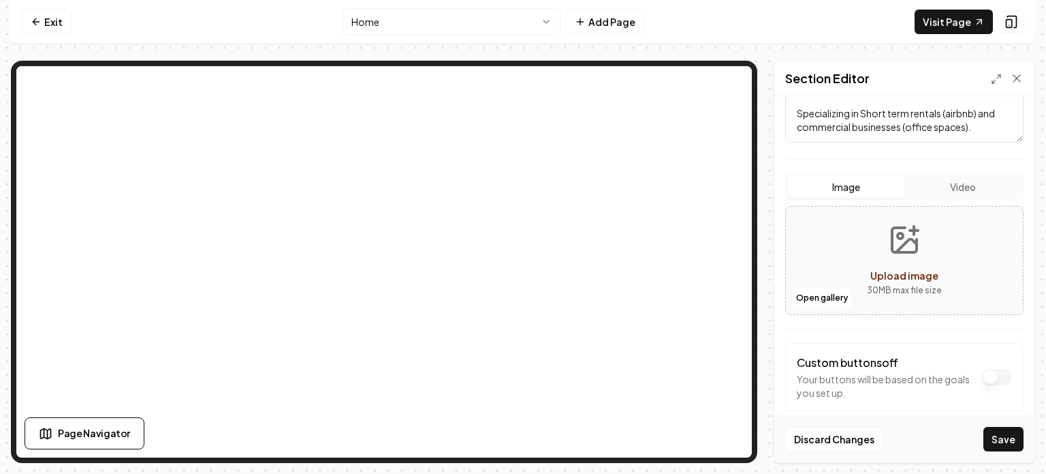
click at [681, 245] on icon "Upload image" at bounding box center [907, 244] width 20 height 13
type input "**********"
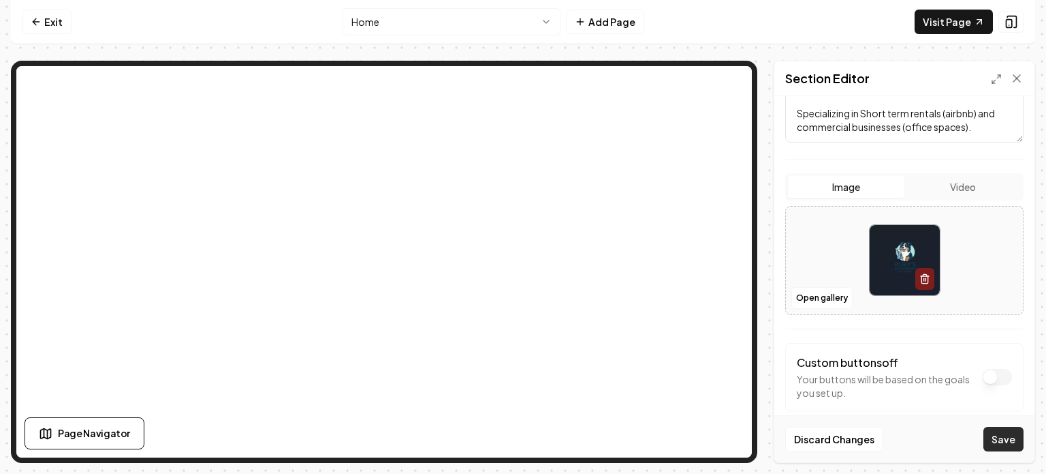
click at [681, 441] on button "Save" at bounding box center [1004, 438] width 40 height 25
click at [681, 166] on div "Dark mode off Using your light color palette. Header [PERSON_NAME]'s Cleaning: …" at bounding box center [905, 279] width 260 height 366
click at [681, 282] on button "button" at bounding box center [925, 279] width 19 height 22
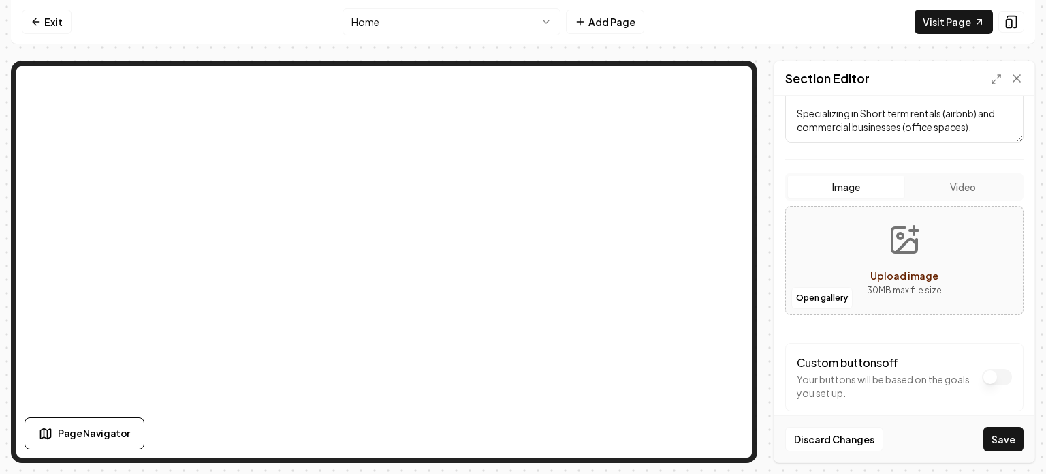
click at [137, 21] on nav "Exit Home Add Page Visit Page" at bounding box center [523, 22] width 1025 height 44
click at [681, 241] on icon "Upload image" at bounding box center [904, 239] width 33 height 33
type input "**********"
click at [681, 439] on button "Save" at bounding box center [1004, 438] width 40 height 25
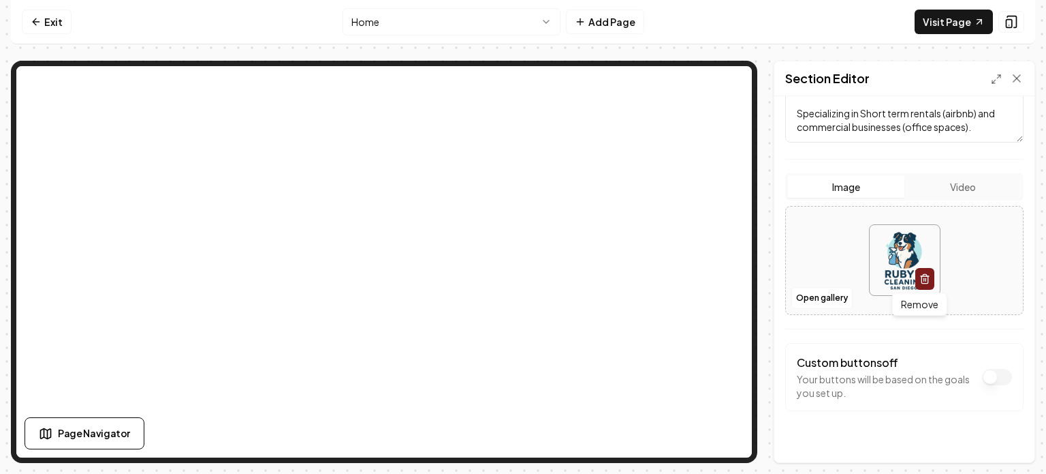
click at [681, 281] on icon "button" at bounding box center [925, 278] width 11 height 11
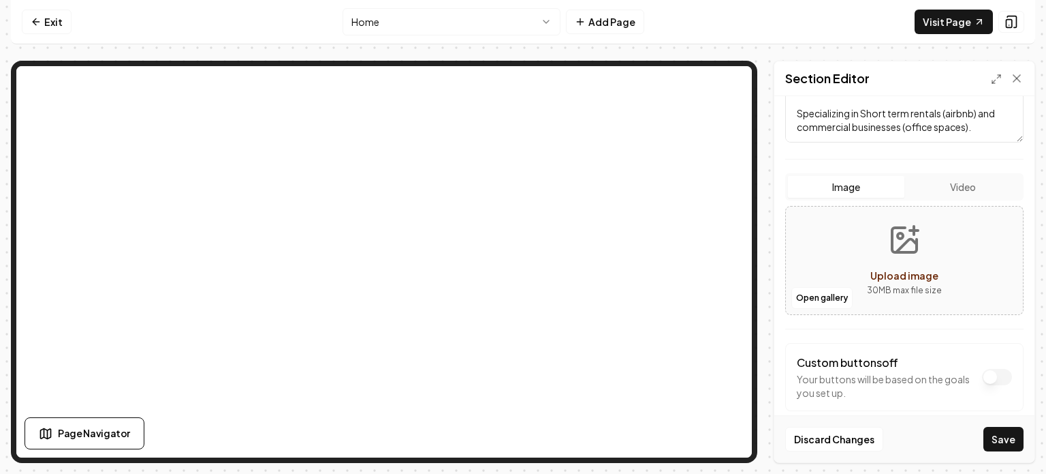
click at [681, 248] on icon "Upload image" at bounding box center [904, 239] width 33 height 33
type input "**********"
click at [681, 441] on button "Save" at bounding box center [1004, 438] width 40 height 25
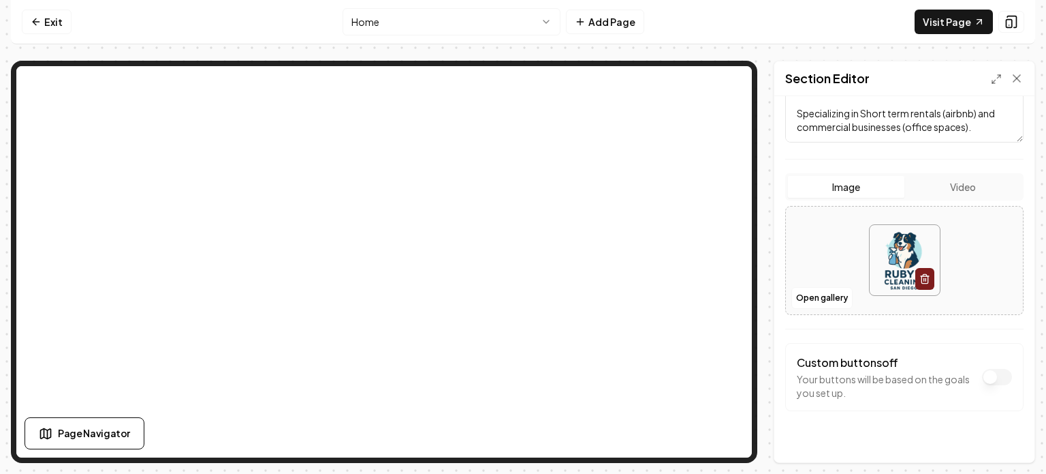
click at [138, 35] on nav "Exit Home Add Page Visit Page" at bounding box center [523, 22] width 1025 height 44
click at [681, 280] on icon "button" at bounding box center [925, 278] width 11 height 11
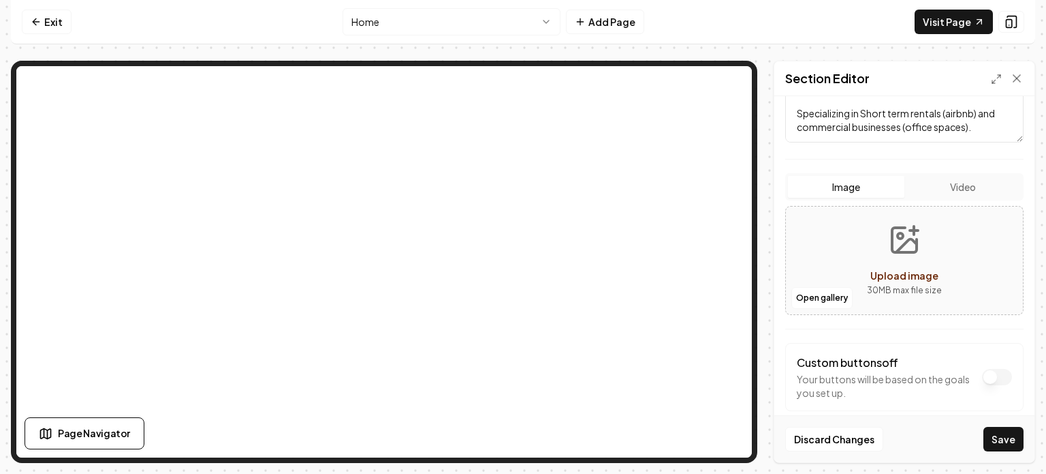
click at [681, 285] on p "30 MB max file size" at bounding box center [904, 290] width 75 height 14
type input "**********"
click at [681, 273] on icon "button" at bounding box center [925, 278] width 11 height 11
click at [681, 247] on icon "Upload image" at bounding box center [904, 239] width 33 height 33
type input "**********"
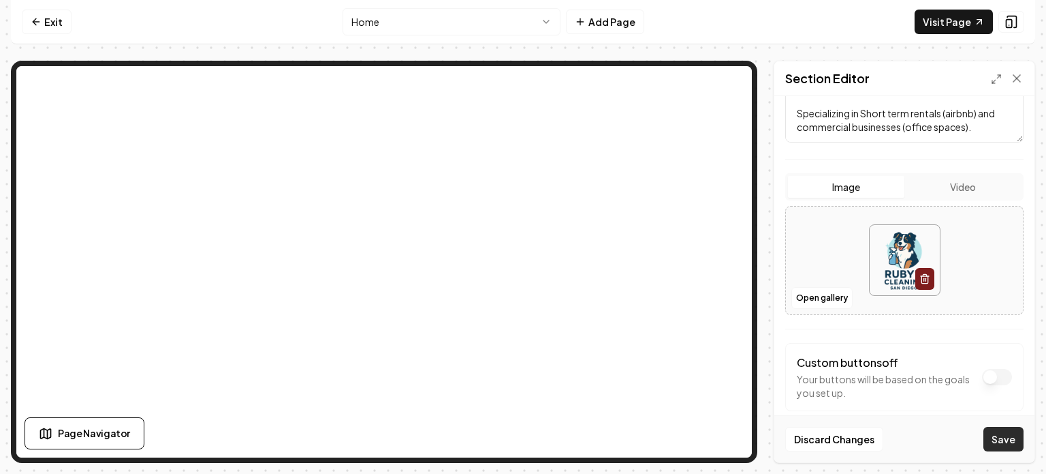
click at [681, 438] on button "Save" at bounding box center [1004, 438] width 40 height 25
click at [681, 278] on icon "button" at bounding box center [925, 278] width 11 height 11
click at [681, 240] on icon "Upload image" at bounding box center [907, 244] width 20 height 13
type input "**********"
click at [681, 439] on button "Save" at bounding box center [1004, 438] width 40 height 25
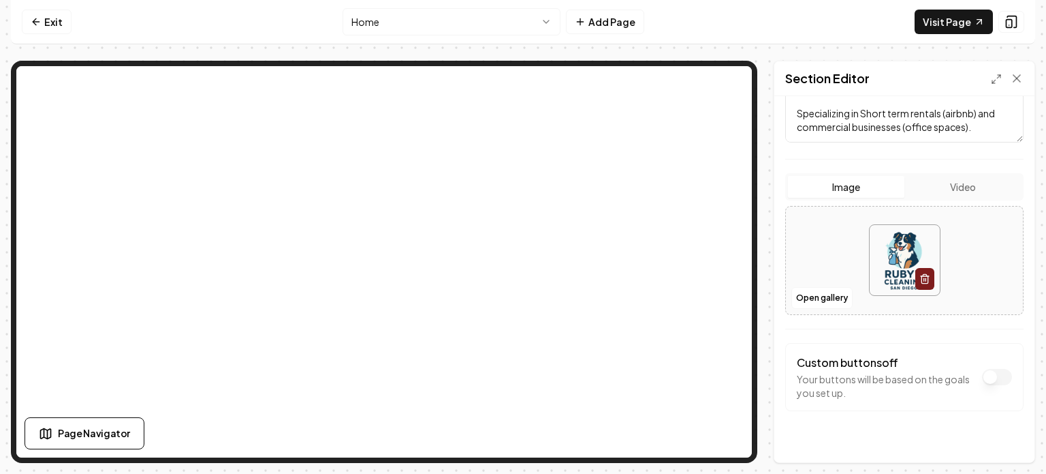
click at [681, 280] on icon "button" at bounding box center [925, 278] width 11 height 11
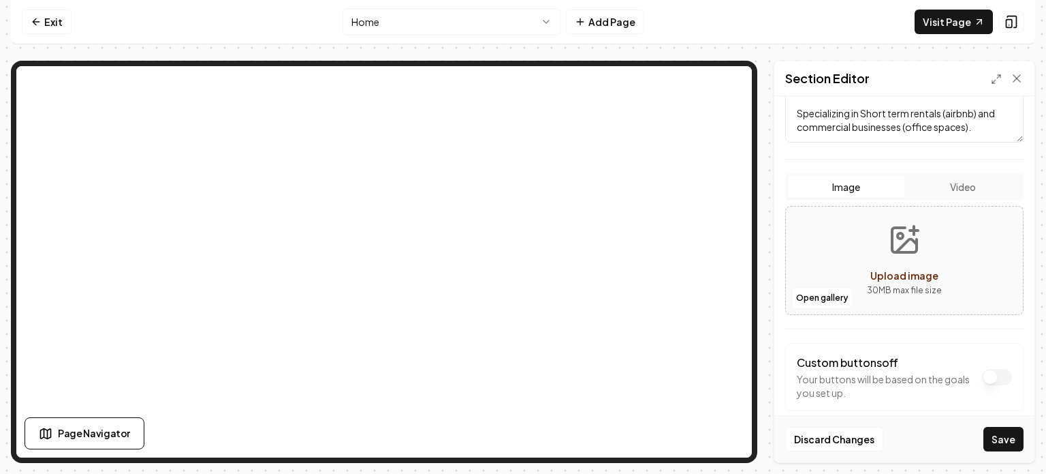
click at [681, 269] on span "Upload image" at bounding box center [905, 275] width 68 height 12
type input "**********"
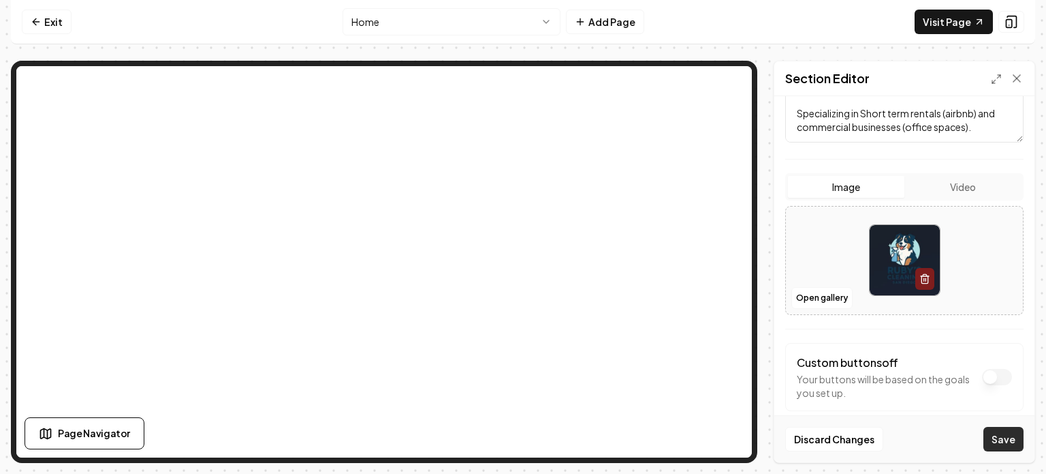
click at [681, 439] on button "Save" at bounding box center [1004, 438] width 40 height 25
click at [681, 325] on form "Dark mode off Using your light color palette. Header [PERSON_NAME]'s Cleaning: …" at bounding box center [905, 184] width 238 height 563
click at [681, 54] on div "Exit Home Add Page Visit Page Page Navigator Page Settings Section Editor Dark …" at bounding box center [523, 231] width 1025 height 463
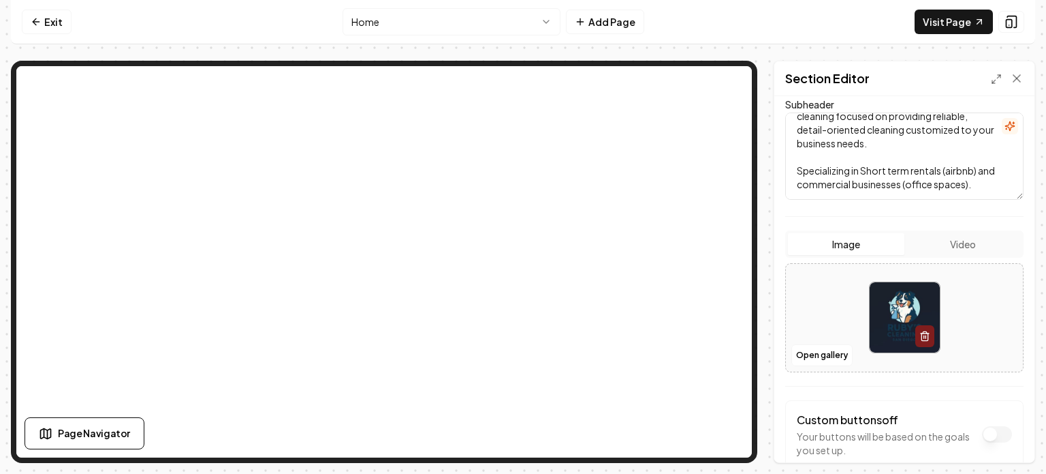
scroll to position [164, 0]
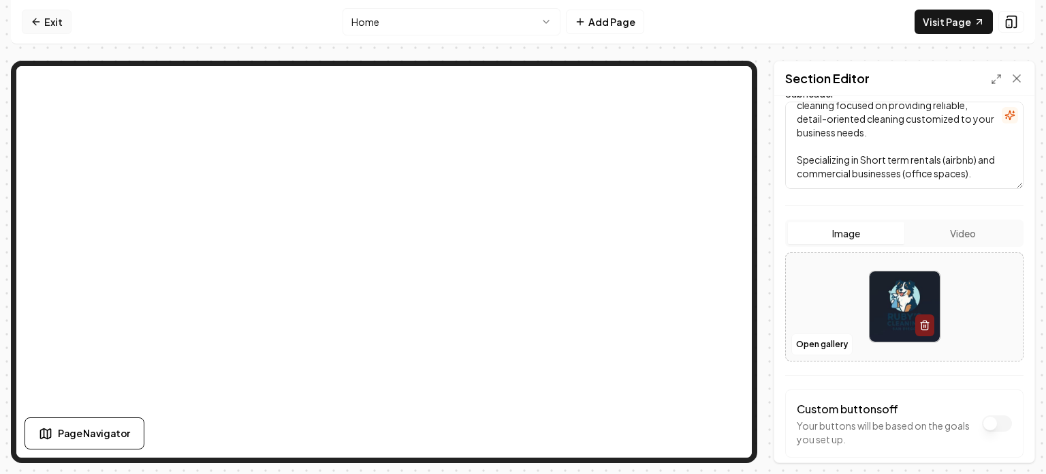
click at [51, 27] on link "Exit" at bounding box center [47, 22] width 50 height 25
